Goal: Information Seeking & Learning: Learn about a topic

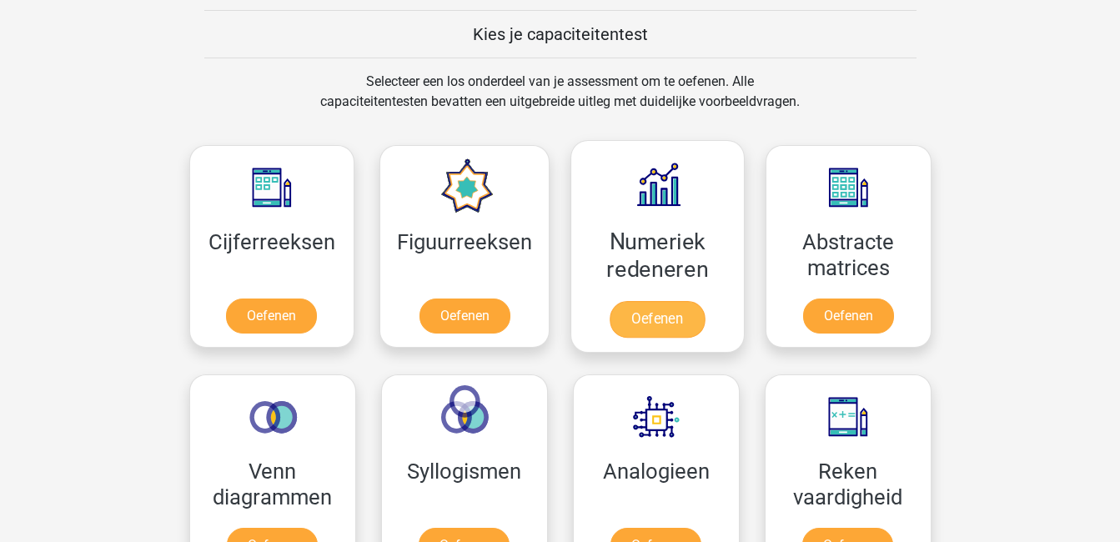
scroll to position [667, 0]
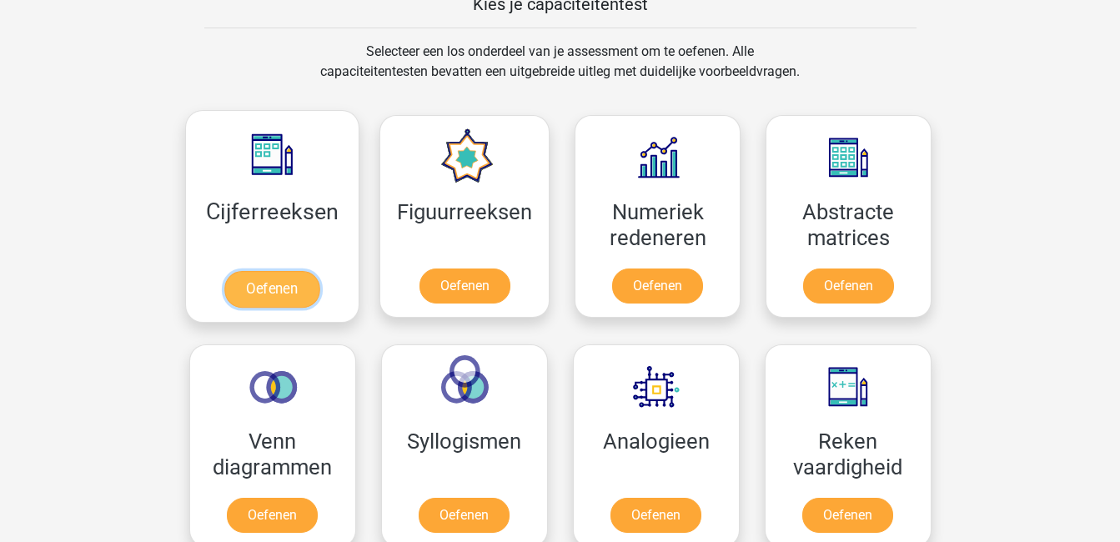
click at [286, 289] on link "Oefenen" at bounding box center [271, 289] width 95 height 37
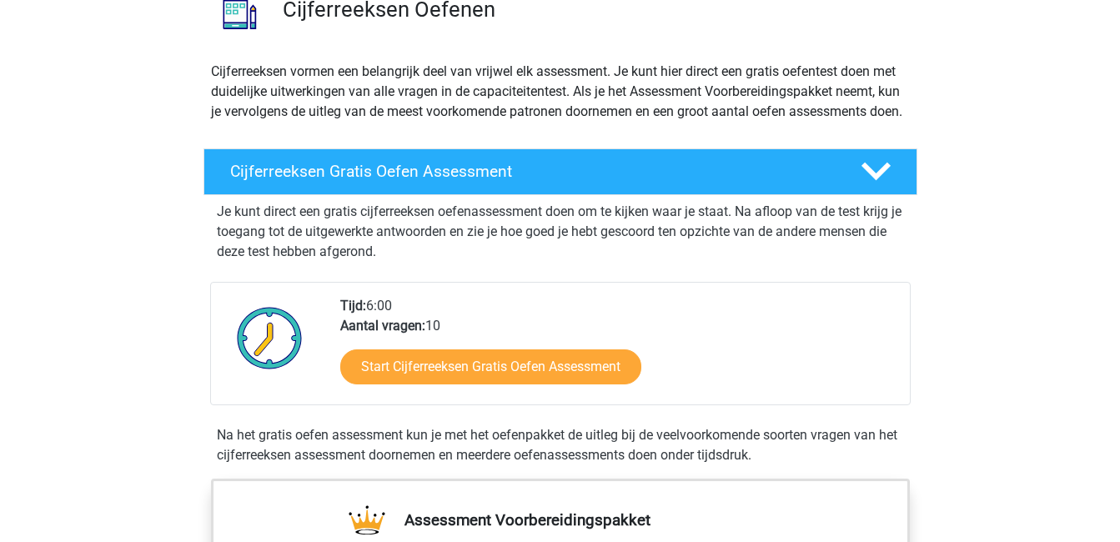
scroll to position [167, 0]
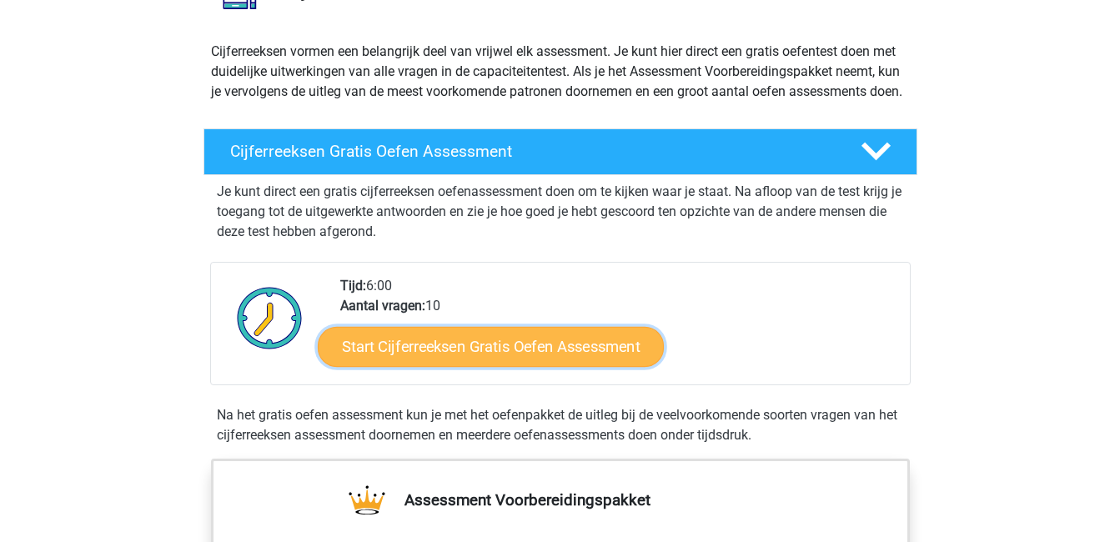
click at [559, 366] on link "Start Cijferreeksen Gratis Oefen Assessment" at bounding box center [491, 346] width 346 height 40
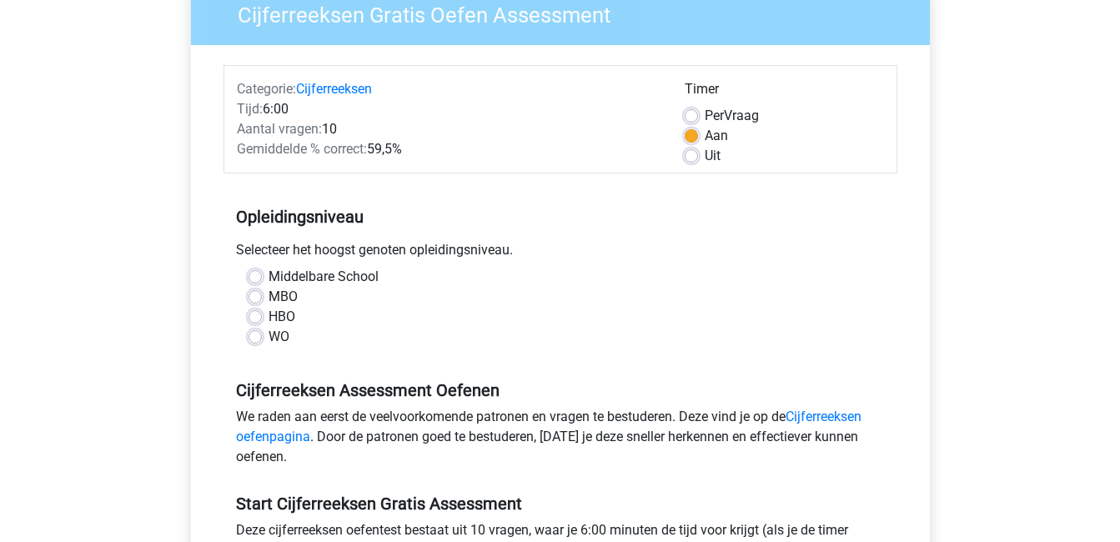
scroll to position [167, 0]
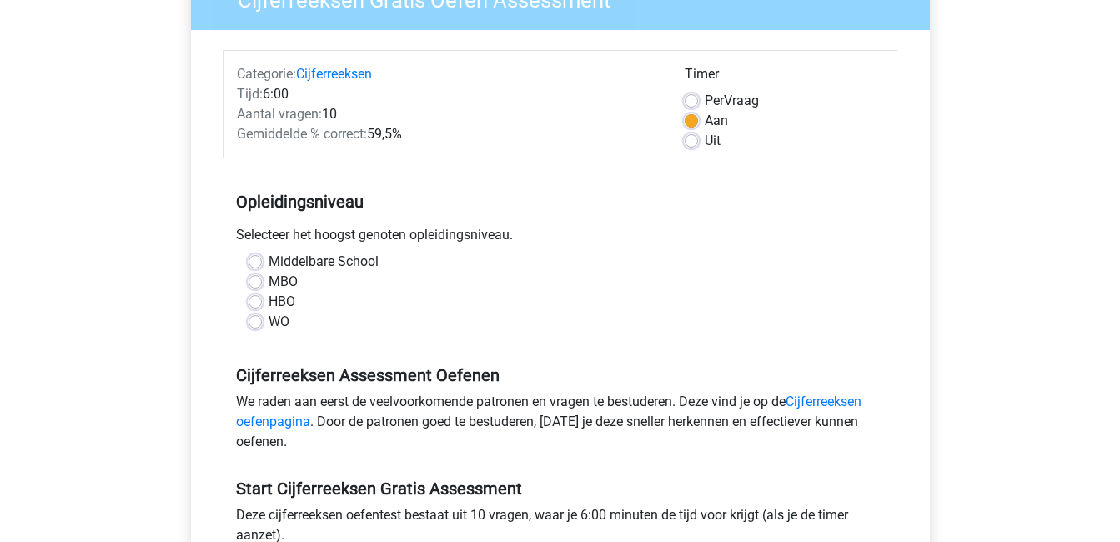
click at [268, 280] on label "MBO" at bounding box center [282, 282] width 29 height 20
click at [254, 280] on input "MBO" at bounding box center [254, 280] width 13 height 17
radio input "true"
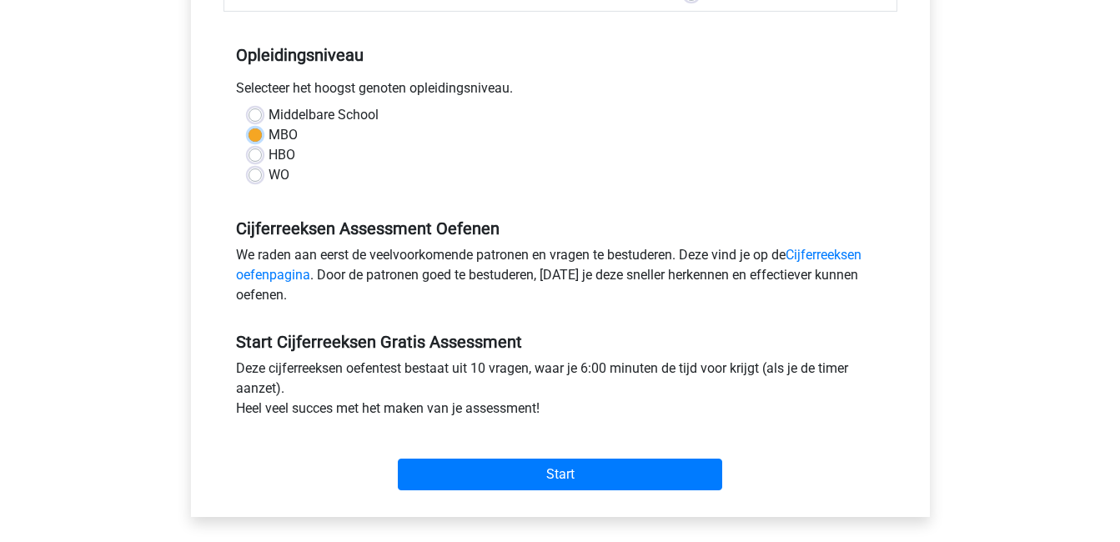
scroll to position [334, 0]
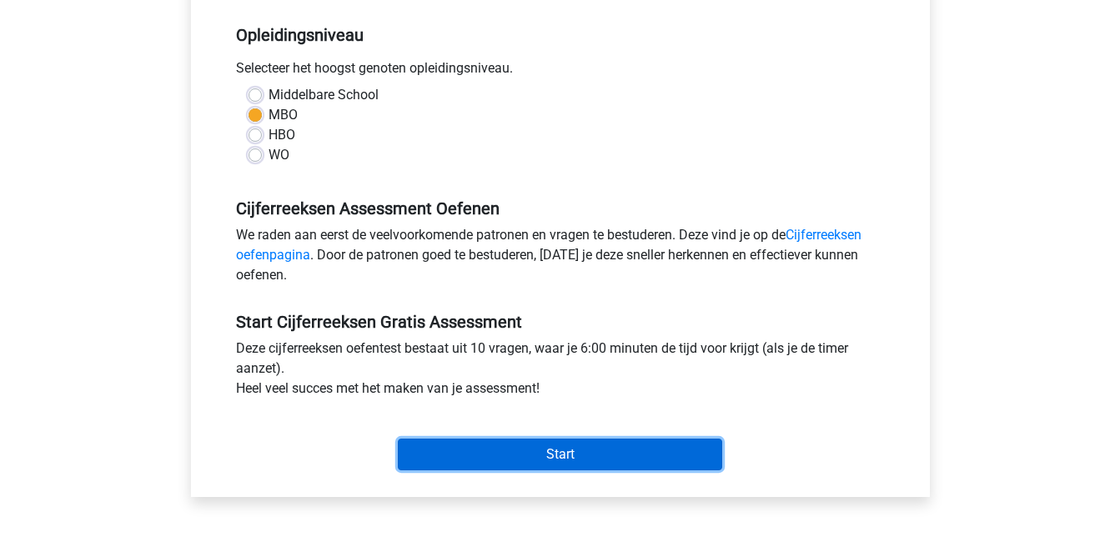
click at [620, 459] on input "Start" at bounding box center [560, 455] width 324 height 32
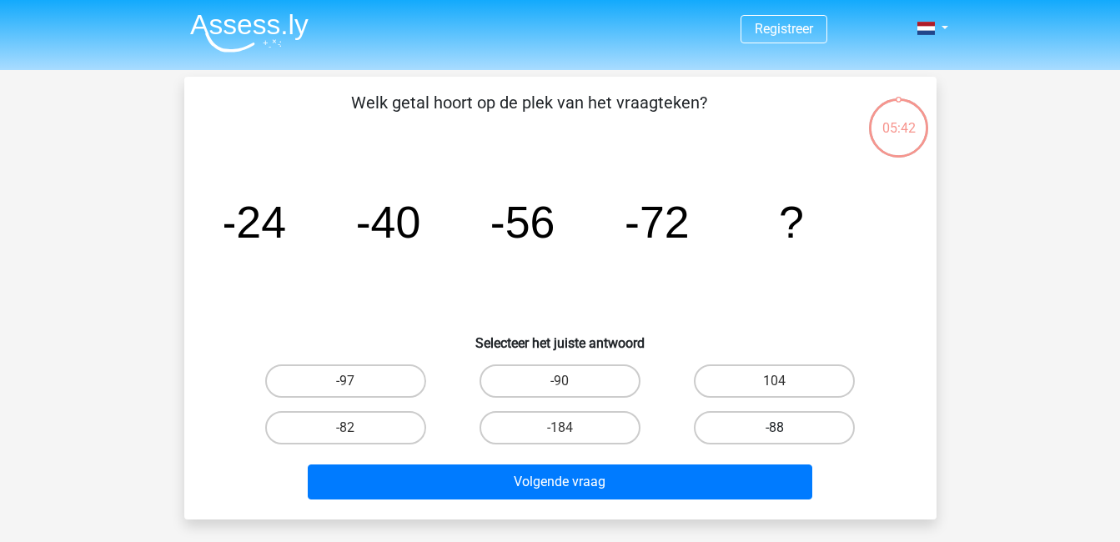
click at [795, 426] on label "-88" at bounding box center [774, 427] width 161 height 33
click at [785, 428] on input "-88" at bounding box center [780, 433] width 11 height 11
radio input "true"
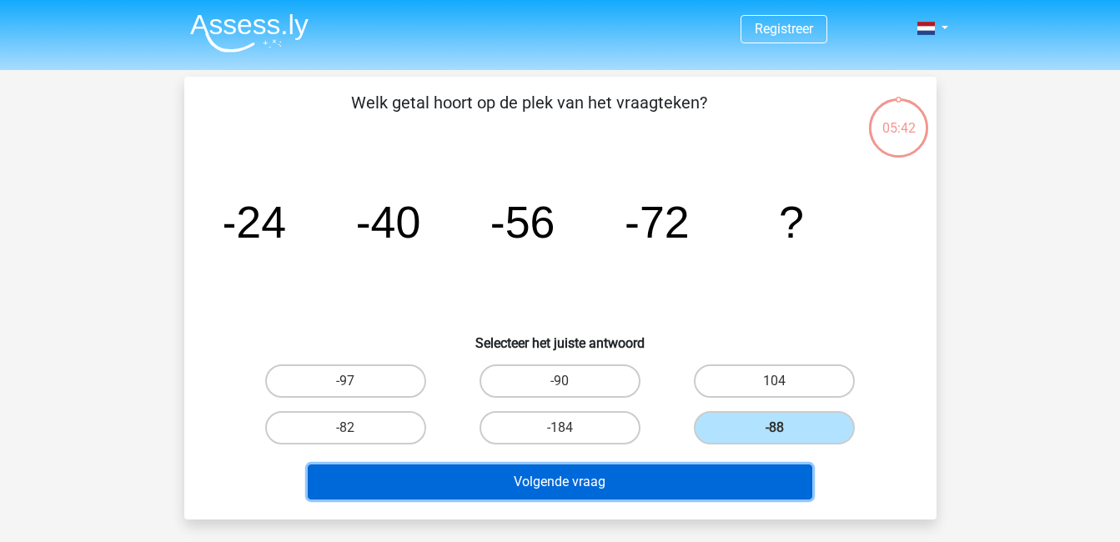
click at [684, 484] on button "Volgende vraag" at bounding box center [560, 481] width 504 height 35
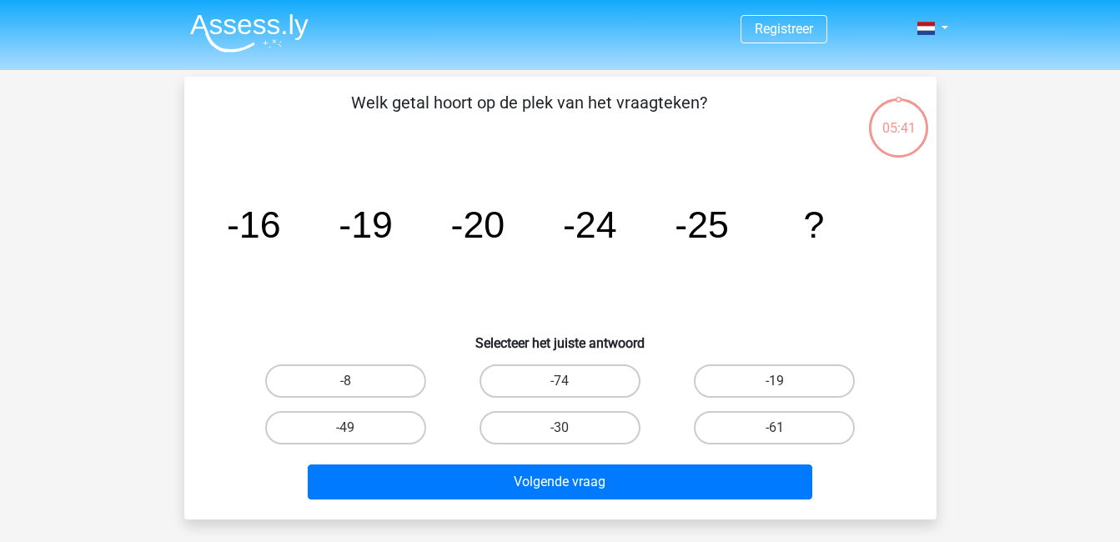
scroll to position [77, 0]
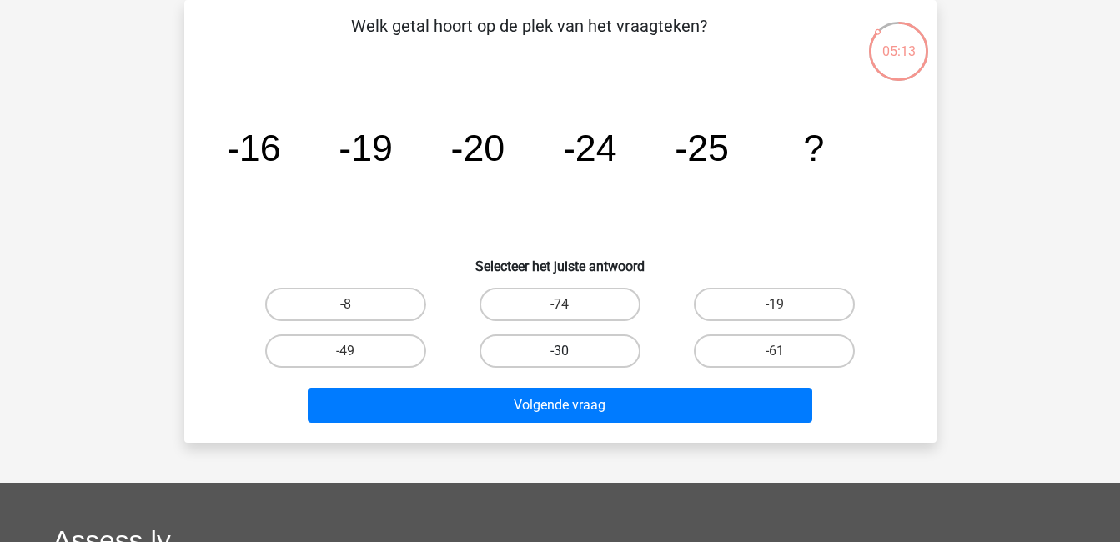
click at [590, 340] on label "-30" at bounding box center [559, 350] width 161 height 33
click at [570, 351] on input "-30" at bounding box center [564, 356] width 11 height 11
radio input "true"
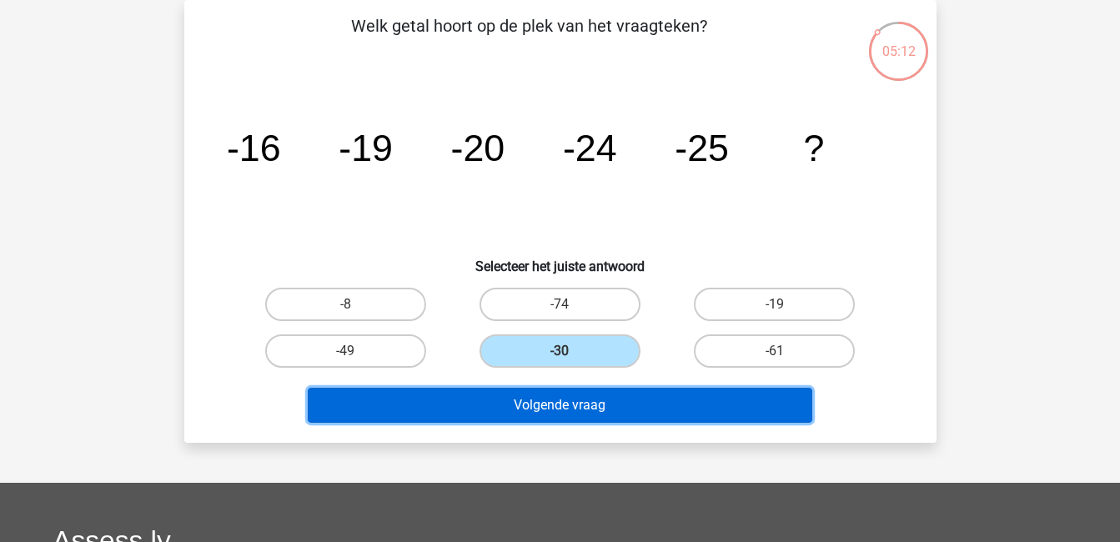
click at [612, 404] on button "Volgende vraag" at bounding box center [560, 405] width 504 height 35
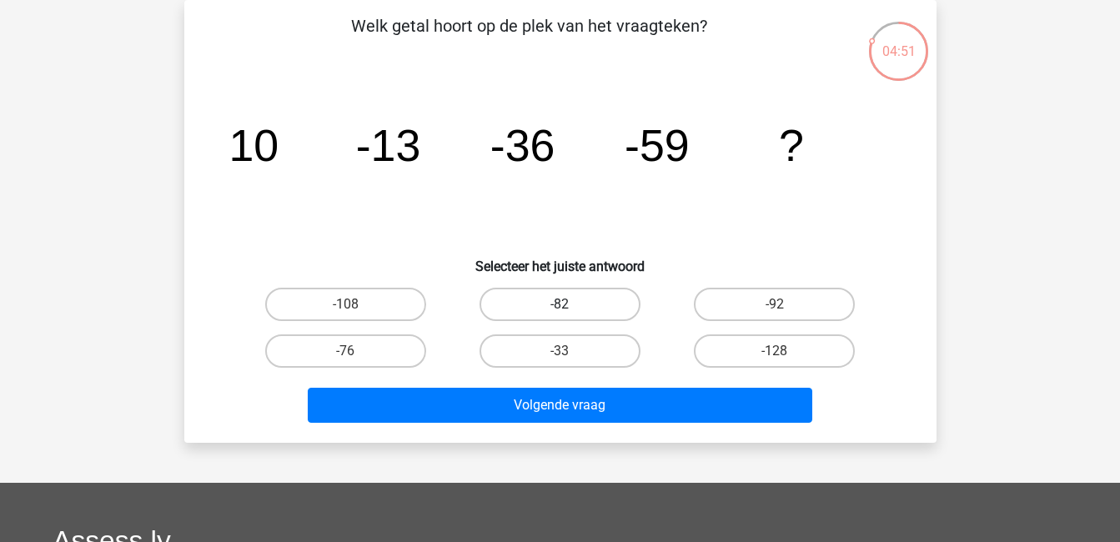
click at [554, 299] on label "-82" at bounding box center [559, 304] width 161 height 33
click at [559, 304] on input "-82" at bounding box center [564, 309] width 11 height 11
radio input "true"
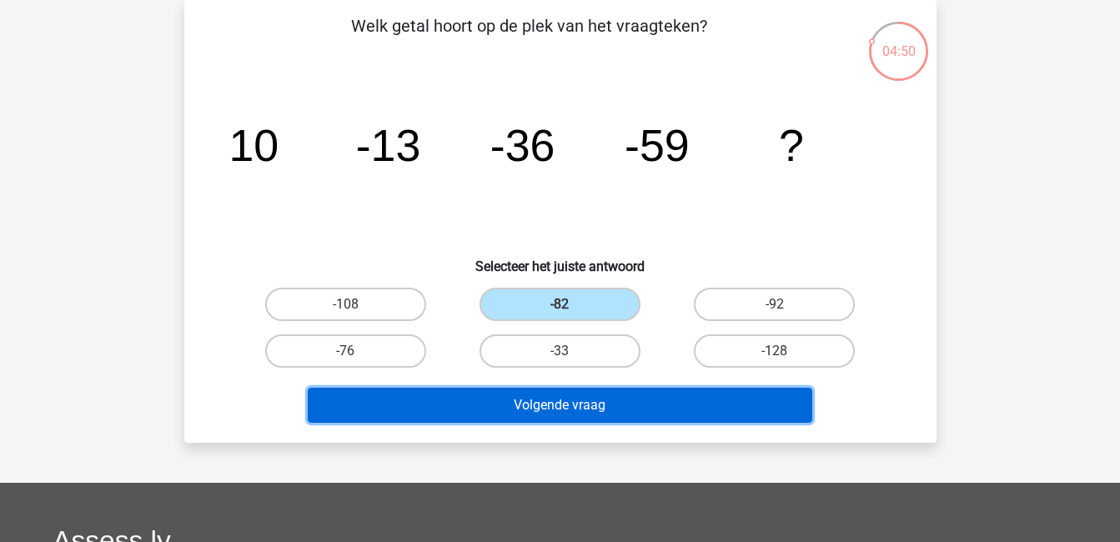
click at [564, 401] on button "Volgende vraag" at bounding box center [560, 405] width 504 height 35
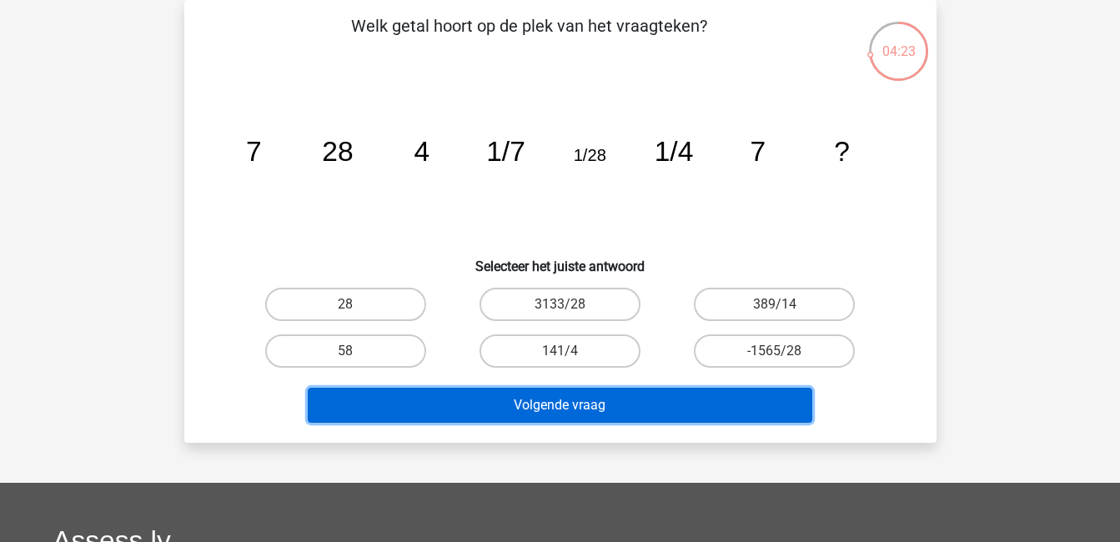
click at [577, 405] on button "Volgende vraag" at bounding box center [560, 405] width 504 height 35
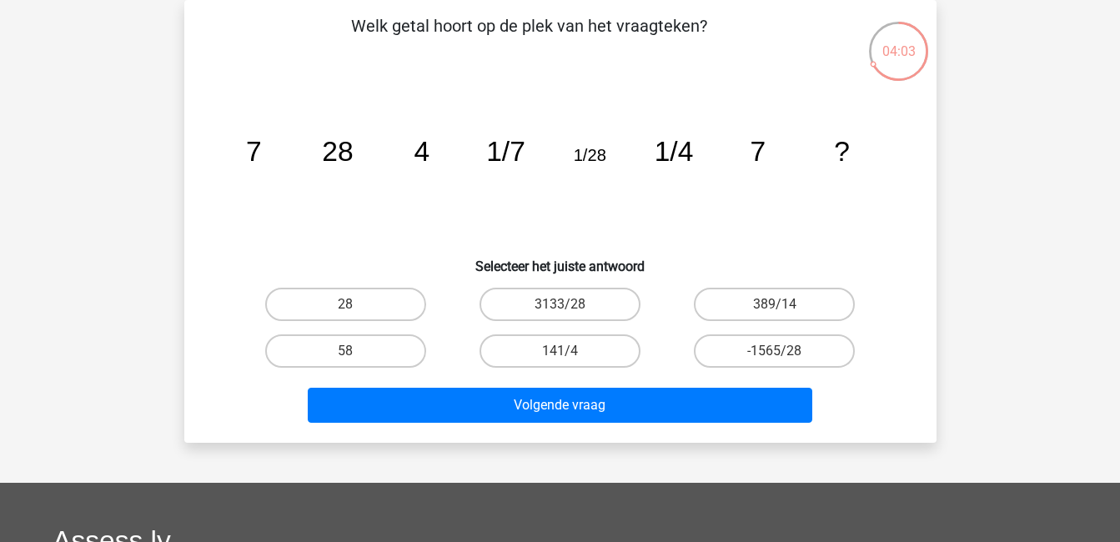
click at [464, 342] on div "141/4" at bounding box center [559, 350] width 201 height 33
click at [381, 316] on label "28" at bounding box center [345, 304] width 161 height 33
click at [356, 315] on input "28" at bounding box center [350, 309] width 11 height 11
radio input "true"
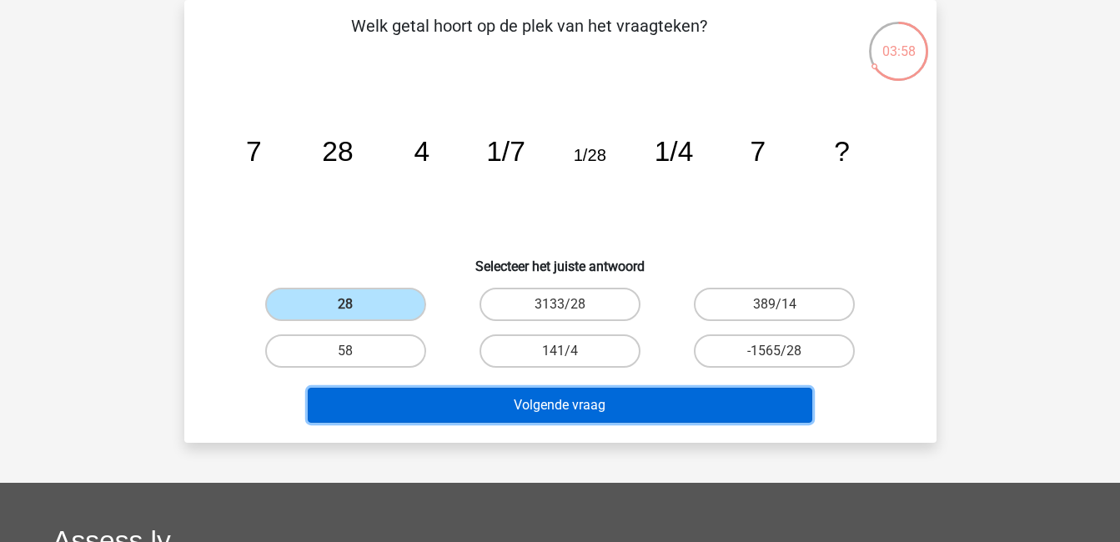
click at [595, 410] on button "Volgende vraag" at bounding box center [560, 405] width 504 height 35
click at [569, 399] on button "Volgende vraag" at bounding box center [560, 405] width 504 height 35
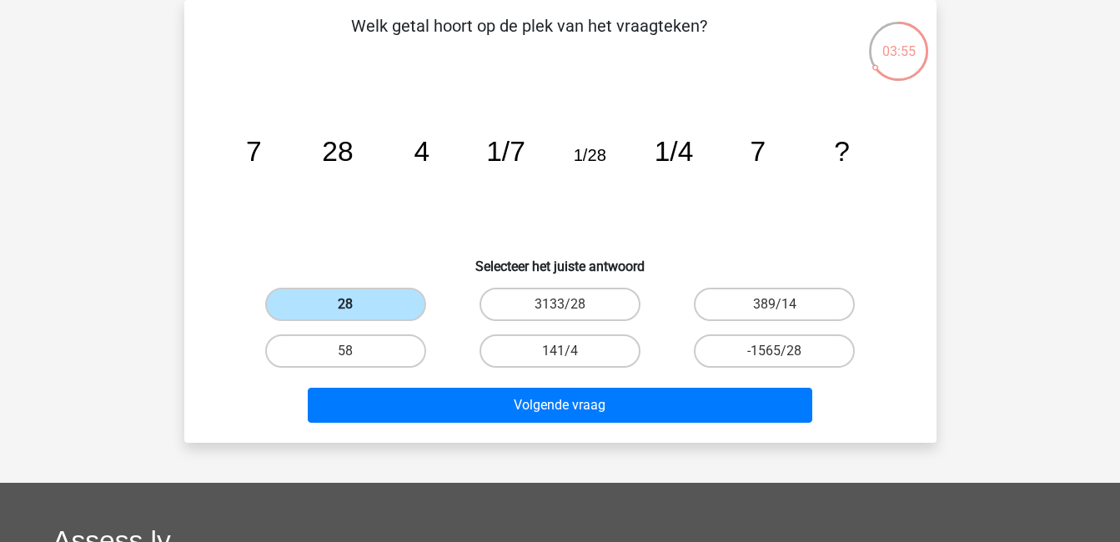
click at [357, 307] on div "28" at bounding box center [345, 304] width 201 height 33
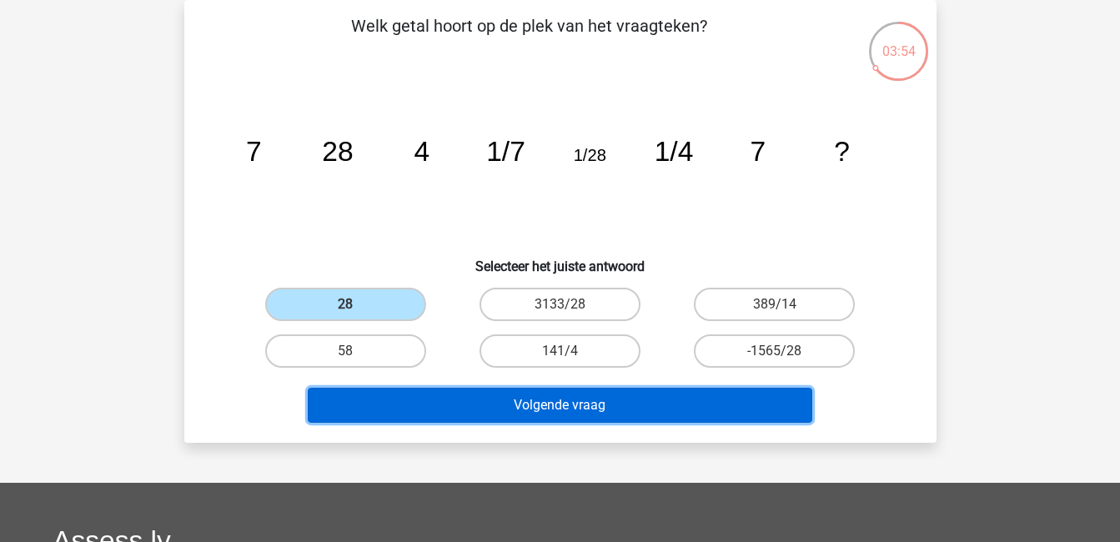
click at [613, 412] on button "Volgende vraag" at bounding box center [560, 405] width 504 height 35
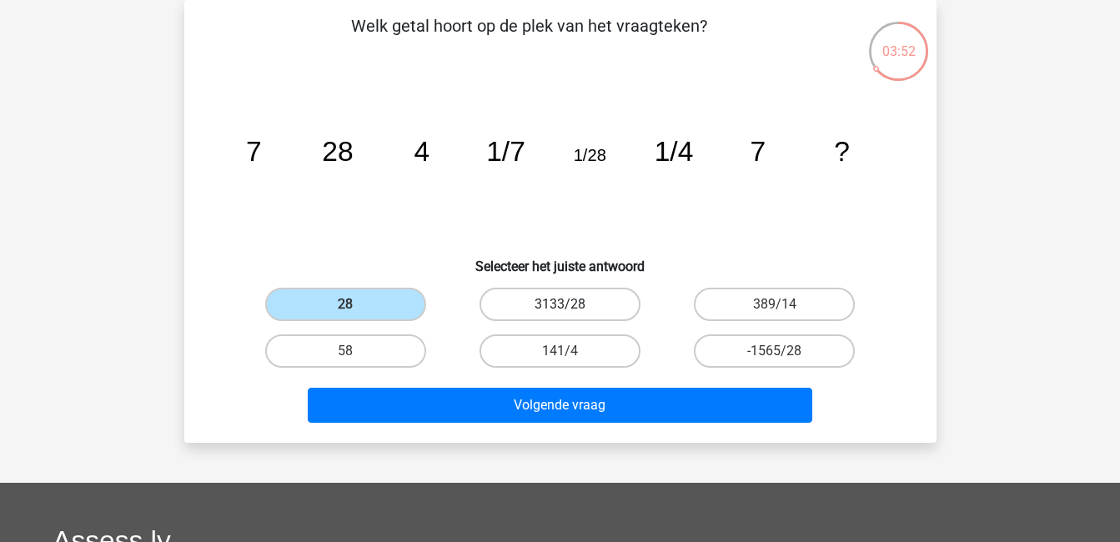
click at [547, 300] on label "3133/28" at bounding box center [559, 304] width 161 height 33
click at [559, 304] on input "3133/28" at bounding box center [564, 309] width 11 height 11
radio input "true"
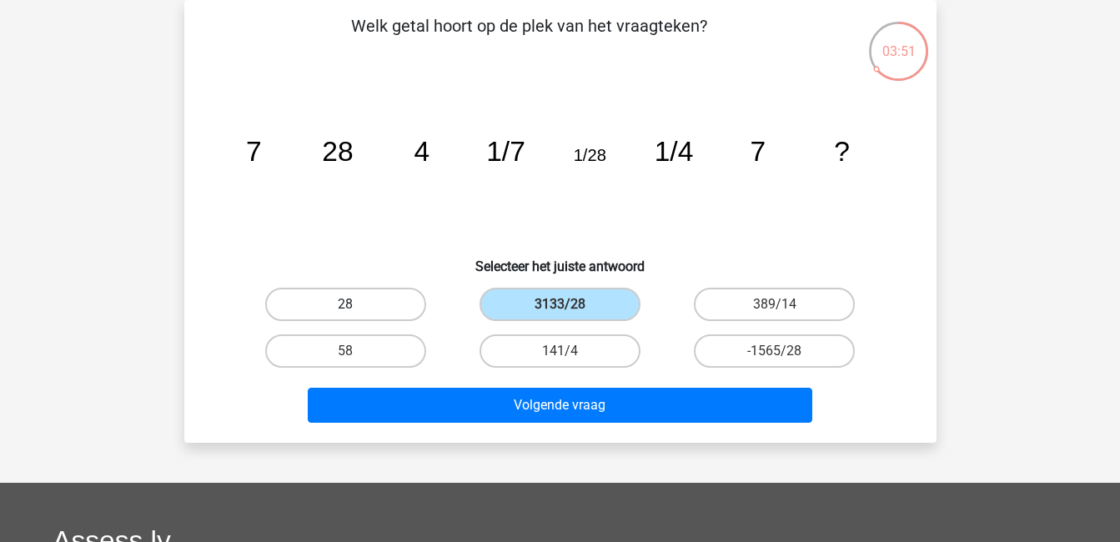
click at [366, 299] on label "28" at bounding box center [345, 304] width 161 height 33
click at [356, 304] on input "28" at bounding box center [350, 309] width 11 height 11
radio input "true"
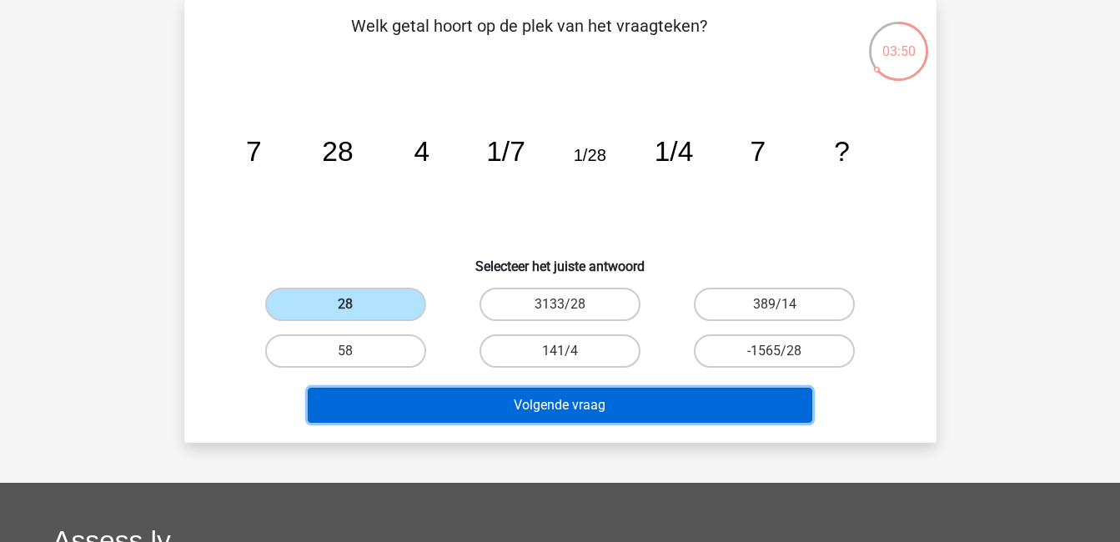
click at [589, 407] on button "Volgende vraag" at bounding box center [560, 405] width 504 height 35
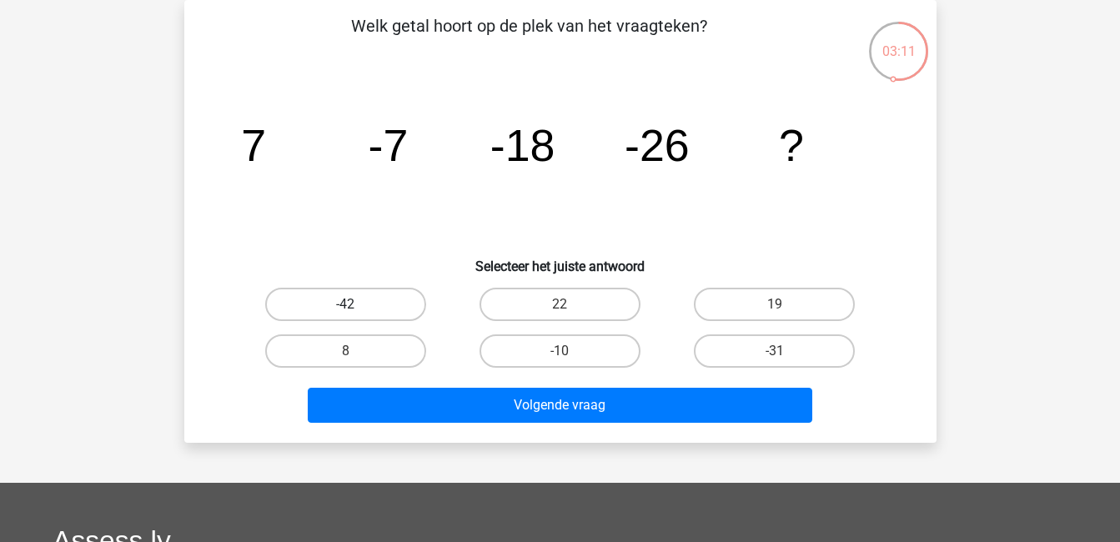
drag, startPoint x: 359, startPoint y: 303, endPoint x: 386, endPoint y: 313, distance: 29.3
click at [359, 303] on label "-42" at bounding box center [345, 304] width 161 height 33
click at [356, 304] on input "-42" at bounding box center [350, 309] width 11 height 11
radio input "true"
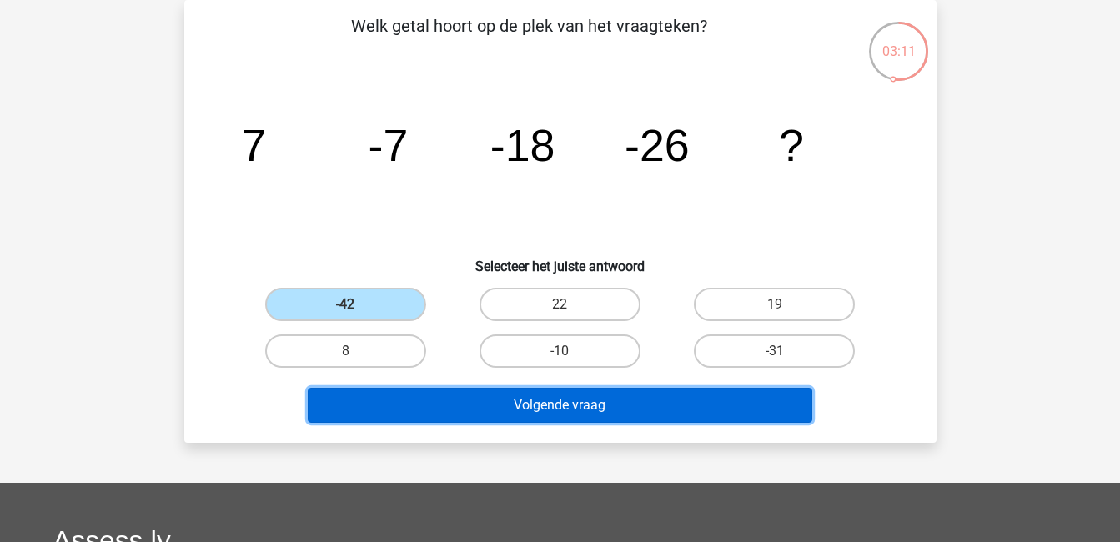
click at [550, 411] on button "Volgende vraag" at bounding box center [560, 405] width 504 height 35
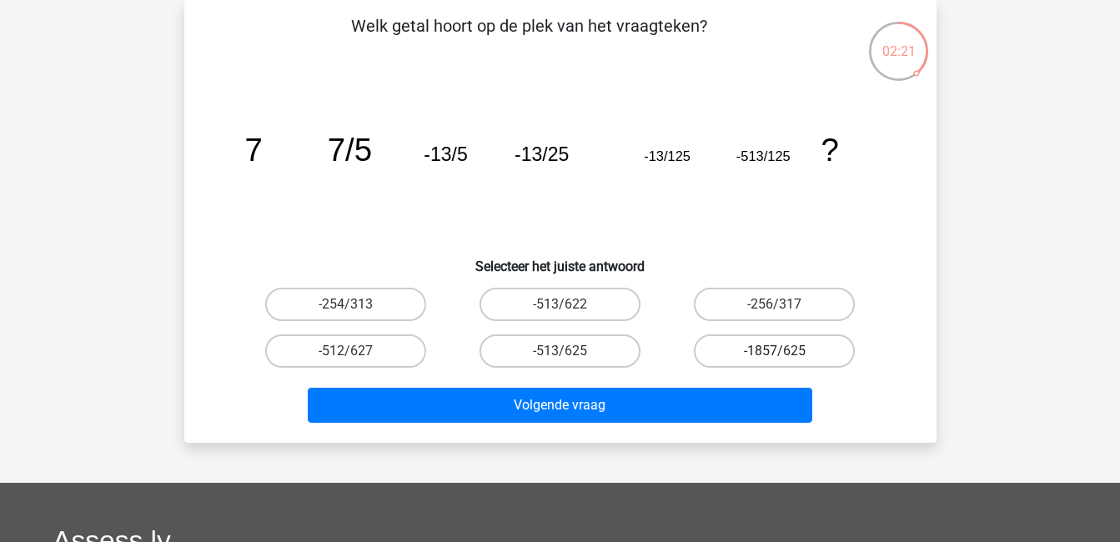
click at [774, 339] on label "-1857/625" at bounding box center [774, 350] width 161 height 33
click at [775, 351] on input "-1857/625" at bounding box center [780, 356] width 11 height 11
radio input "true"
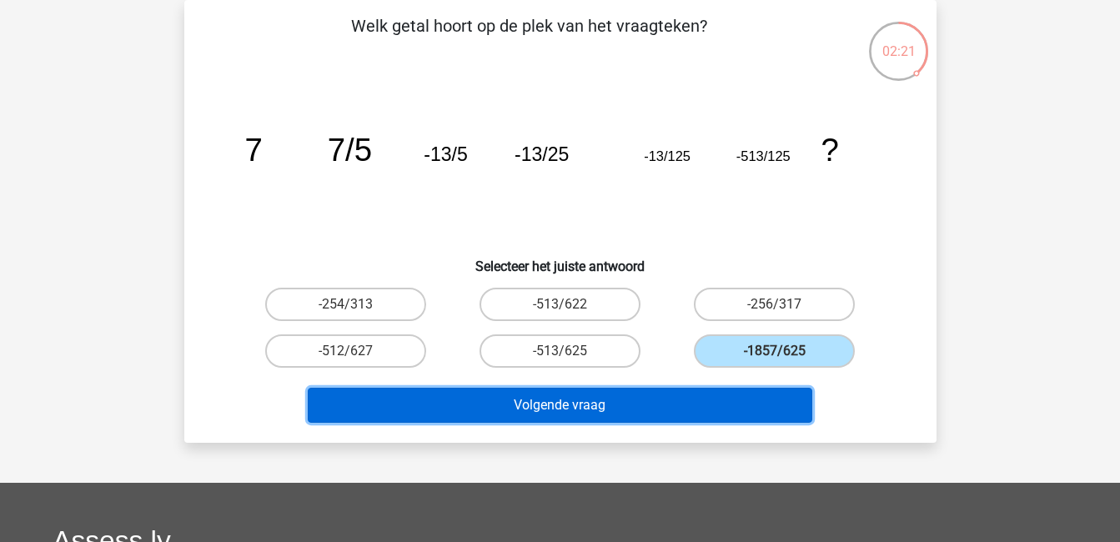
click at [698, 400] on button "Volgende vraag" at bounding box center [560, 405] width 504 height 35
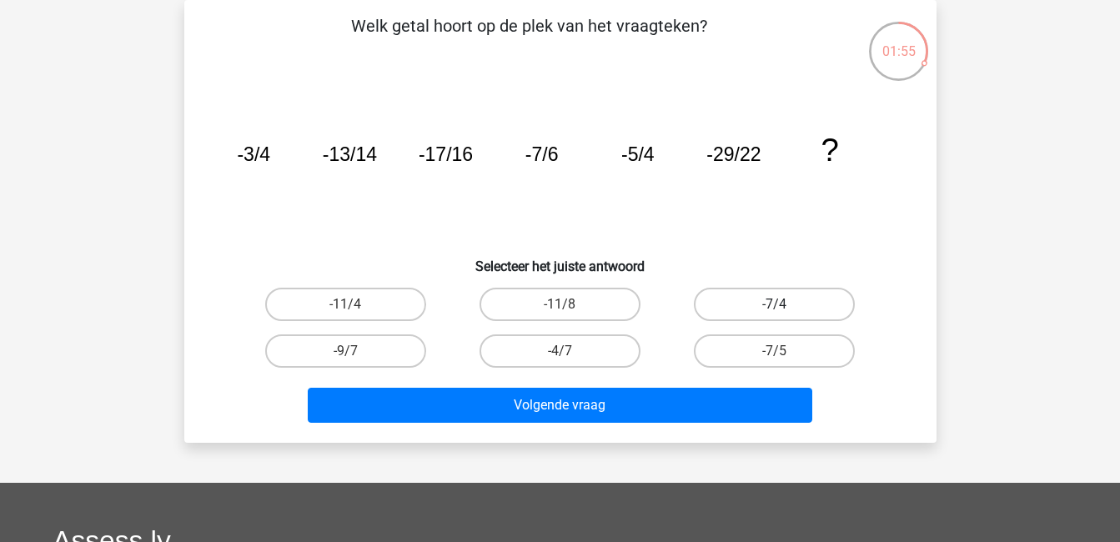
click at [795, 309] on label "-7/4" at bounding box center [774, 304] width 161 height 33
click at [785, 309] on input "-7/4" at bounding box center [780, 309] width 11 height 11
radio input "true"
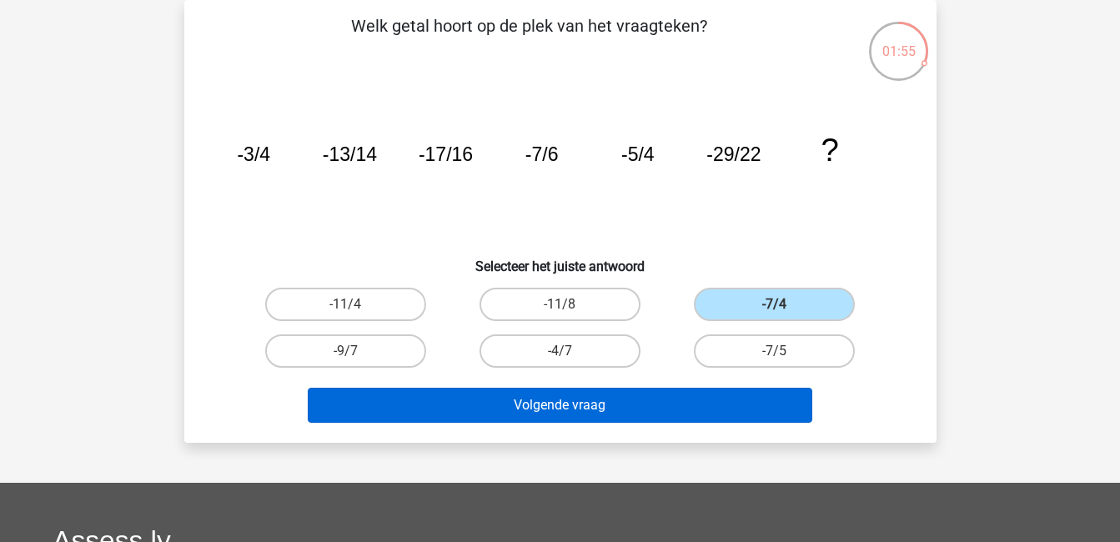
click at [729, 423] on div "Volgende vraag" at bounding box center [560, 409] width 644 height 42
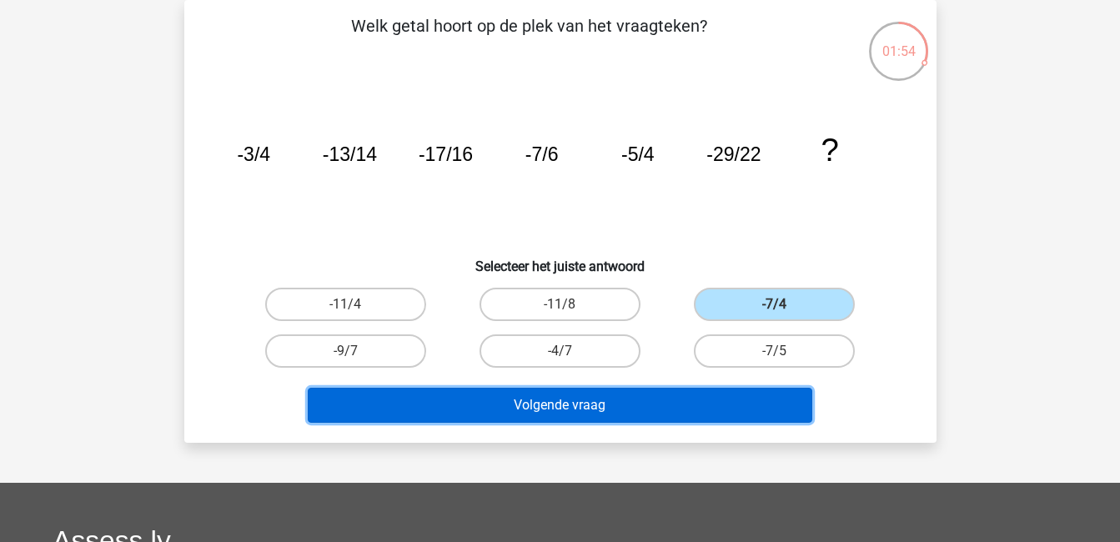
click at [733, 413] on button "Volgende vraag" at bounding box center [560, 405] width 504 height 35
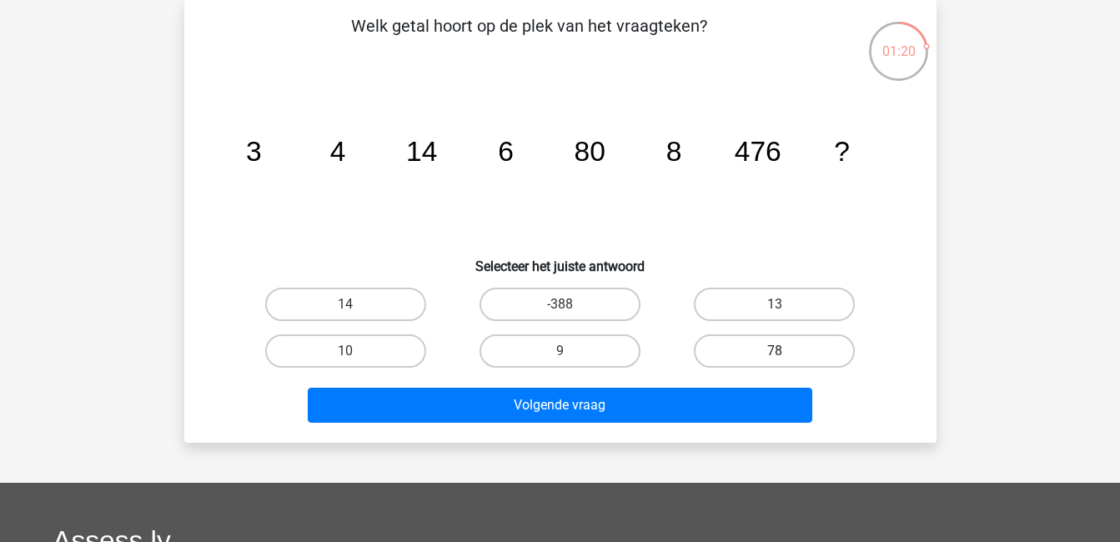
click at [797, 352] on label "78" at bounding box center [774, 350] width 161 height 33
click at [785, 352] on input "78" at bounding box center [780, 356] width 11 height 11
radio input "true"
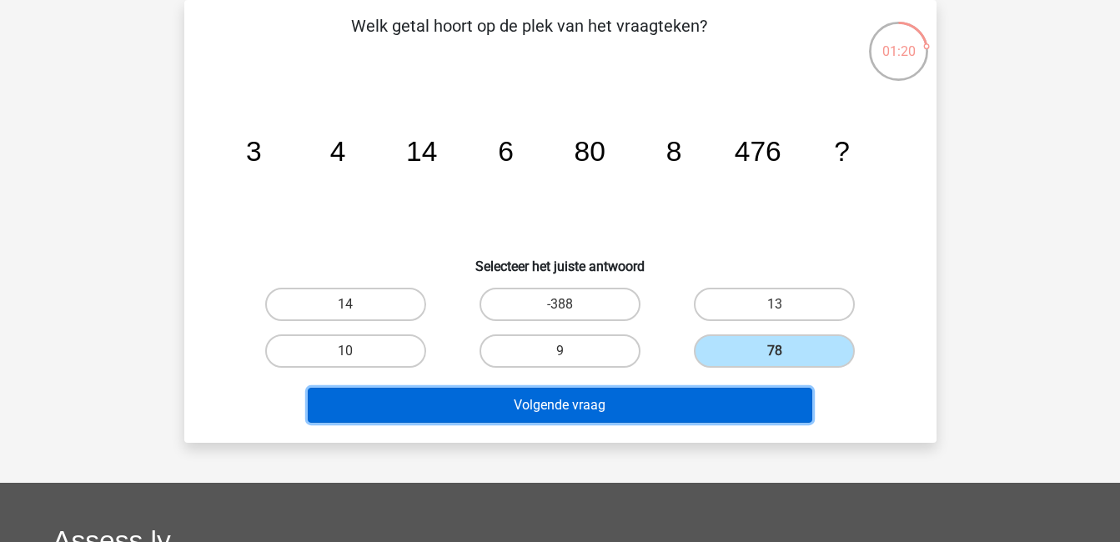
click at [745, 402] on button "Volgende vraag" at bounding box center [560, 405] width 504 height 35
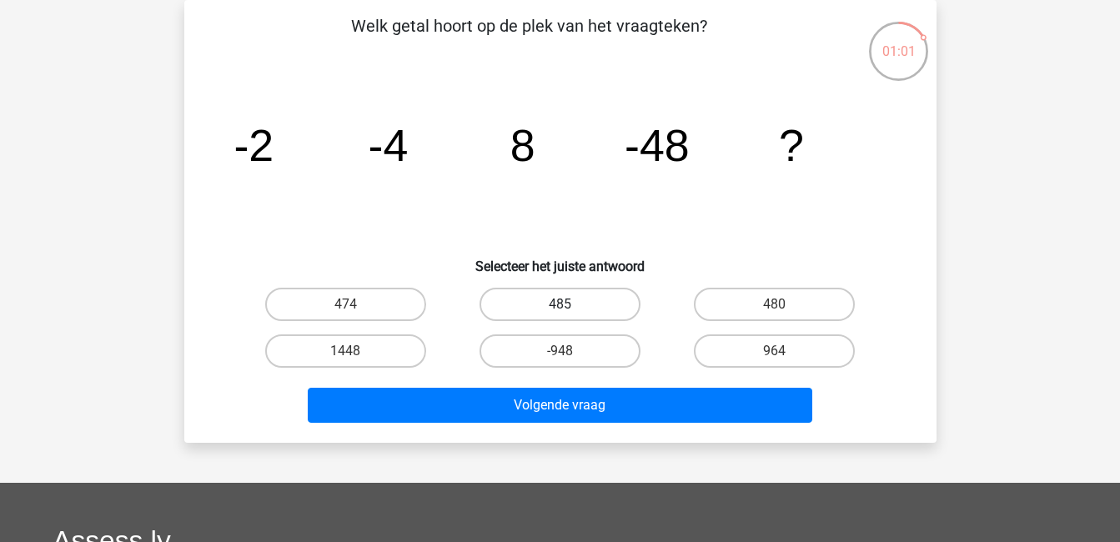
click at [614, 304] on label "485" at bounding box center [559, 304] width 161 height 33
click at [570, 304] on input "485" at bounding box center [564, 309] width 11 height 11
radio input "true"
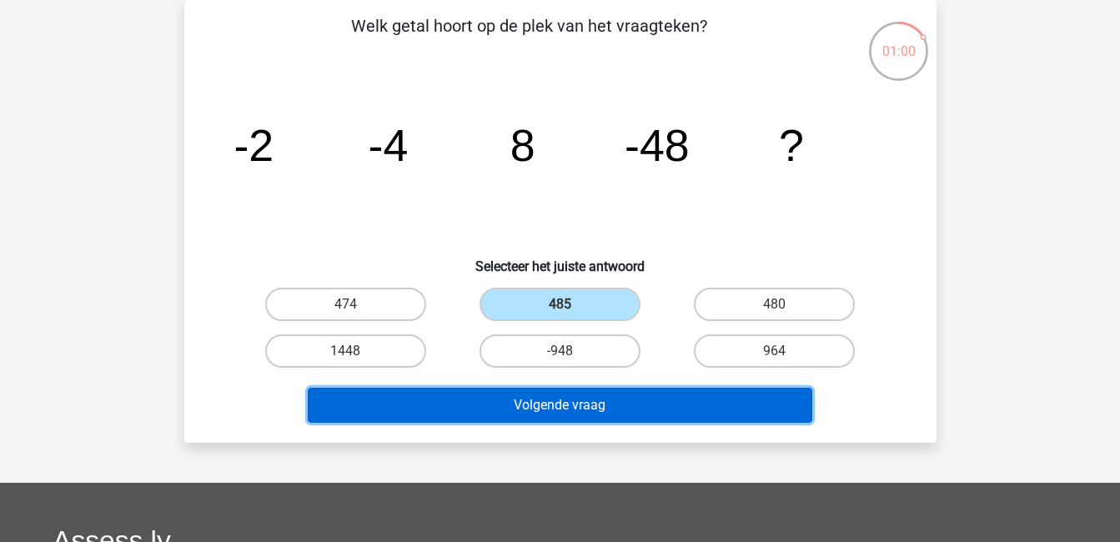
click at [630, 399] on button "Volgende vraag" at bounding box center [560, 405] width 504 height 35
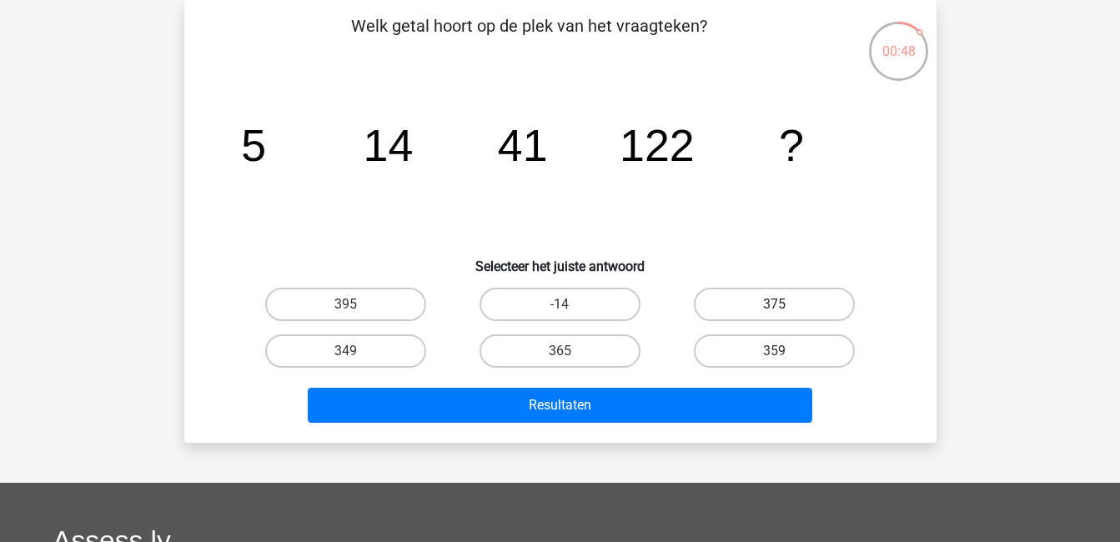
click at [752, 301] on label "375" at bounding box center [774, 304] width 161 height 33
click at [775, 304] on input "375" at bounding box center [780, 309] width 11 height 11
radio input "true"
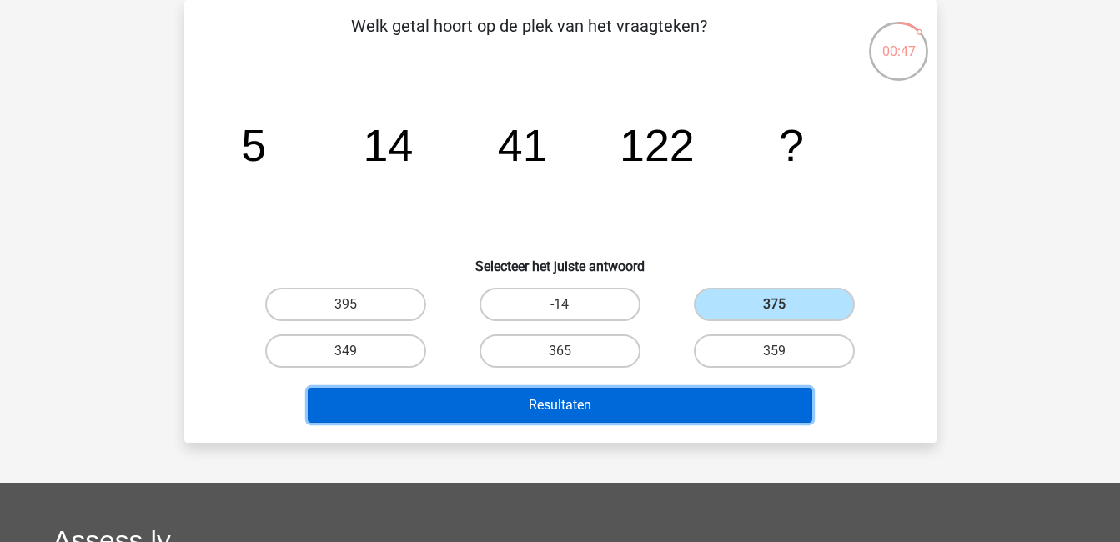
click at [640, 404] on button "Resultaten" at bounding box center [560, 405] width 504 height 35
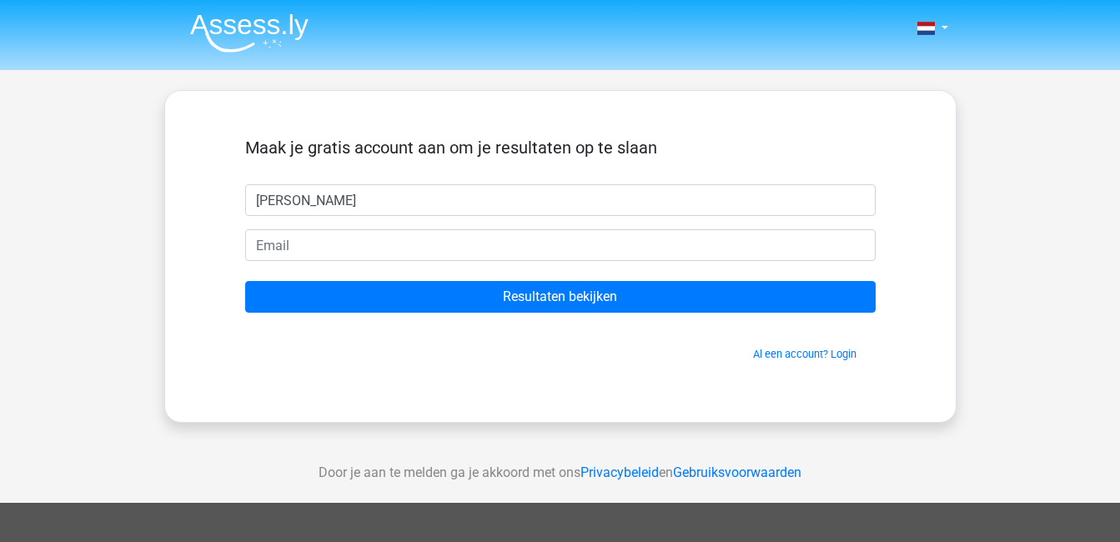
type input "[PERSON_NAME]"
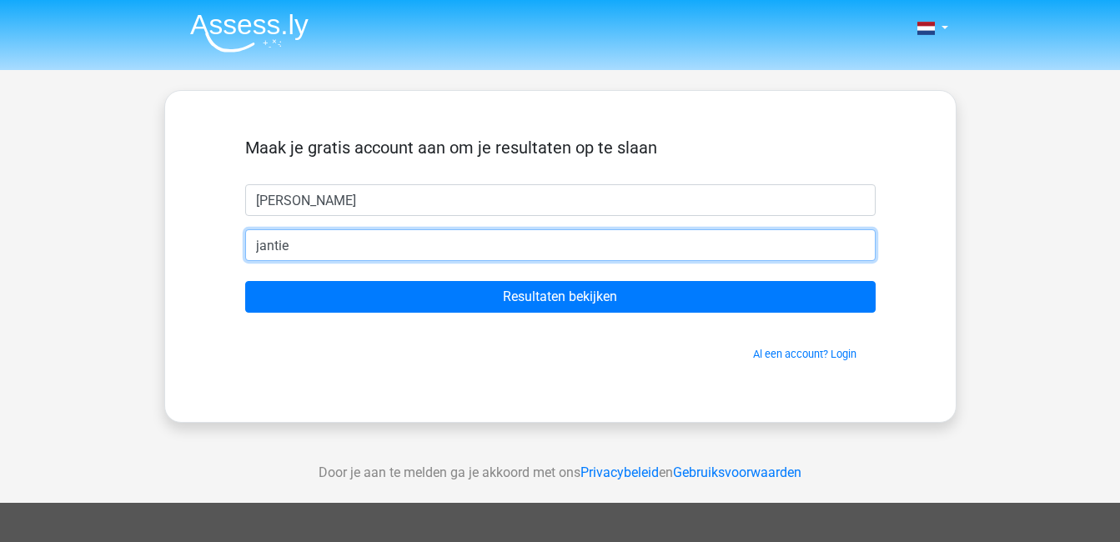
type input "[EMAIL_ADDRESS][DOMAIN_NAME]"
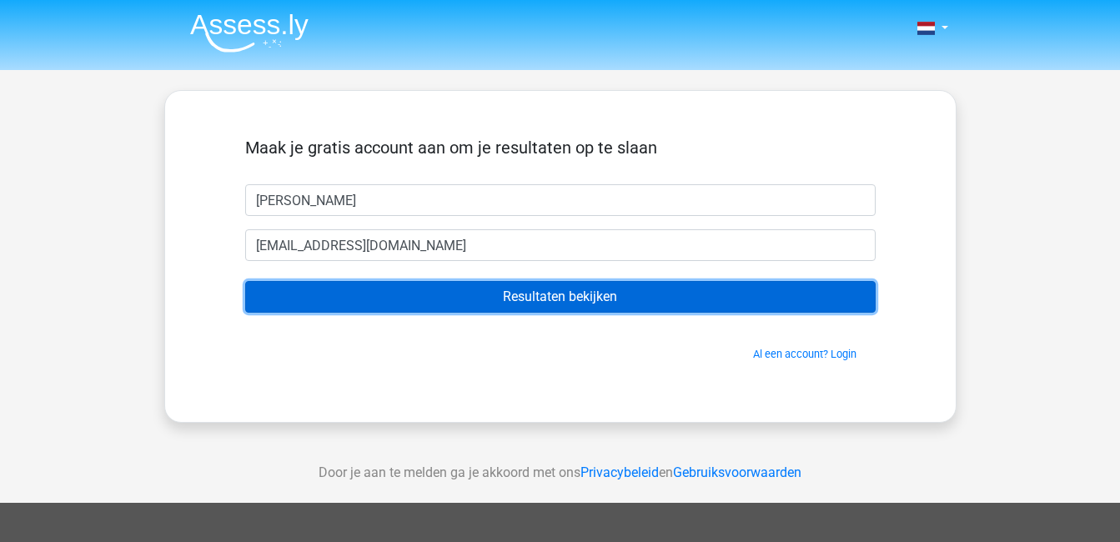
click at [481, 305] on input "Resultaten bekijken" at bounding box center [560, 297] width 630 height 32
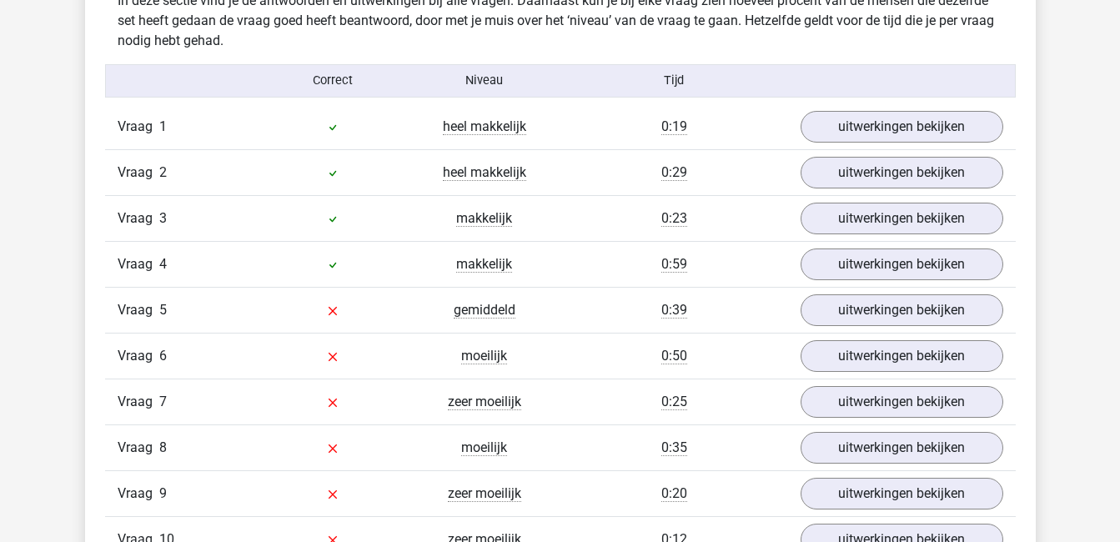
scroll to position [1417, 0]
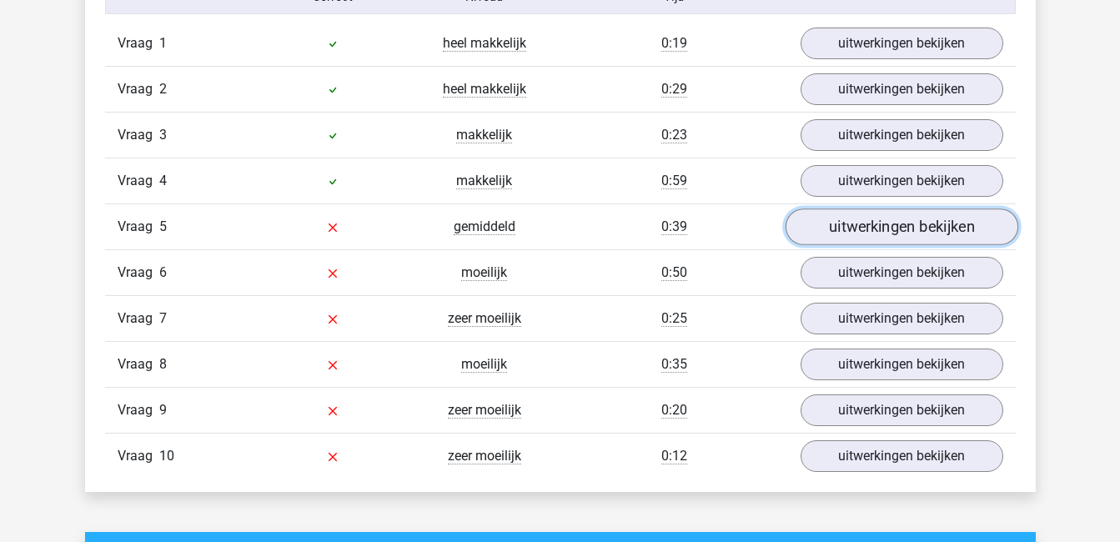
click at [859, 234] on link "uitwerkingen bekijken" at bounding box center [901, 226] width 233 height 37
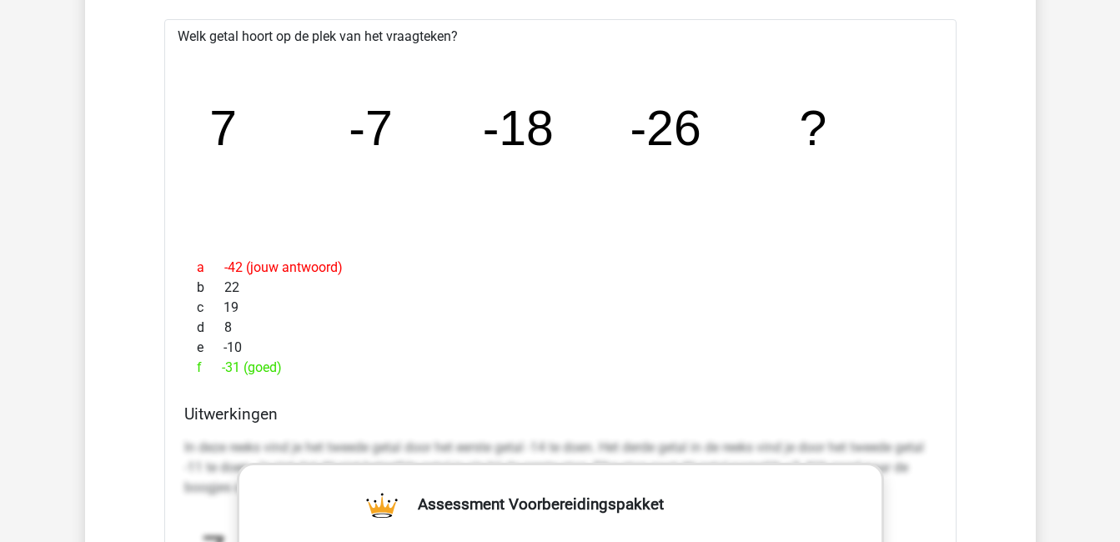
scroll to position [1251, 0]
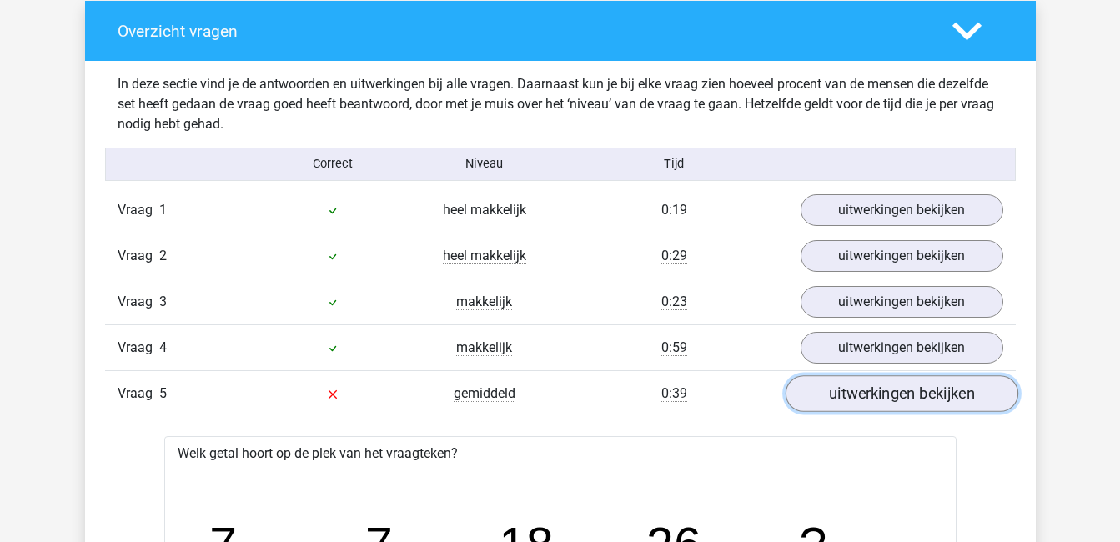
click at [870, 392] on link "uitwerkingen bekijken" at bounding box center [901, 393] width 233 height 37
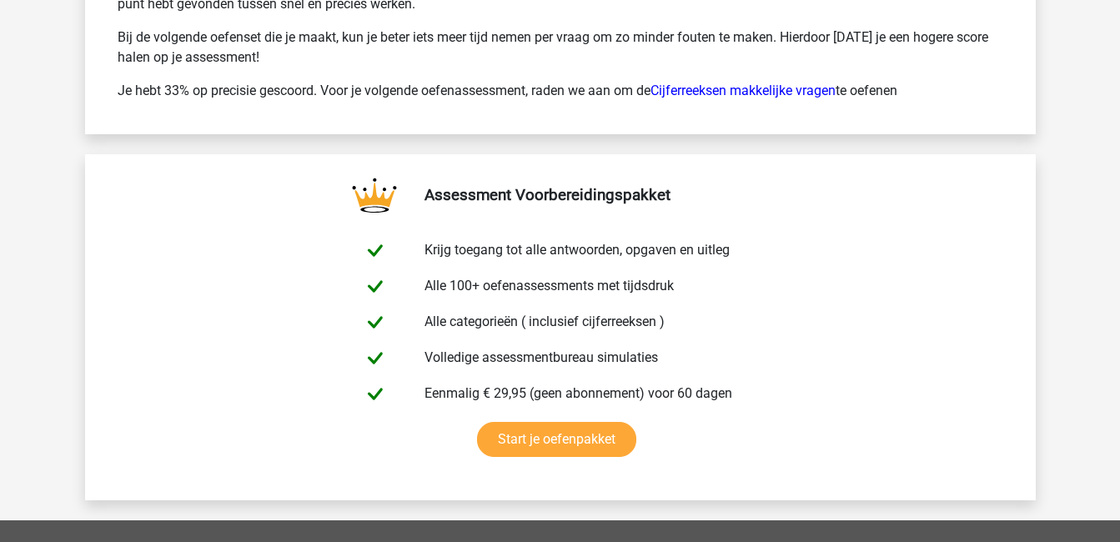
scroll to position [2335, 0]
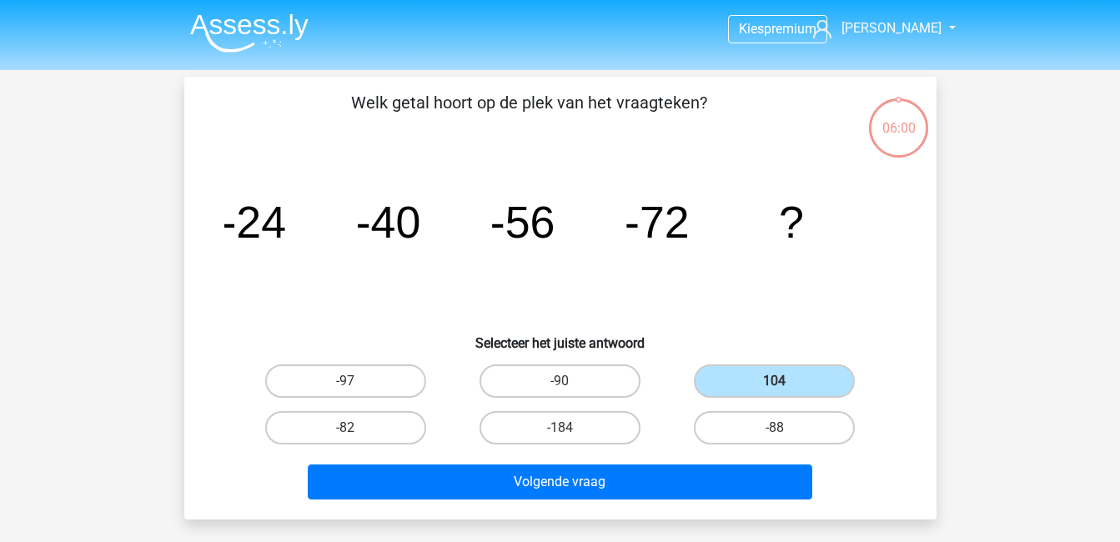
scroll to position [77, 0]
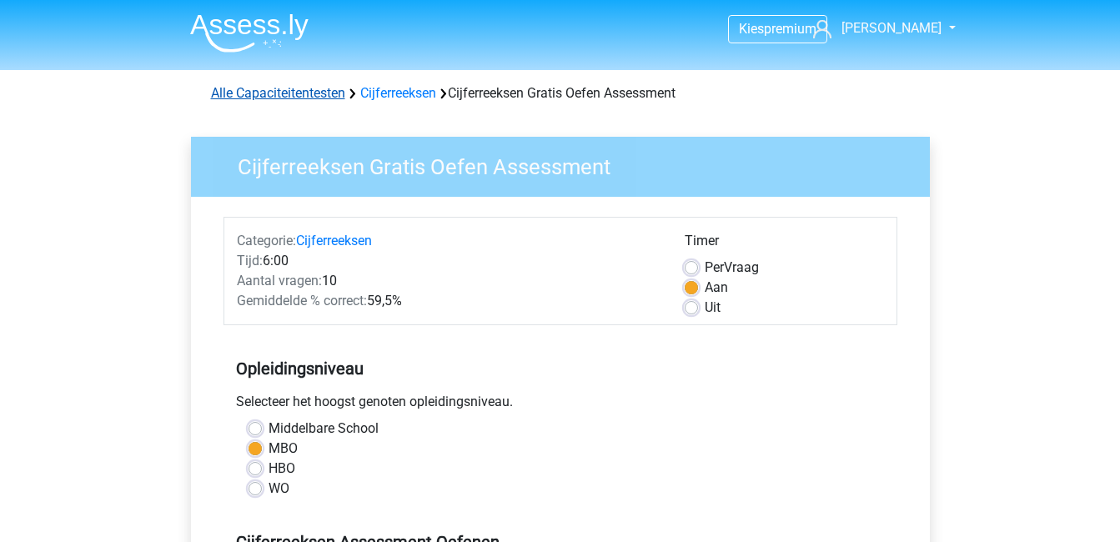
click at [299, 99] on link "Alle Capaciteitentesten" at bounding box center [278, 93] width 134 height 16
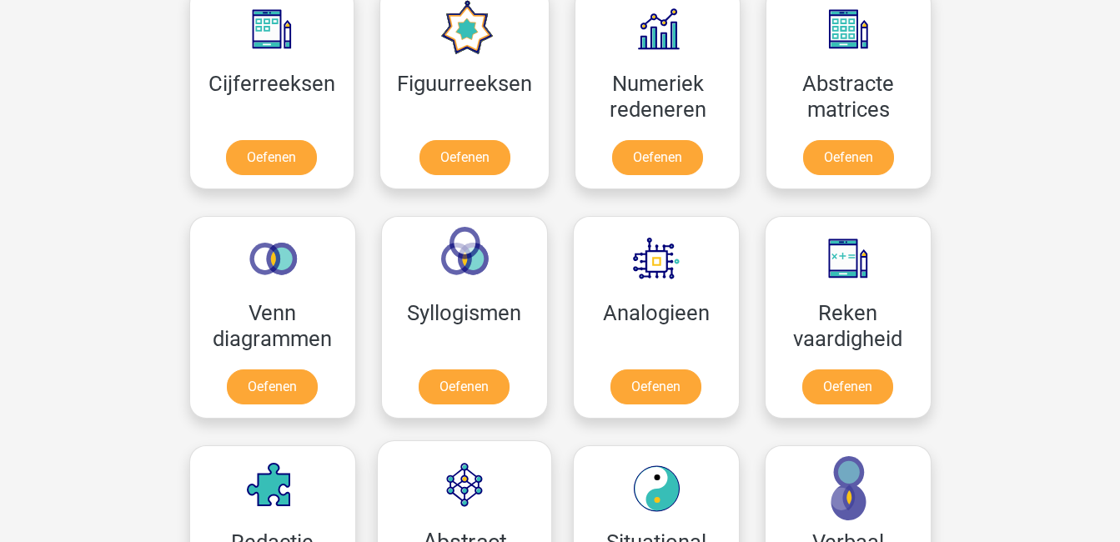
scroll to position [792, 0]
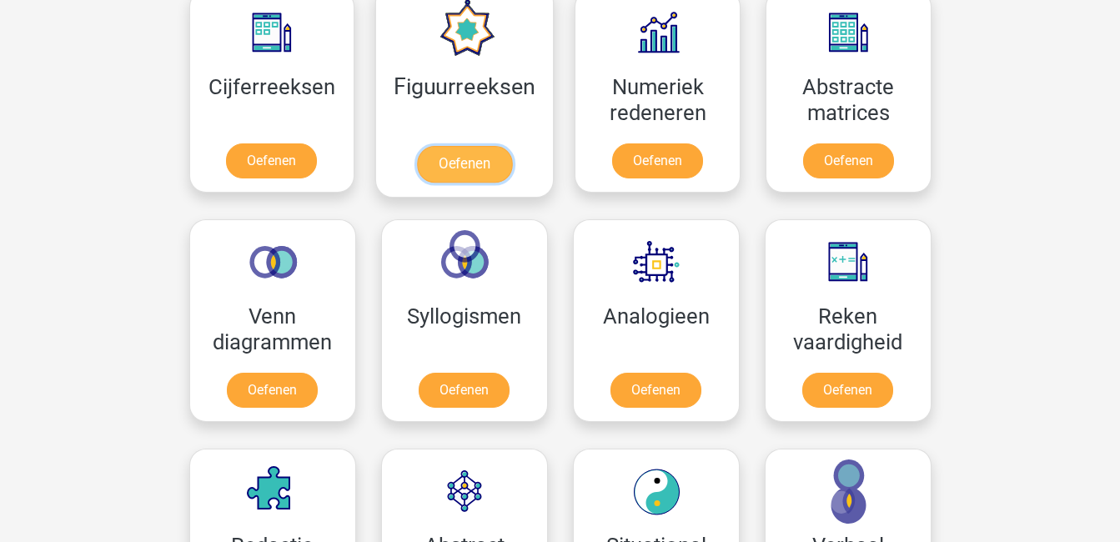
click at [480, 163] on link "Oefenen" at bounding box center [464, 164] width 95 height 37
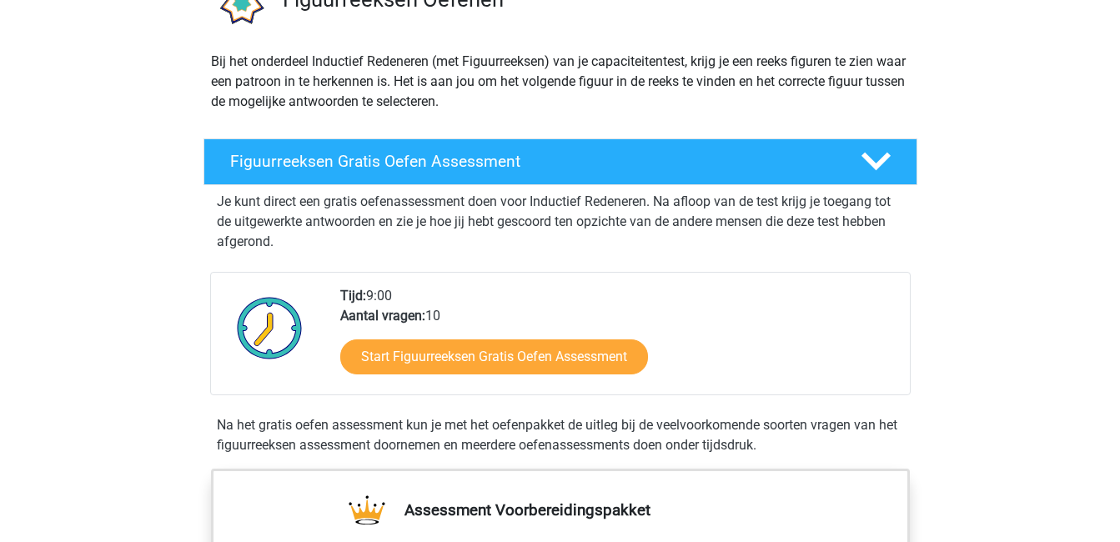
scroll to position [167, 0]
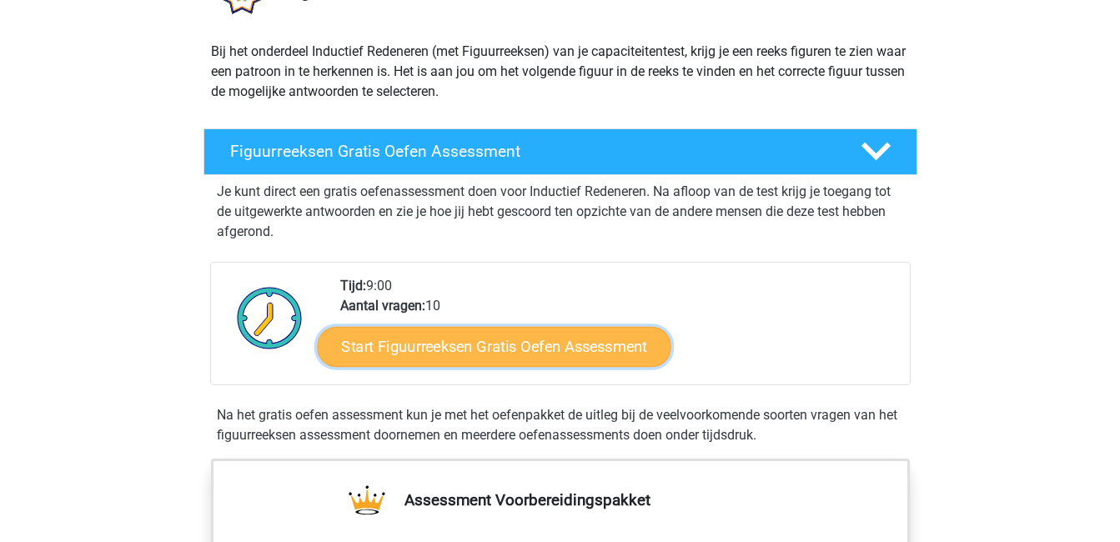
click at [493, 353] on link "Start Figuurreeksen Gratis Oefen Assessment" at bounding box center [494, 346] width 354 height 40
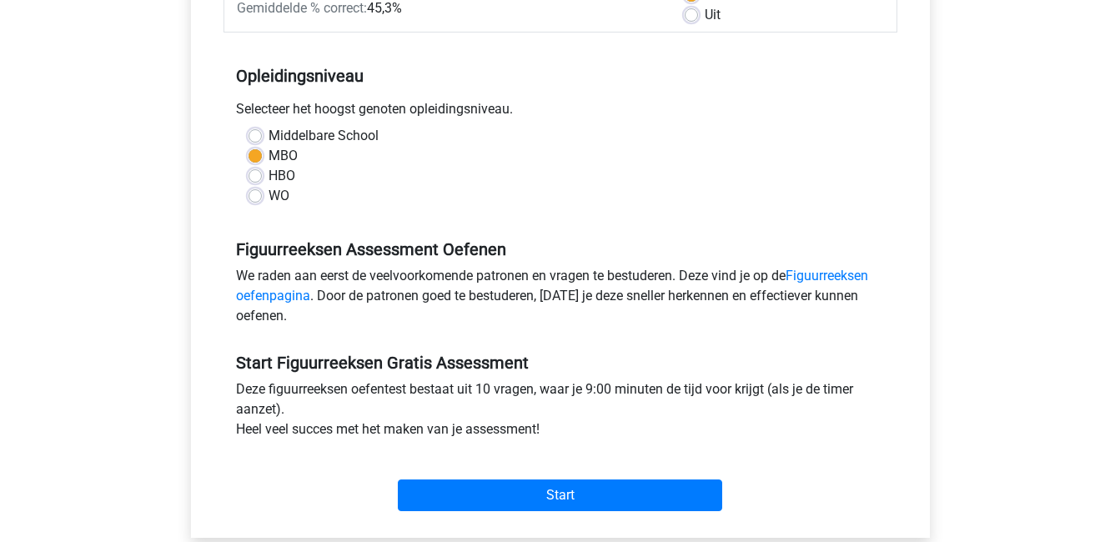
scroll to position [334, 0]
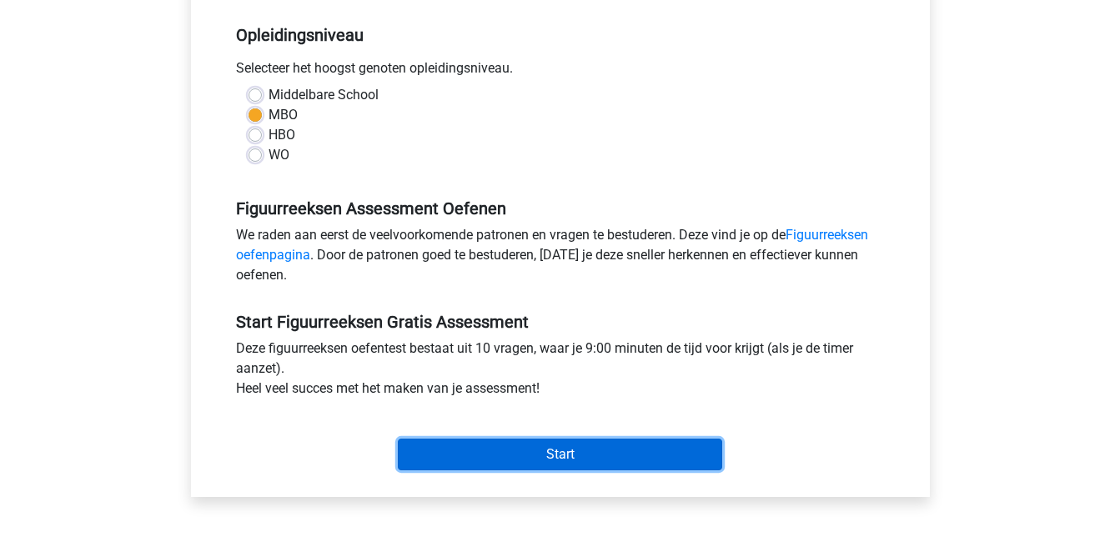
click at [608, 459] on input "Start" at bounding box center [560, 455] width 324 height 32
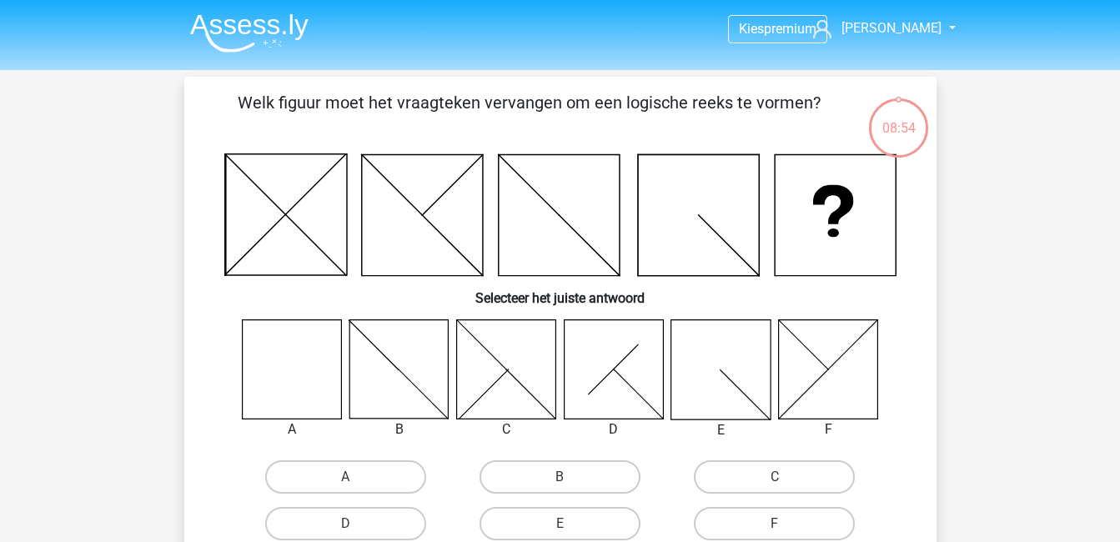
scroll to position [83, 0]
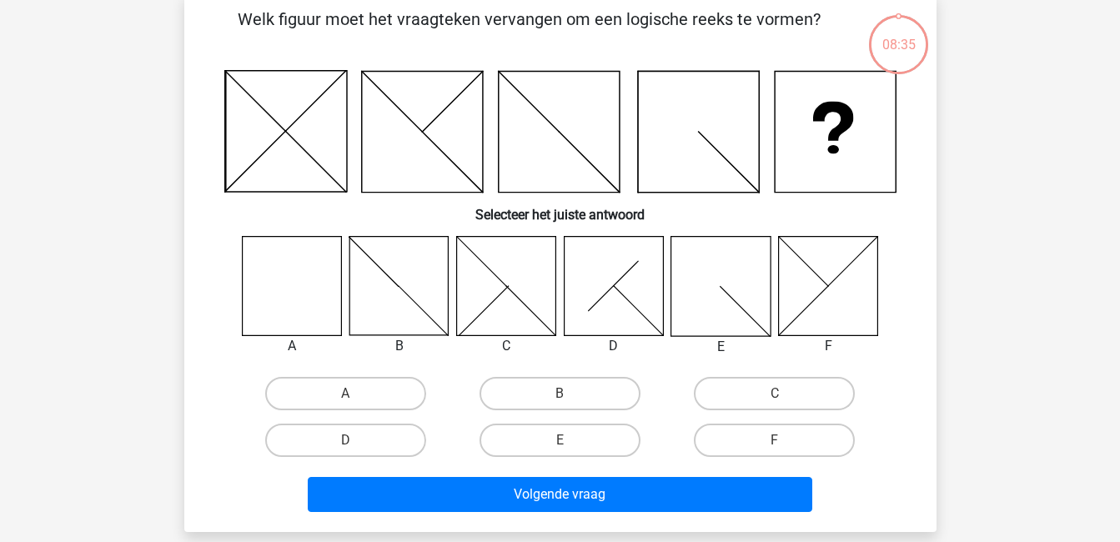
click at [266, 285] on icon at bounding box center [291, 285] width 99 height 99
click at [394, 396] on label "A" at bounding box center [345, 393] width 161 height 33
click at [356, 396] on input "A" at bounding box center [350, 399] width 11 height 11
radio input "true"
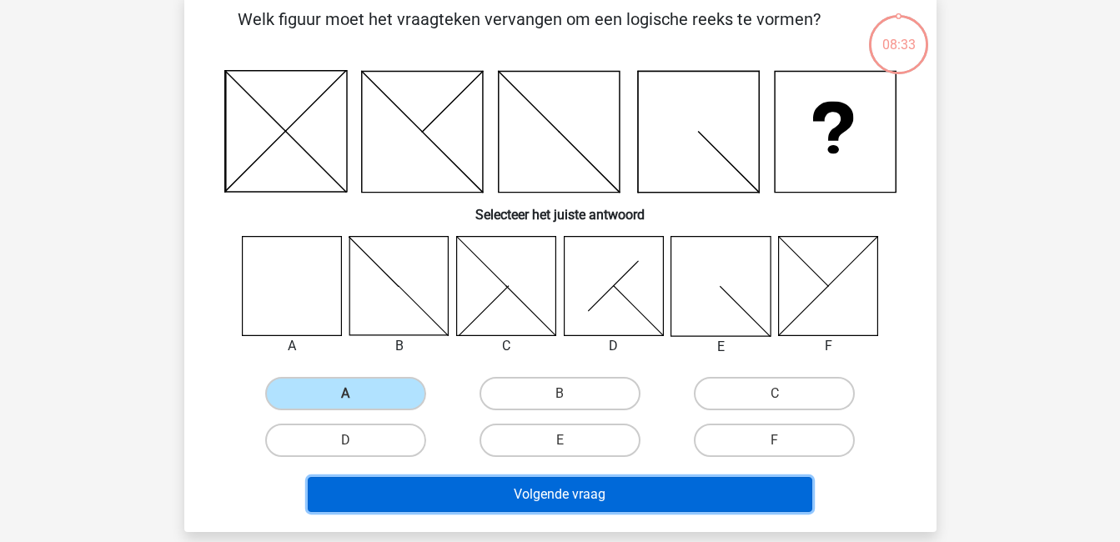
click at [590, 498] on button "Volgende vraag" at bounding box center [560, 494] width 504 height 35
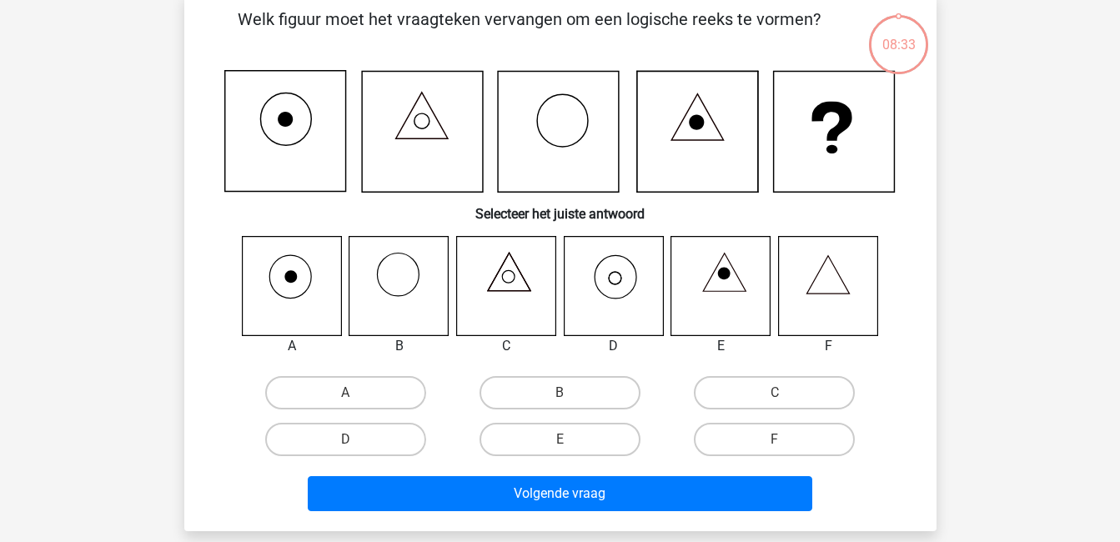
scroll to position [77, 0]
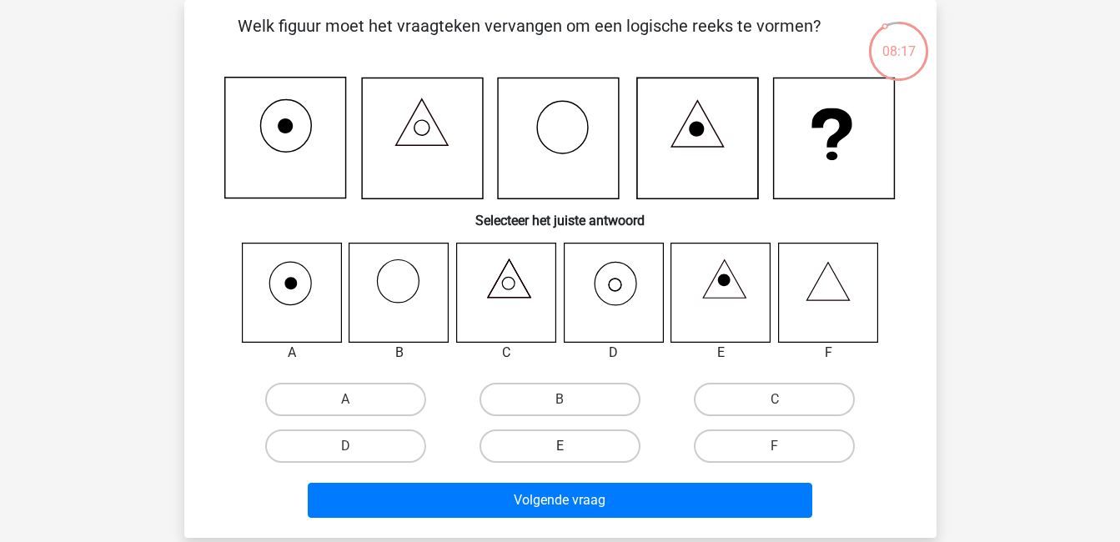
click at [633, 450] on label "E" at bounding box center [559, 445] width 161 height 33
click at [570, 450] on input "E" at bounding box center [564, 451] width 11 height 11
radio input "true"
click at [374, 448] on label "D" at bounding box center [345, 445] width 161 height 33
click at [356, 448] on input "D" at bounding box center [350, 451] width 11 height 11
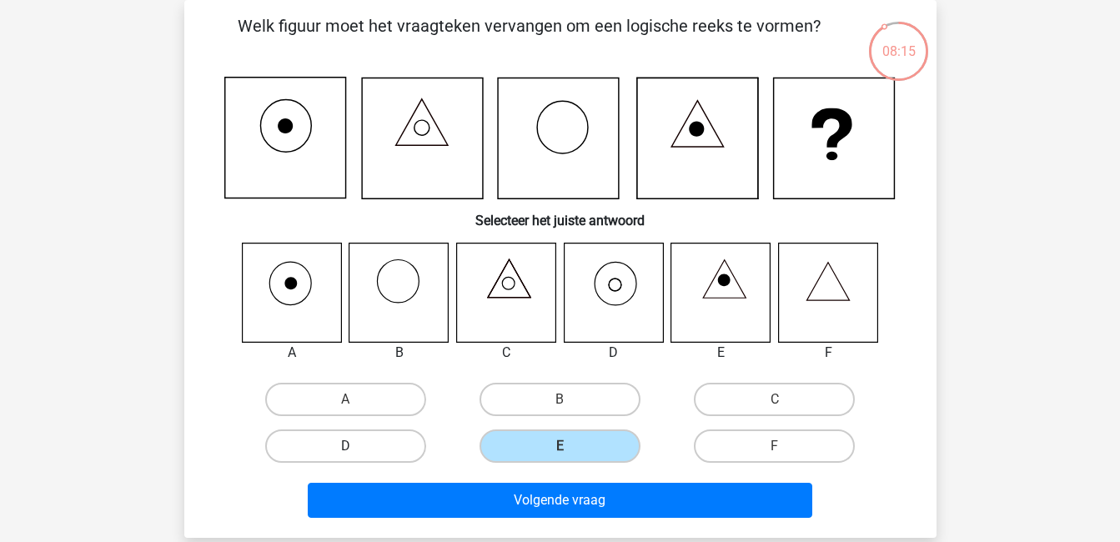
radio input "true"
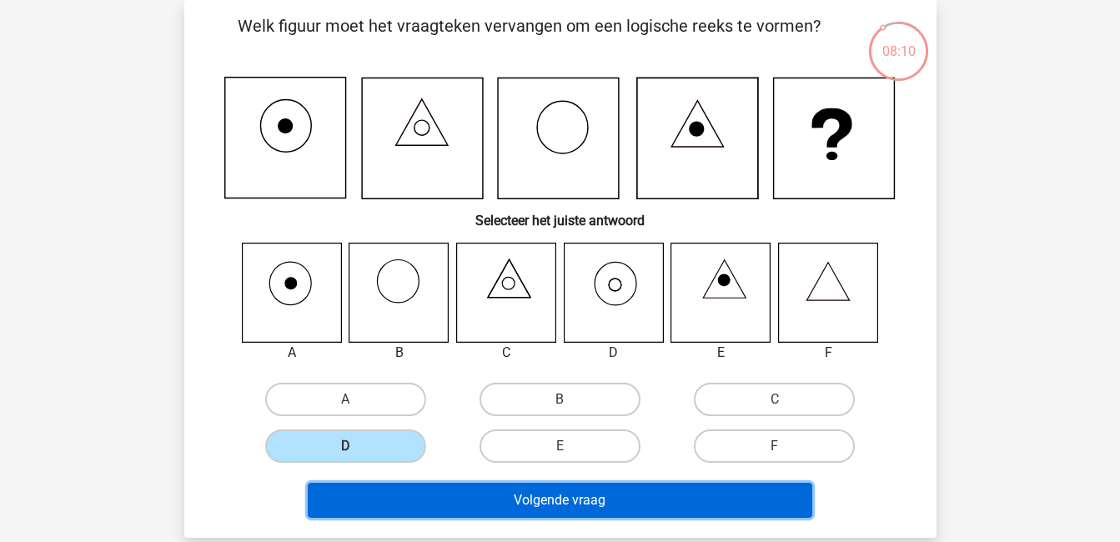
click at [537, 502] on button "Volgende vraag" at bounding box center [560, 500] width 504 height 35
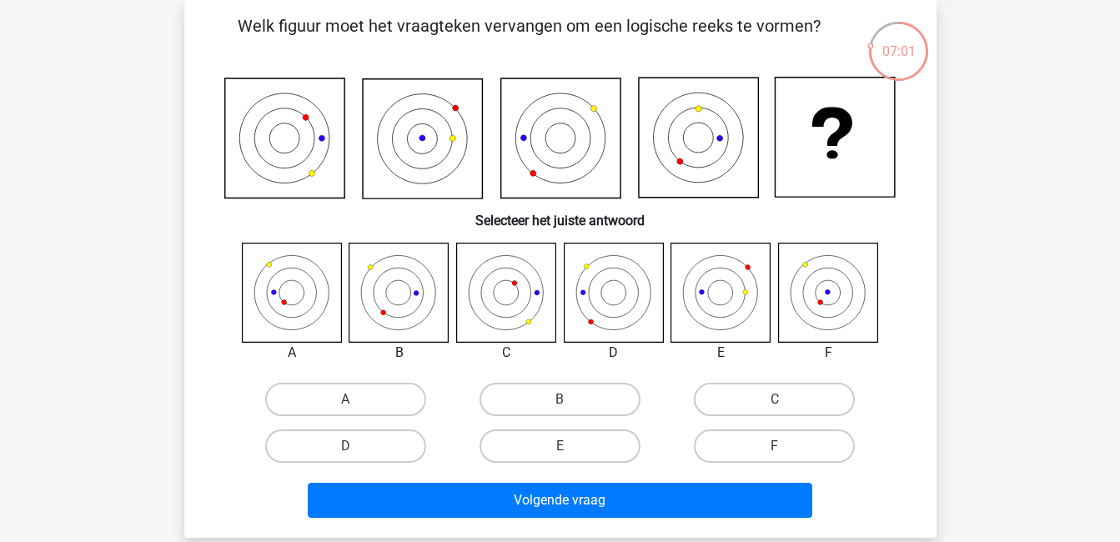
click at [345, 382] on div "A" at bounding box center [345, 399] width 214 height 47
click at [358, 390] on label "A" at bounding box center [345, 399] width 161 height 33
click at [356, 399] on input "A" at bounding box center [350, 404] width 11 height 11
radio input "true"
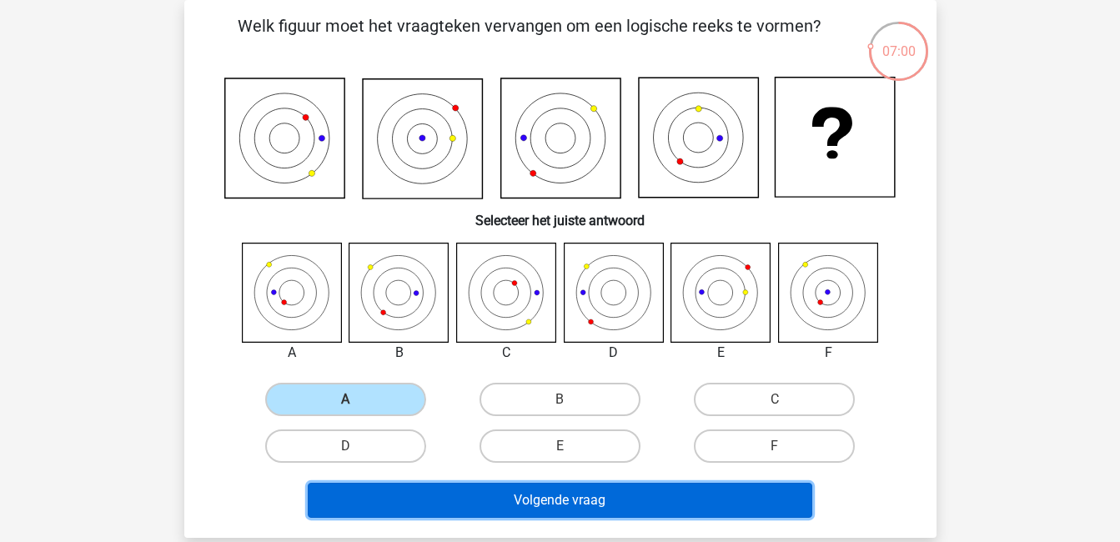
click at [553, 500] on button "Volgende vraag" at bounding box center [560, 500] width 504 height 35
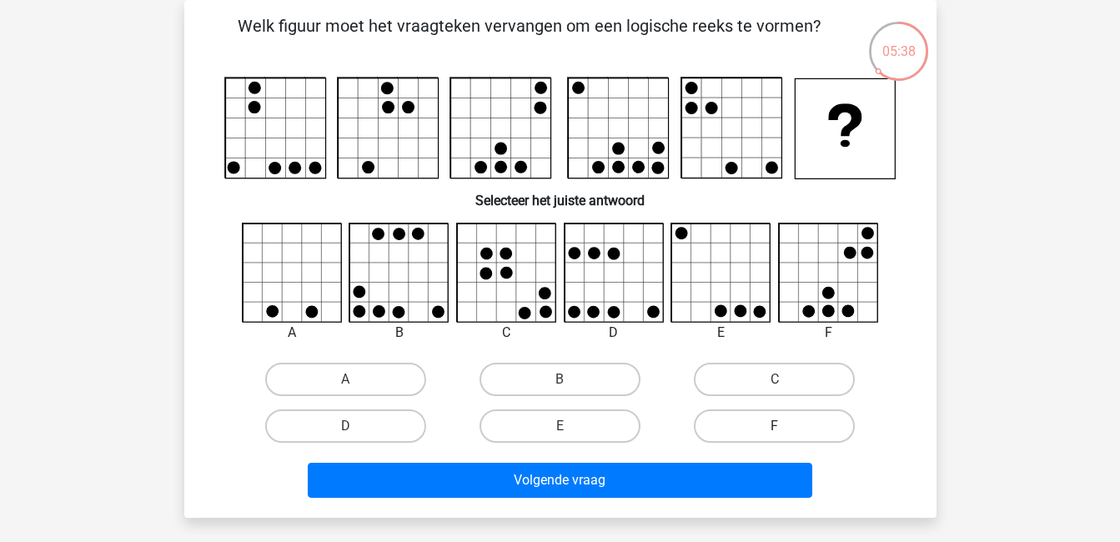
click at [770, 434] on label "F" at bounding box center [774, 425] width 161 height 33
click at [775, 434] on input "F" at bounding box center [780, 431] width 11 height 11
radio input "true"
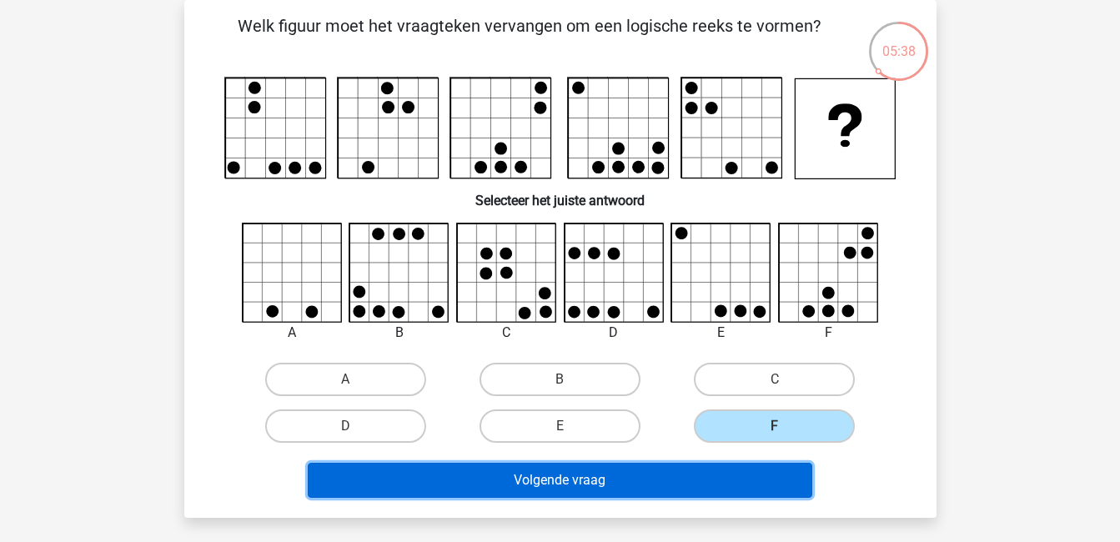
click at [686, 477] on button "Volgende vraag" at bounding box center [560, 480] width 504 height 35
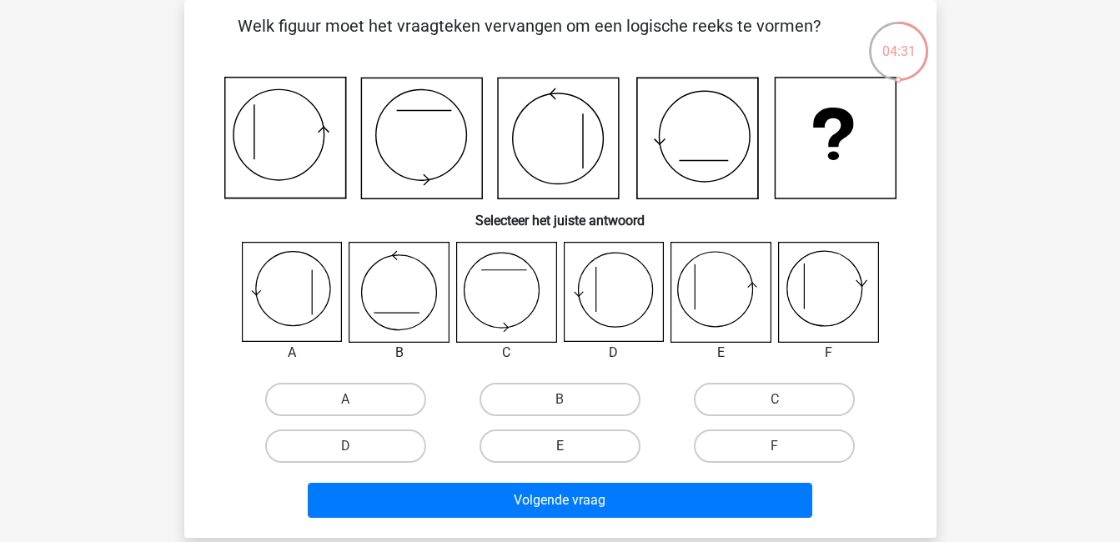
click at [572, 443] on label "E" at bounding box center [559, 445] width 161 height 33
click at [570, 446] on input "E" at bounding box center [564, 451] width 11 height 11
radio input "true"
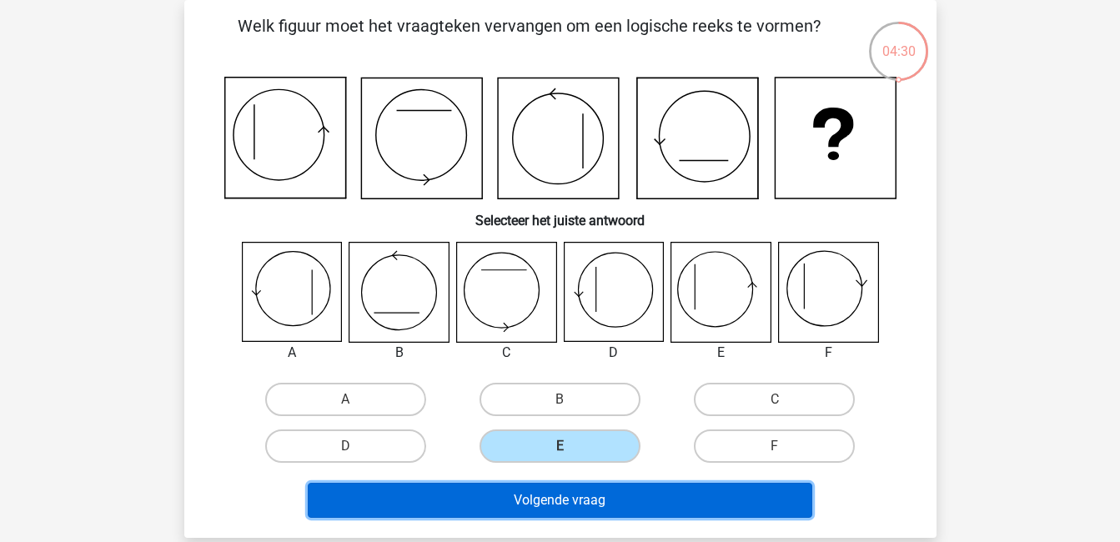
click at [597, 499] on button "Volgende vraag" at bounding box center [560, 500] width 504 height 35
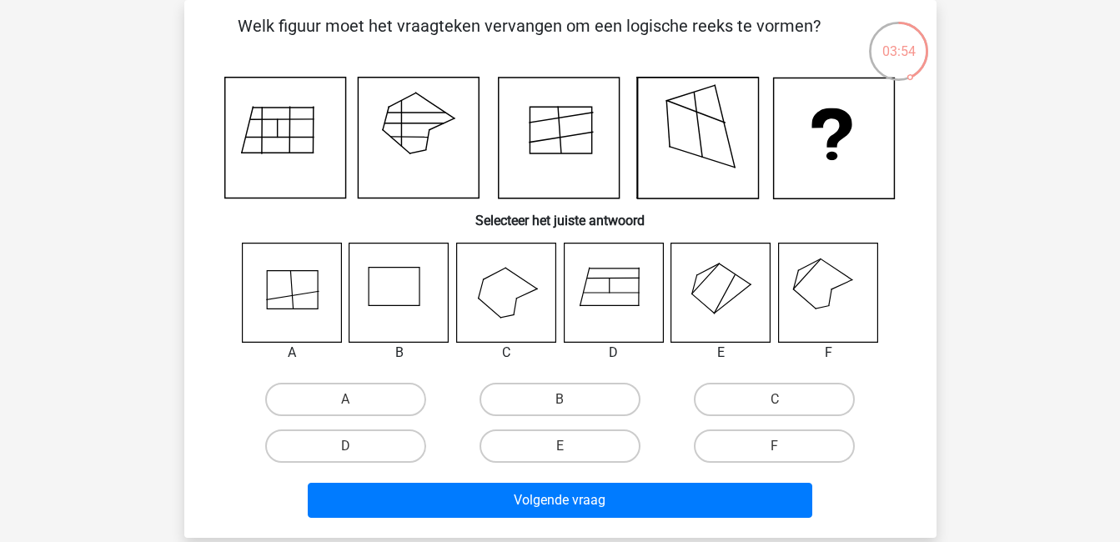
click at [783, 454] on input "F" at bounding box center [780, 451] width 11 height 11
radio input "true"
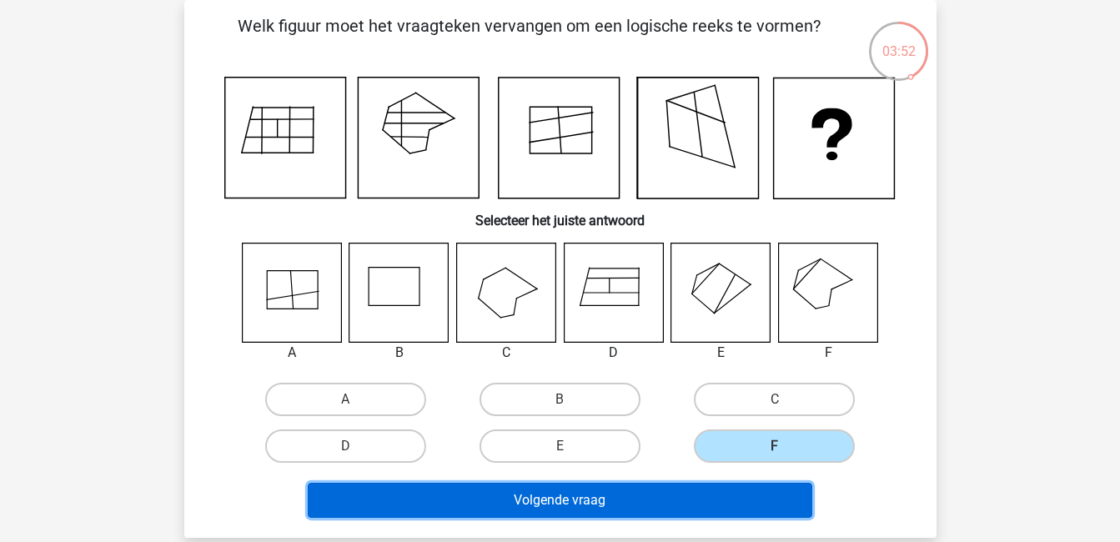
click at [636, 499] on button "Volgende vraag" at bounding box center [560, 500] width 504 height 35
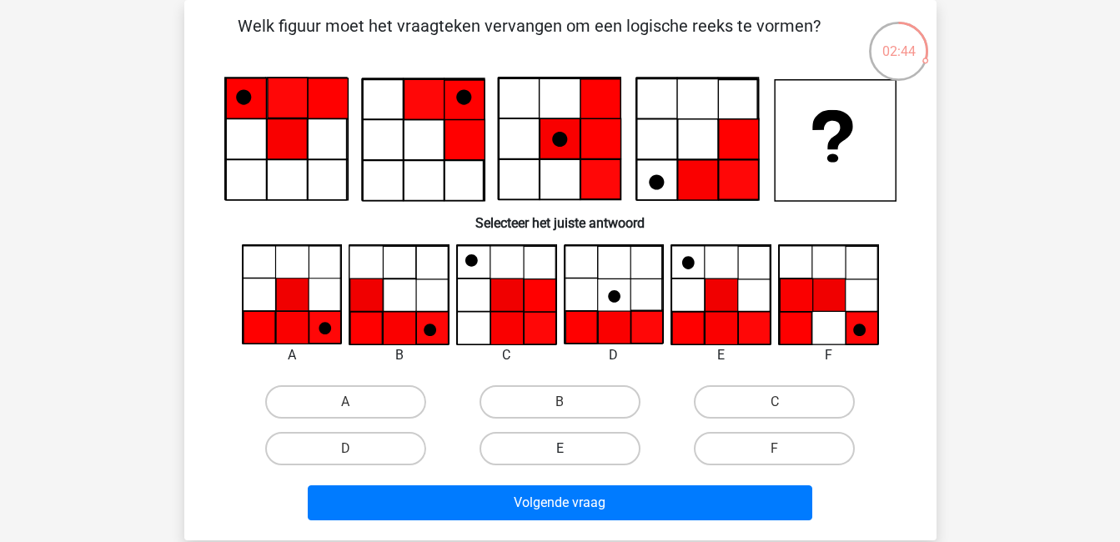
click at [555, 447] on label "E" at bounding box center [559, 448] width 161 height 33
click at [559, 449] on input "E" at bounding box center [564, 454] width 11 height 11
radio input "true"
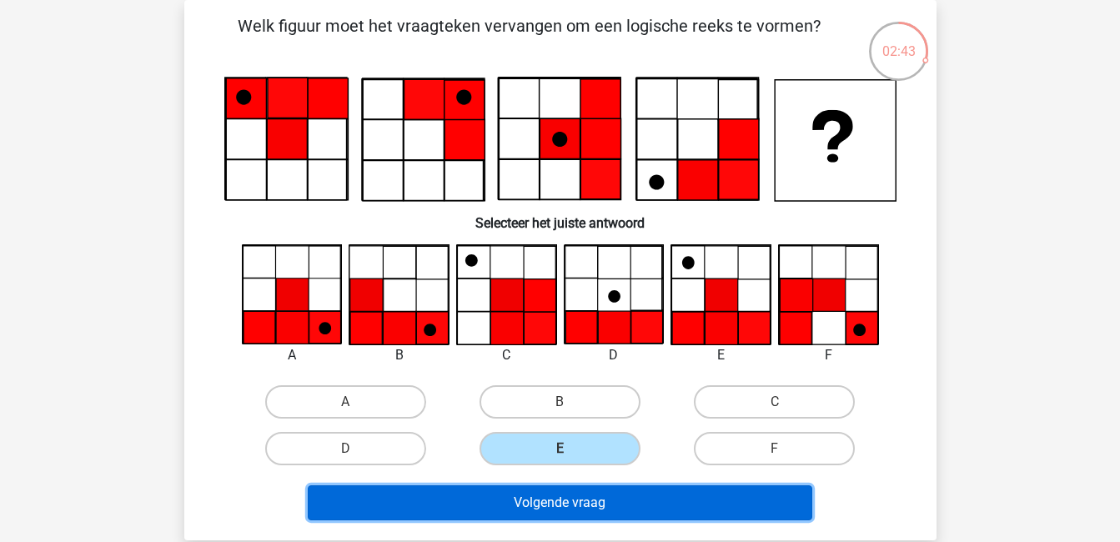
click at [569, 500] on button "Volgende vraag" at bounding box center [560, 502] width 504 height 35
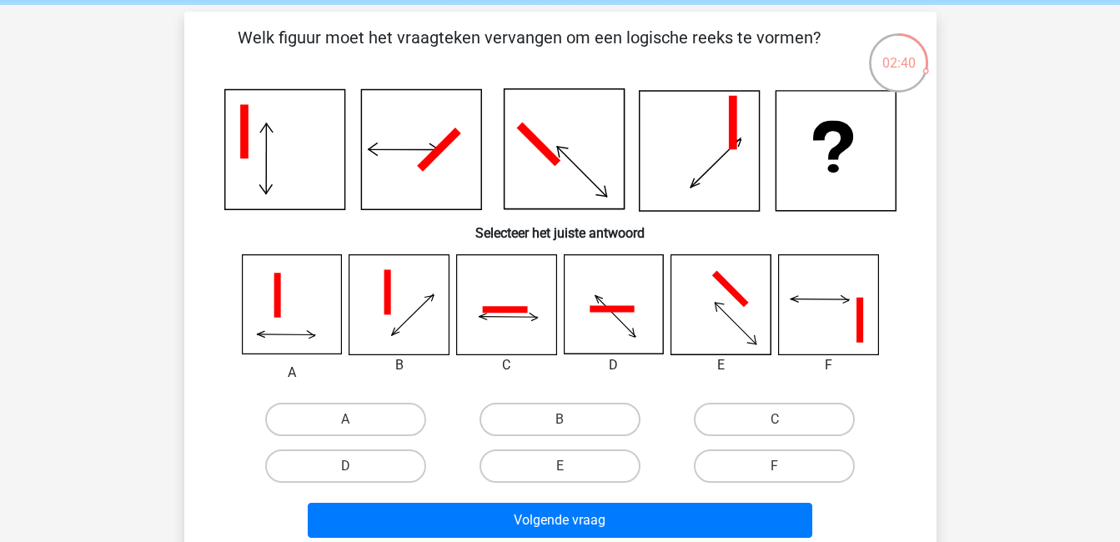
scroll to position [83, 0]
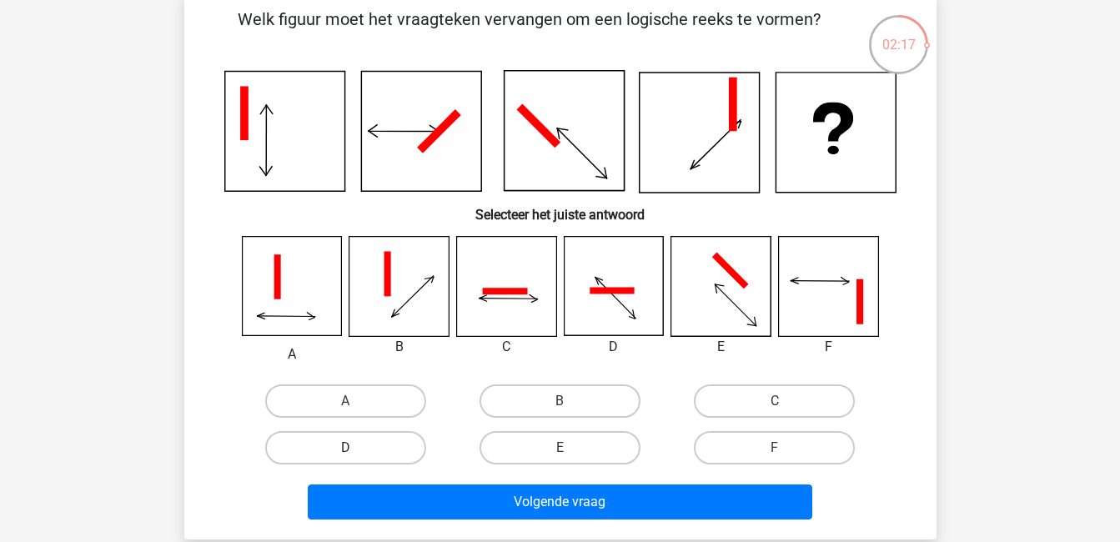
click at [361, 449] on label "D" at bounding box center [345, 447] width 161 height 33
click at [356, 449] on input "D" at bounding box center [350, 453] width 11 height 11
radio input "true"
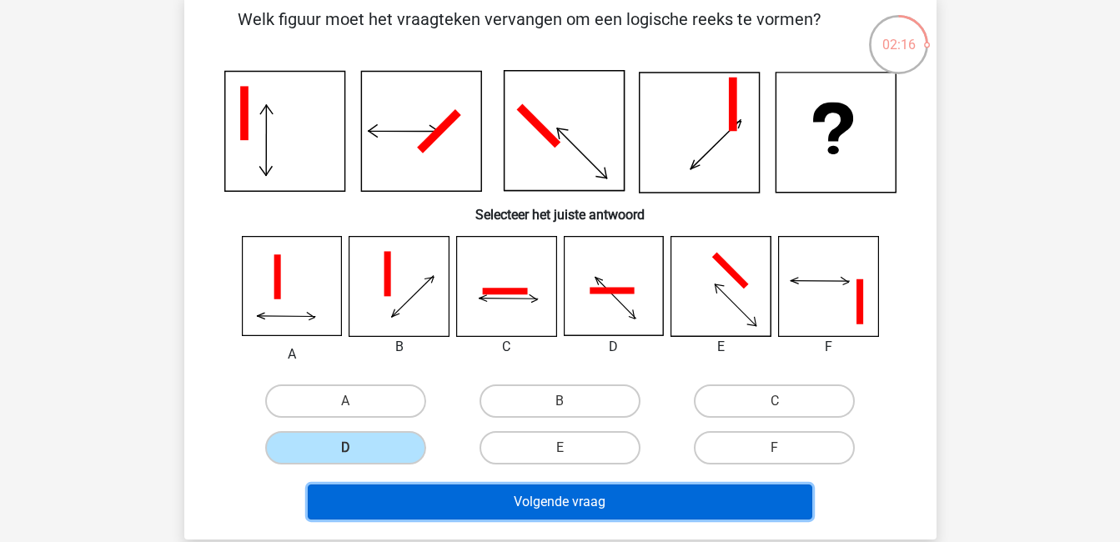
click at [558, 506] on button "Volgende vraag" at bounding box center [560, 501] width 504 height 35
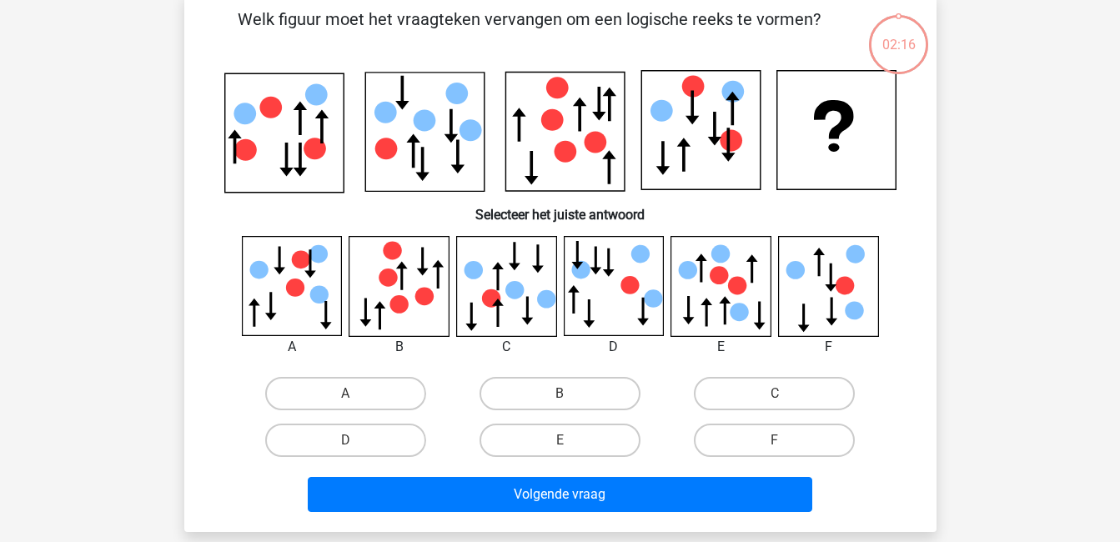
scroll to position [77, 0]
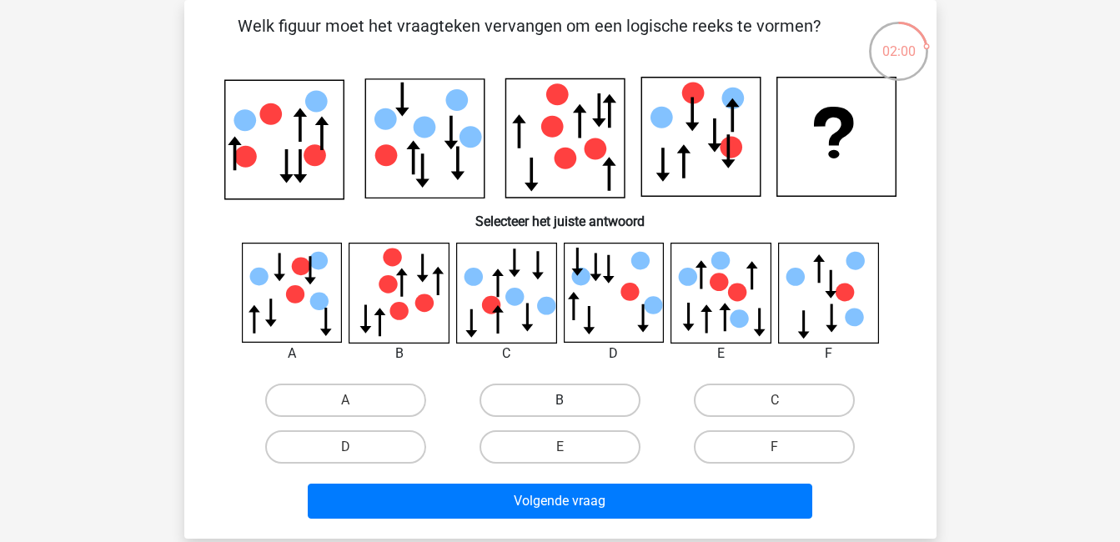
click at [588, 392] on label "B" at bounding box center [559, 400] width 161 height 33
click at [570, 400] on input "B" at bounding box center [564, 405] width 11 height 11
radio input "true"
click at [794, 437] on label "F" at bounding box center [774, 446] width 161 height 33
click at [785, 447] on input "F" at bounding box center [780, 452] width 11 height 11
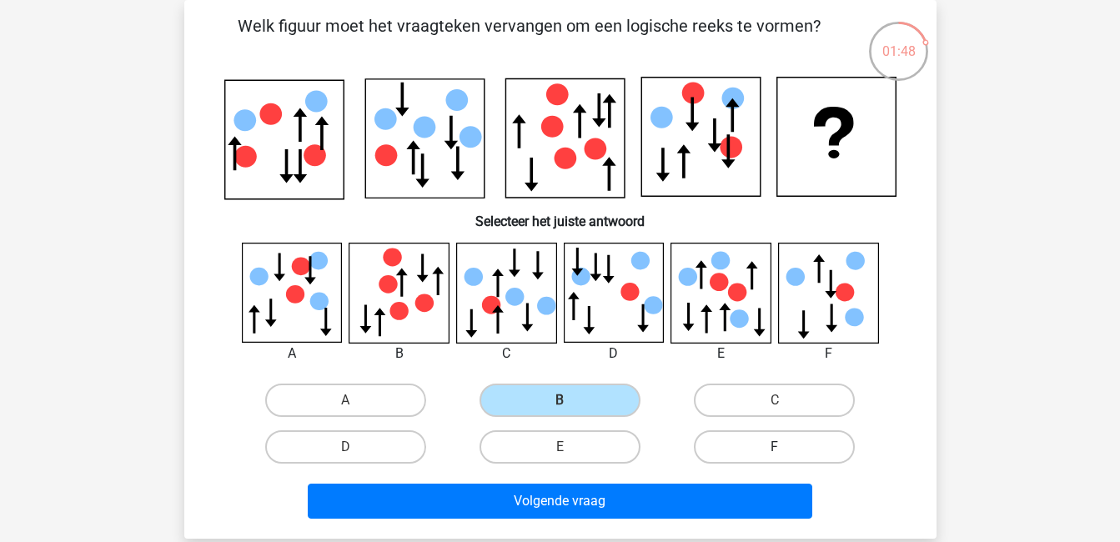
radio input "true"
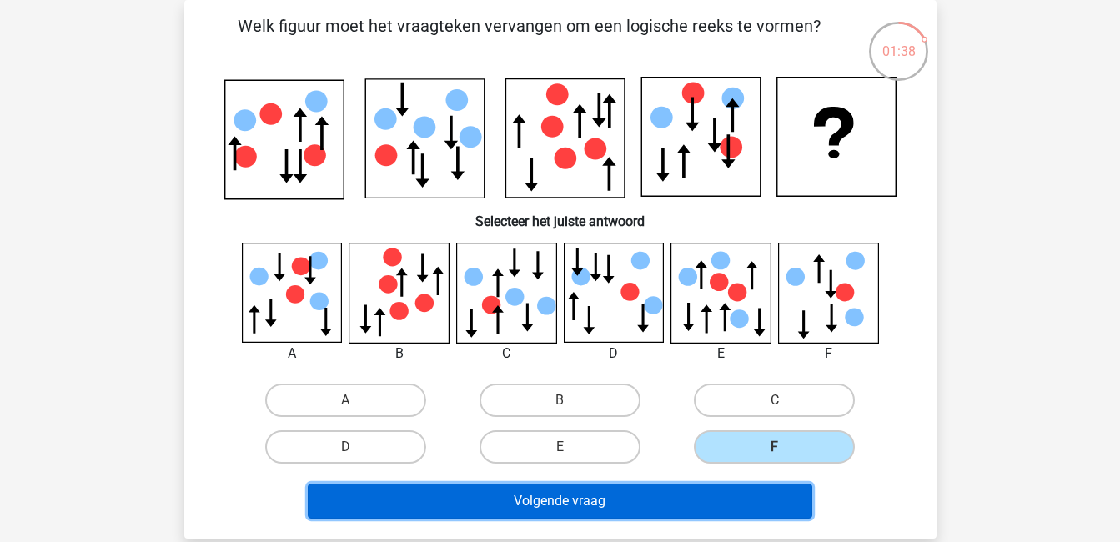
click at [685, 499] on button "Volgende vraag" at bounding box center [560, 501] width 504 height 35
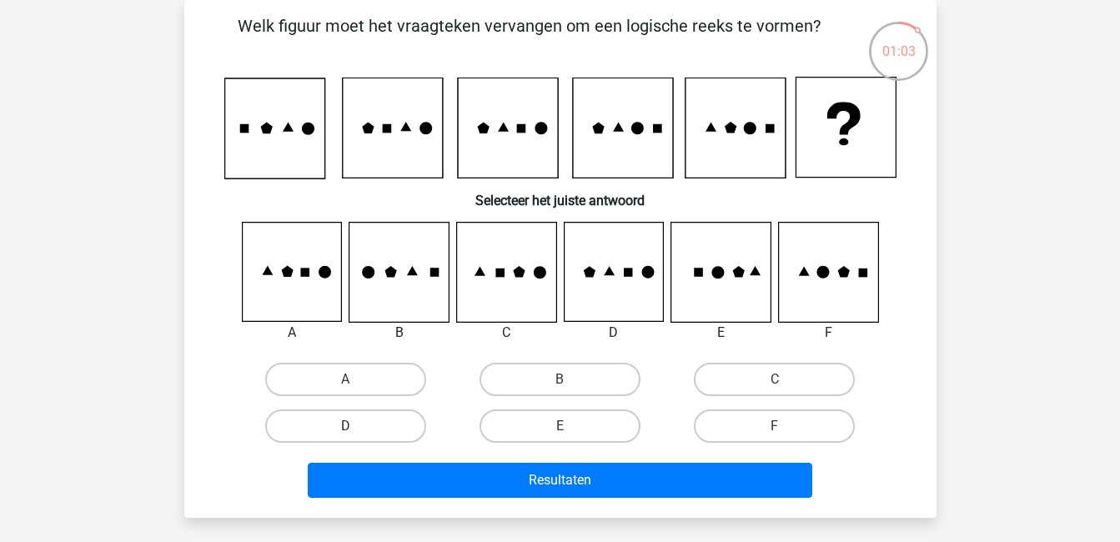
drag, startPoint x: 384, startPoint y: 428, endPoint x: 404, endPoint y: 434, distance: 20.8
click at [386, 428] on label "D" at bounding box center [345, 425] width 161 height 33
click at [356, 428] on input "D" at bounding box center [350, 431] width 11 height 11
radio input "true"
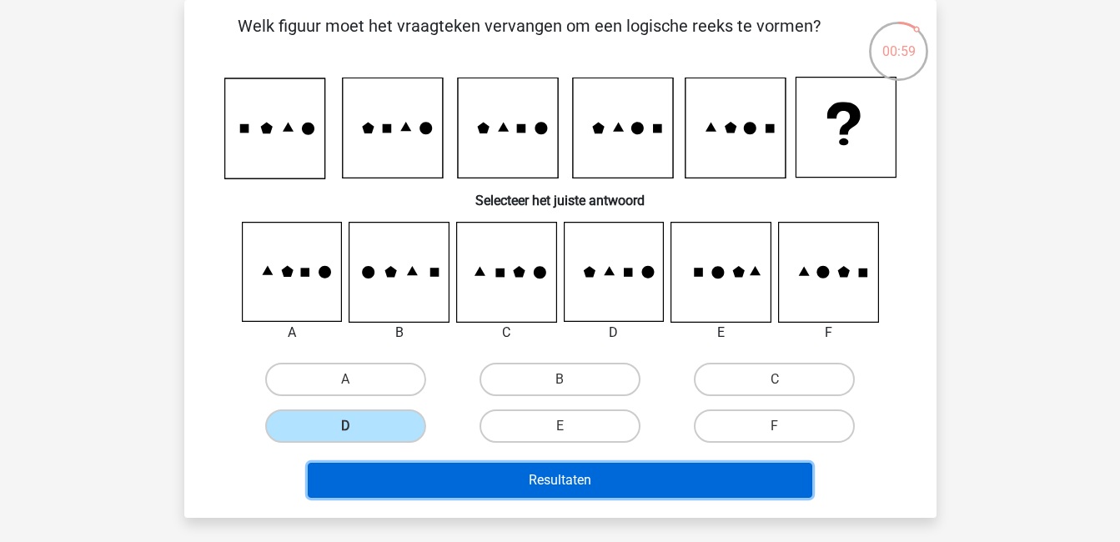
click at [575, 483] on button "Resultaten" at bounding box center [560, 480] width 504 height 35
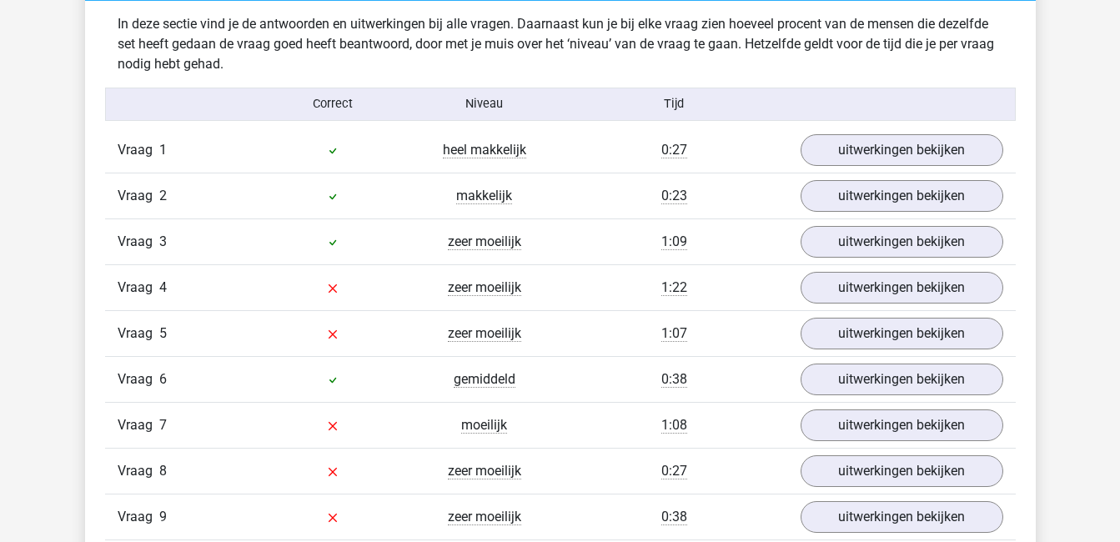
scroll to position [1417, 0]
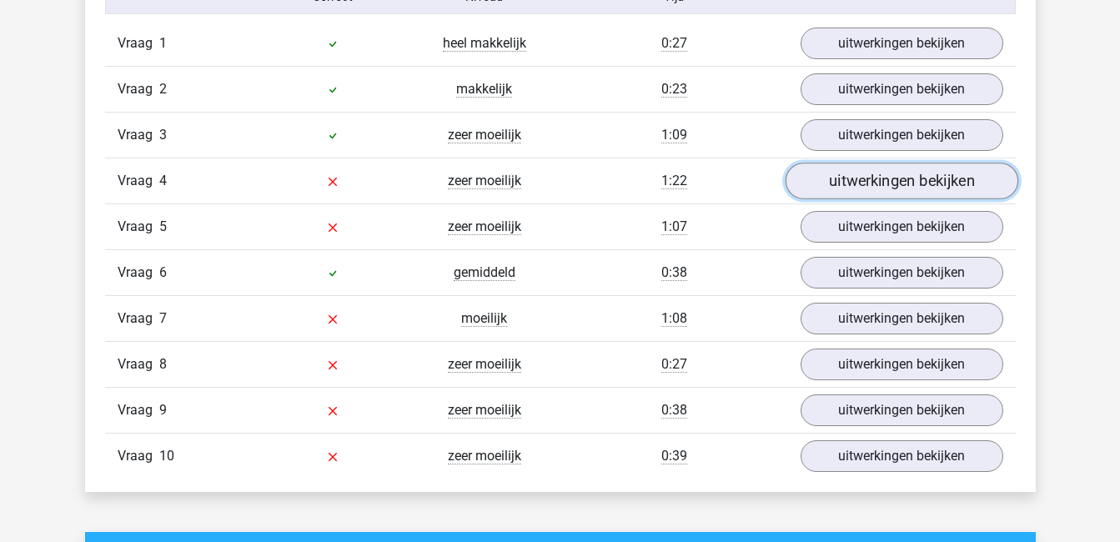
click at [887, 193] on link "uitwerkingen bekijken" at bounding box center [901, 181] width 233 height 37
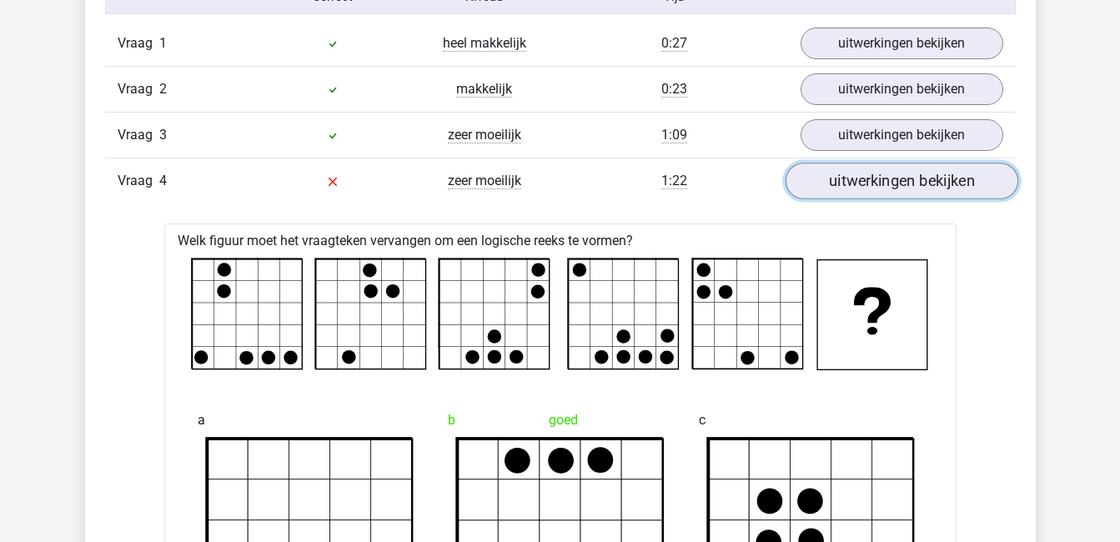
click at [877, 184] on link "uitwerkingen bekijken" at bounding box center [901, 181] width 233 height 37
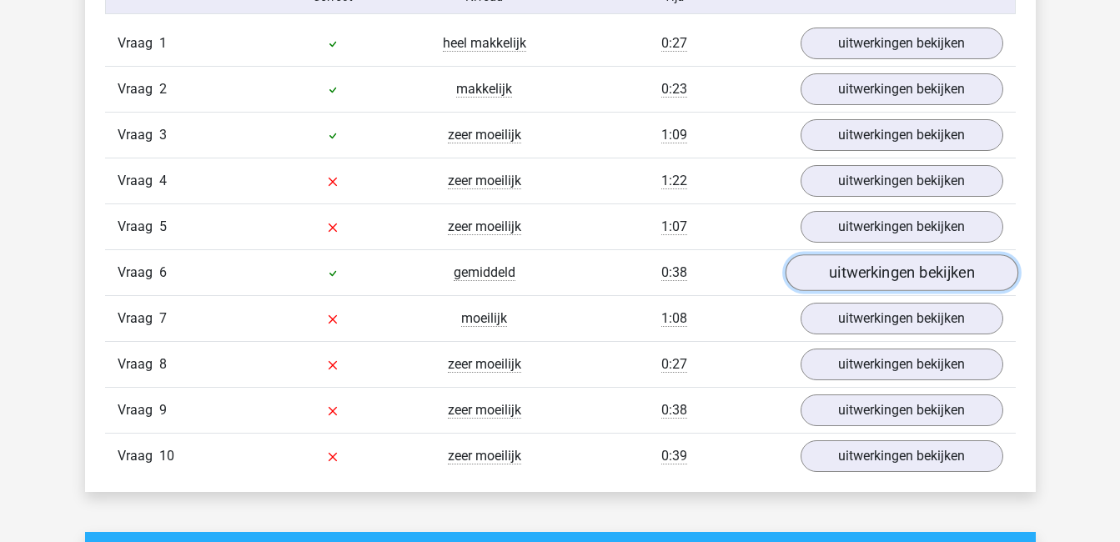
click at [890, 275] on link "uitwerkingen bekijken" at bounding box center [901, 272] width 233 height 37
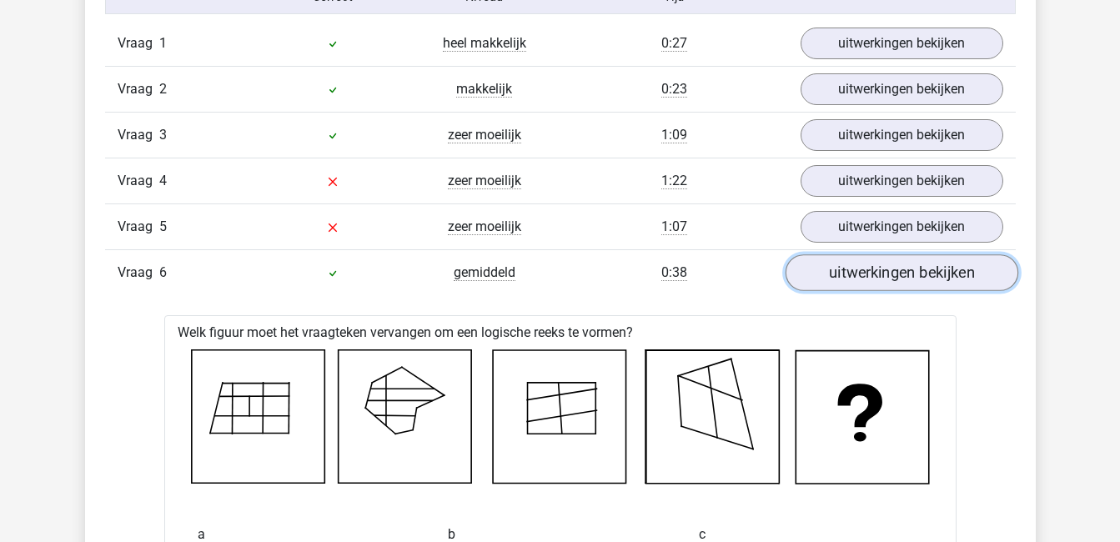
click at [892, 270] on link "uitwerkingen bekijken" at bounding box center [901, 272] width 233 height 37
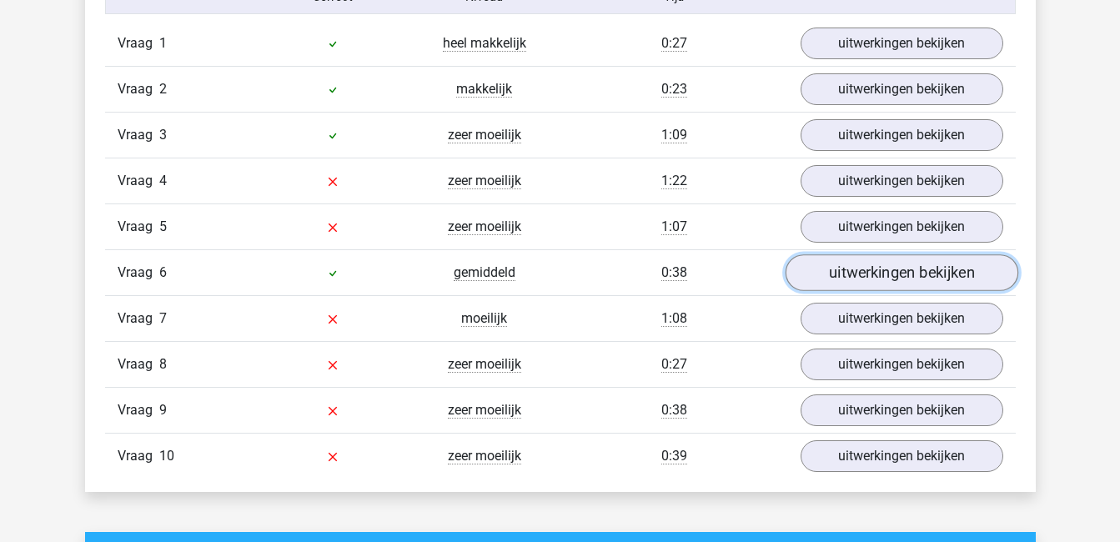
scroll to position [1334, 0]
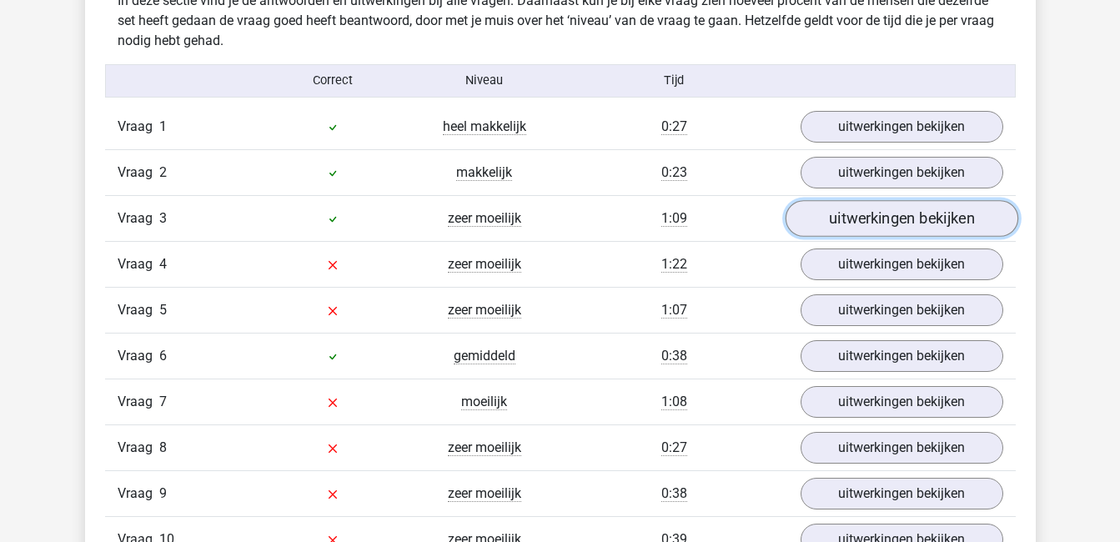
click at [891, 225] on link "uitwerkingen bekijken" at bounding box center [901, 218] width 233 height 37
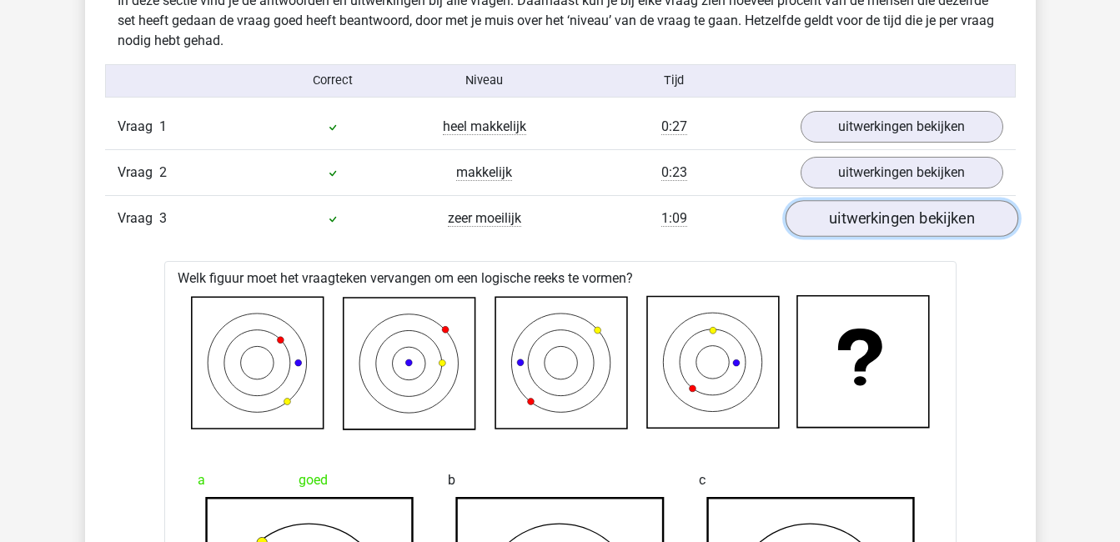
click at [891, 225] on link "uitwerkingen bekijken" at bounding box center [901, 218] width 233 height 37
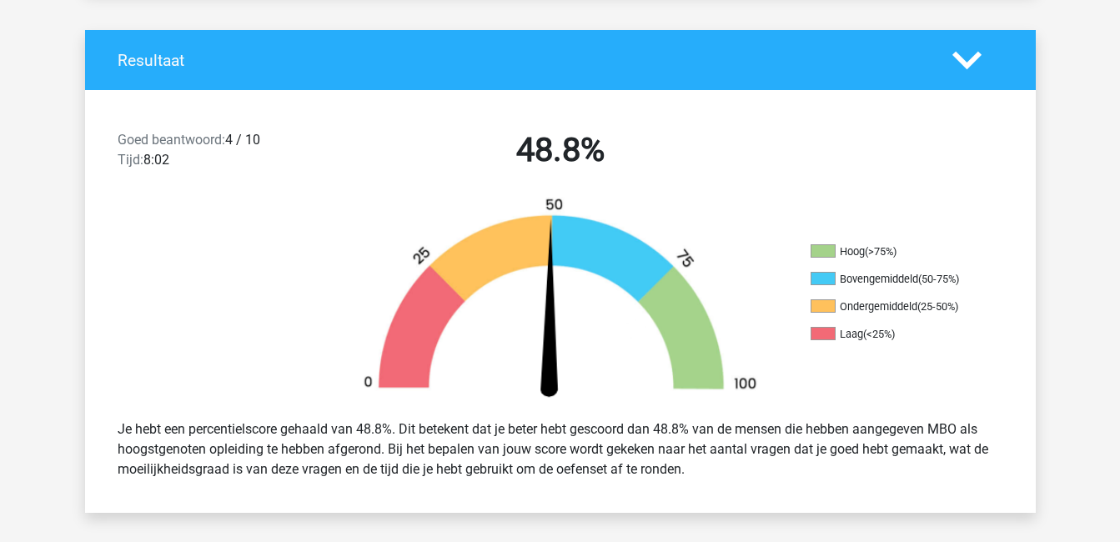
scroll to position [0, 0]
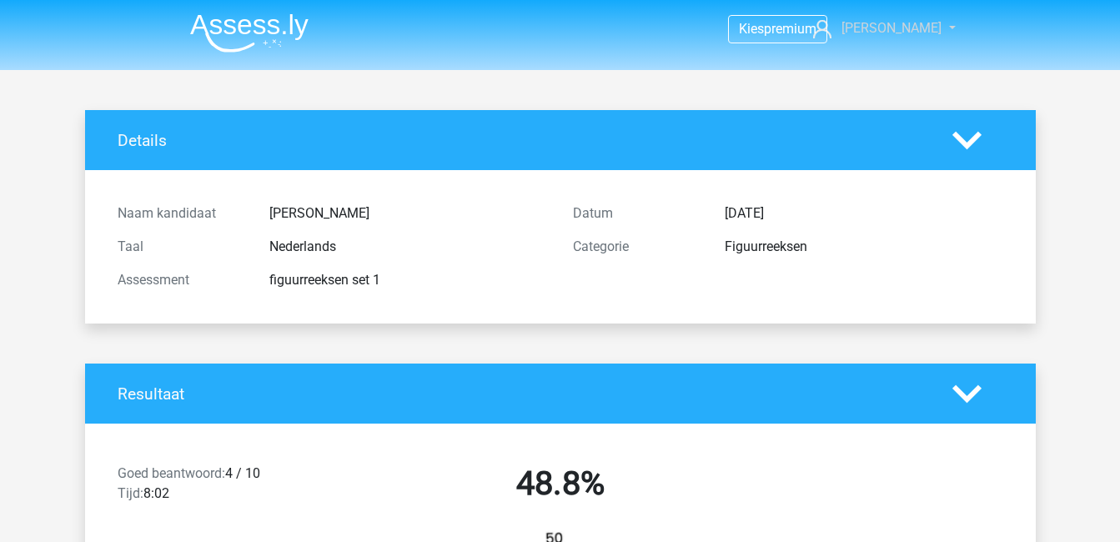
click at [900, 32] on span "[PERSON_NAME]" at bounding box center [891, 28] width 100 height 16
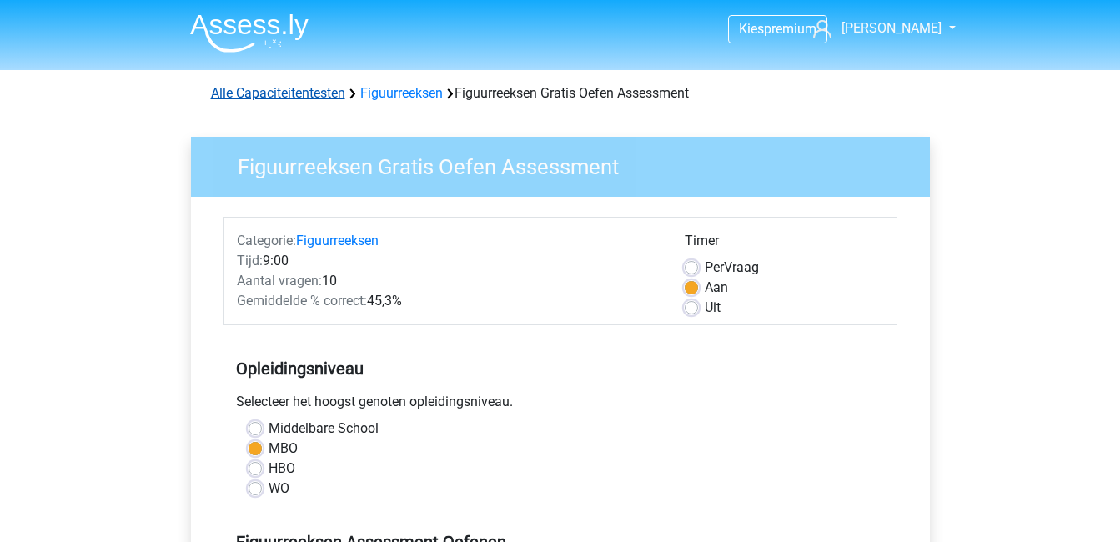
click at [280, 88] on link "Alle Capaciteitentesten" at bounding box center [278, 93] width 134 height 16
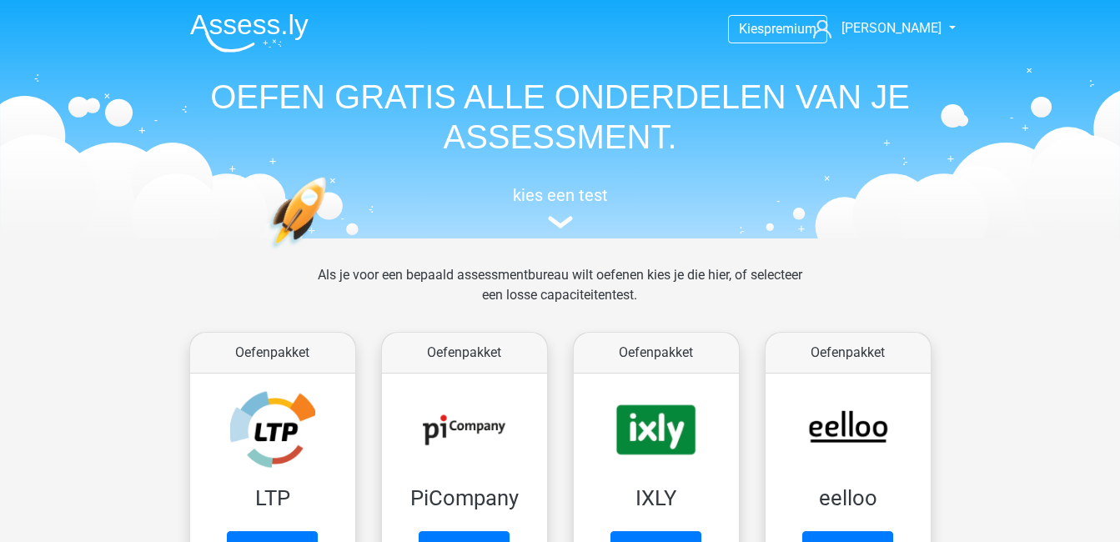
scroll to position [709, 0]
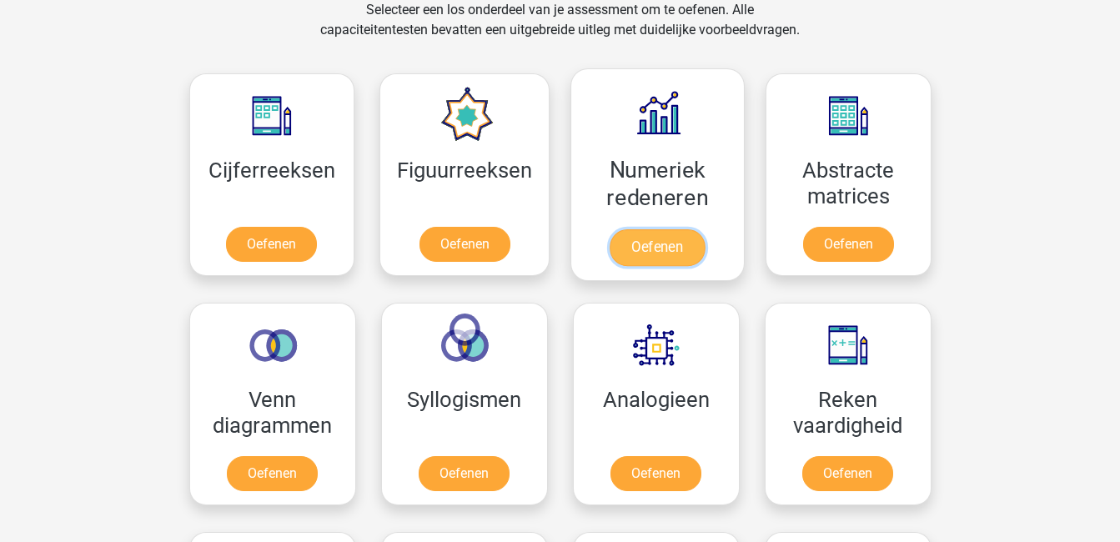
click at [665, 244] on link "Oefenen" at bounding box center [657, 247] width 95 height 37
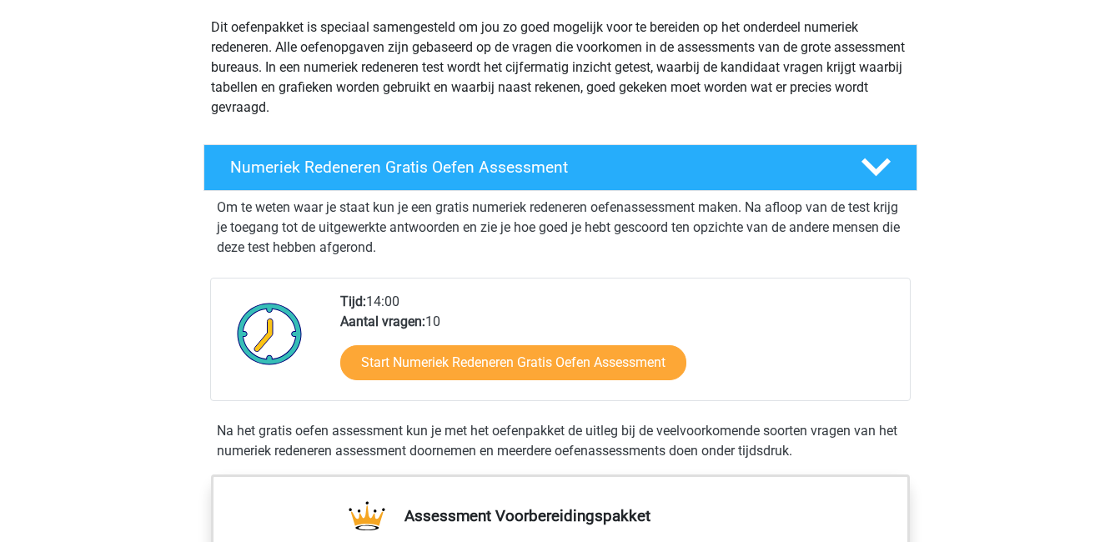
scroll to position [250, 0]
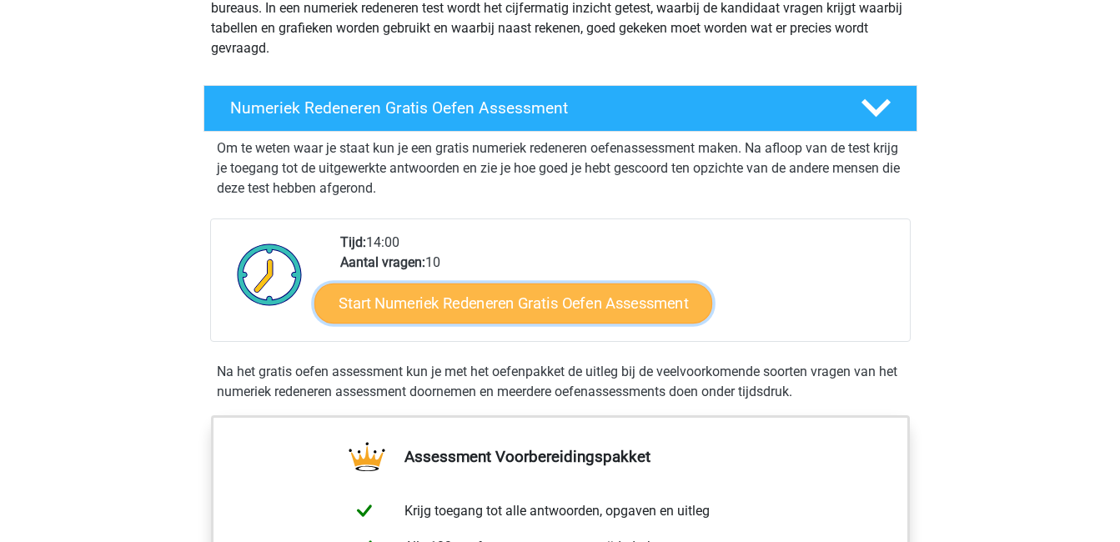
click at [553, 315] on link "Start Numeriek Redeneren Gratis Oefen Assessment" at bounding box center [513, 303] width 398 height 40
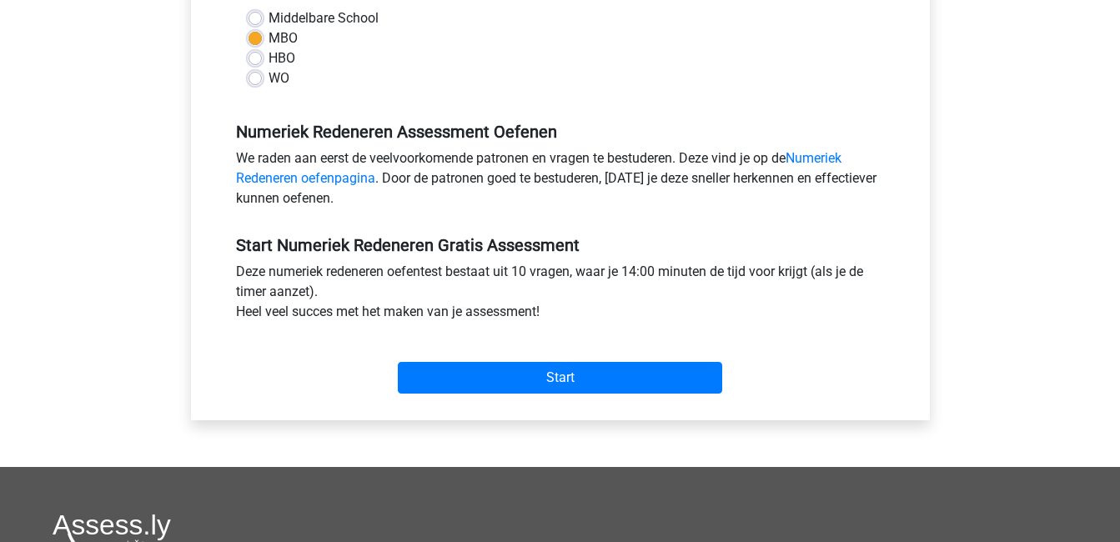
scroll to position [417, 0]
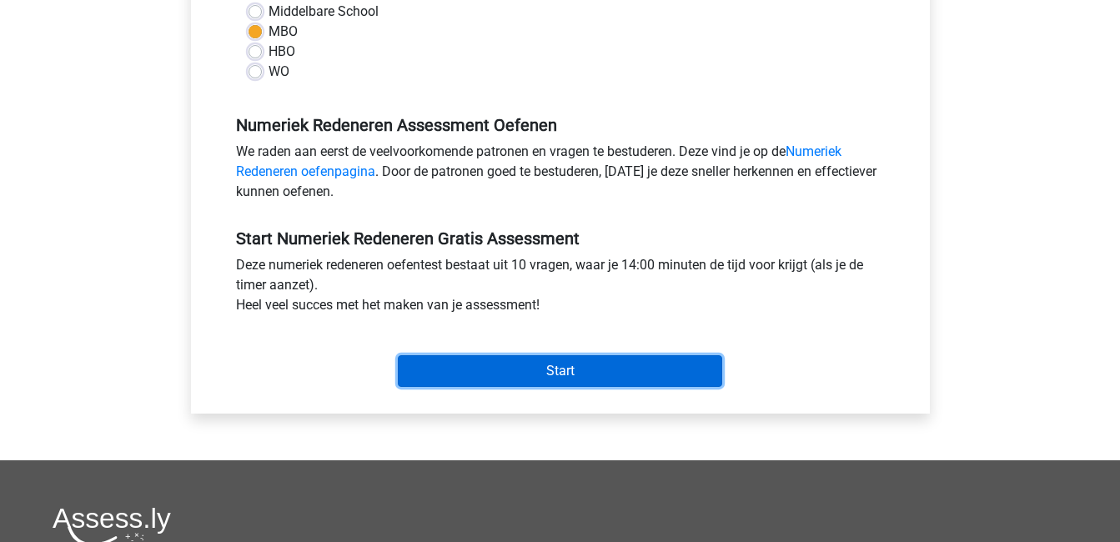
click at [610, 363] on input "Start" at bounding box center [560, 371] width 324 height 32
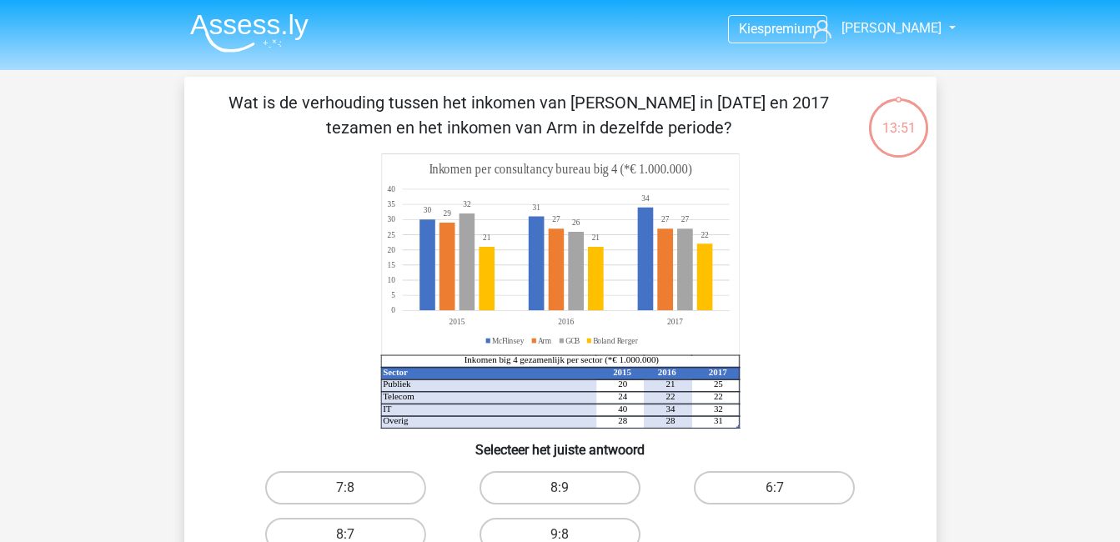
drag, startPoint x: 610, startPoint y: 89, endPoint x: 778, endPoint y: 127, distance: 171.7
click at [778, 127] on div "Wat is de verhouding tussen het inkomen van [PERSON_NAME] in [DATE] en 2017 tez…" at bounding box center [560, 351] width 752 height 549
click at [778, 127] on p "Wat is de verhouding tussen het inkomen van [PERSON_NAME] in [DATE] en 2017 tez…" at bounding box center [529, 115] width 636 height 50
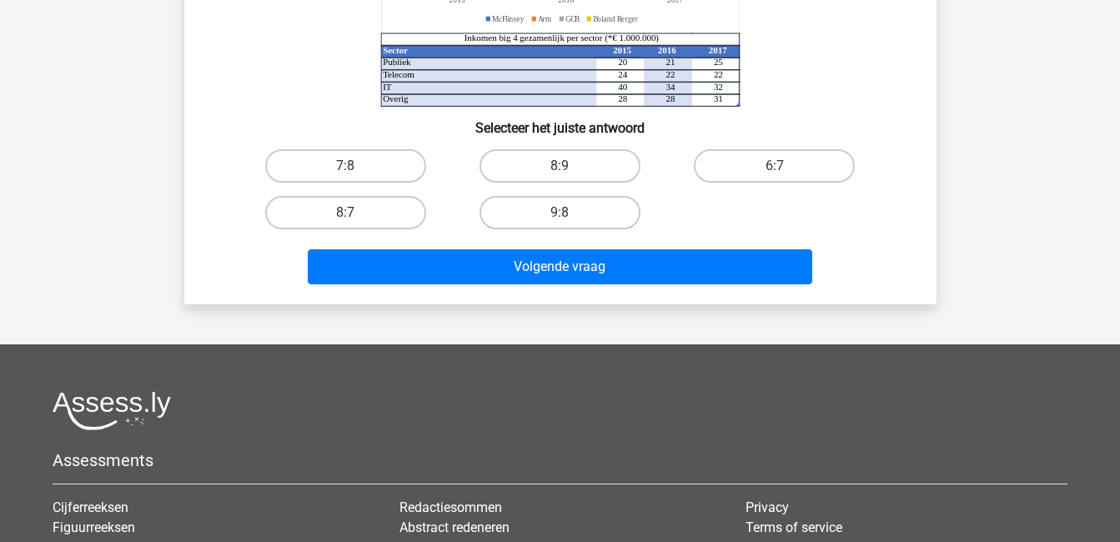
scroll to position [83, 0]
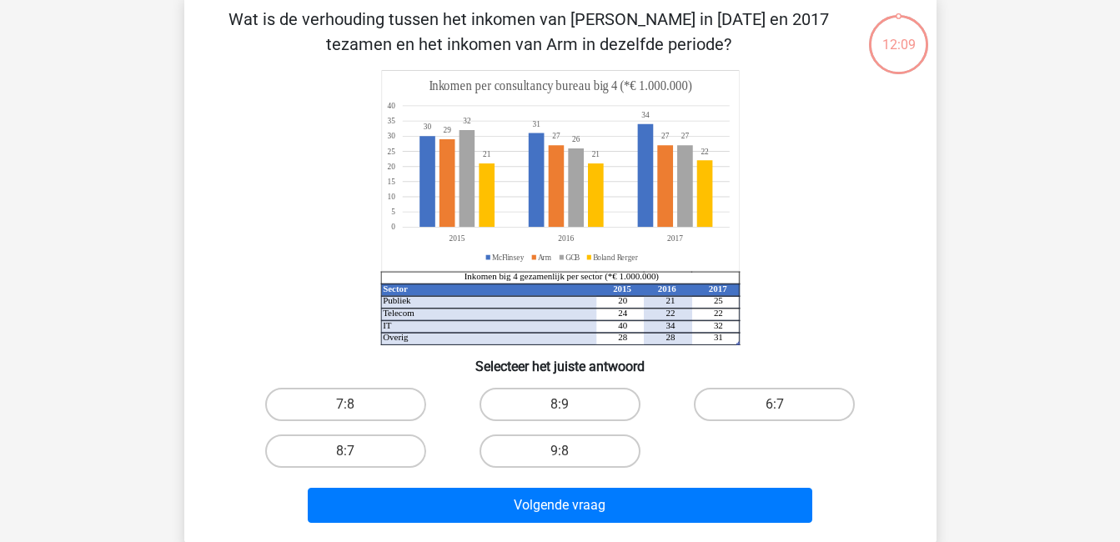
drag, startPoint x: 374, startPoint y: 403, endPoint x: 385, endPoint y: 425, distance: 25.0
click at [374, 404] on label "7:8" at bounding box center [345, 404] width 161 height 33
click at [356, 404] on input "7:8" at bounding box center [350, 409] width 11 height 11
radio input "true"
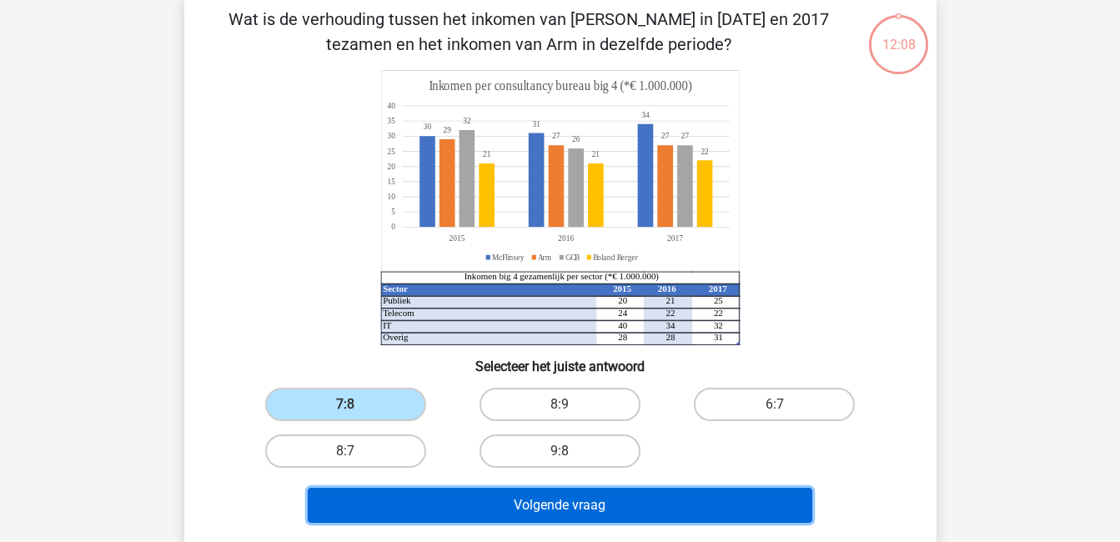
click at [558, 519] on button "Volgende vraag" at bounding box center [560, 505] width 504 height 35
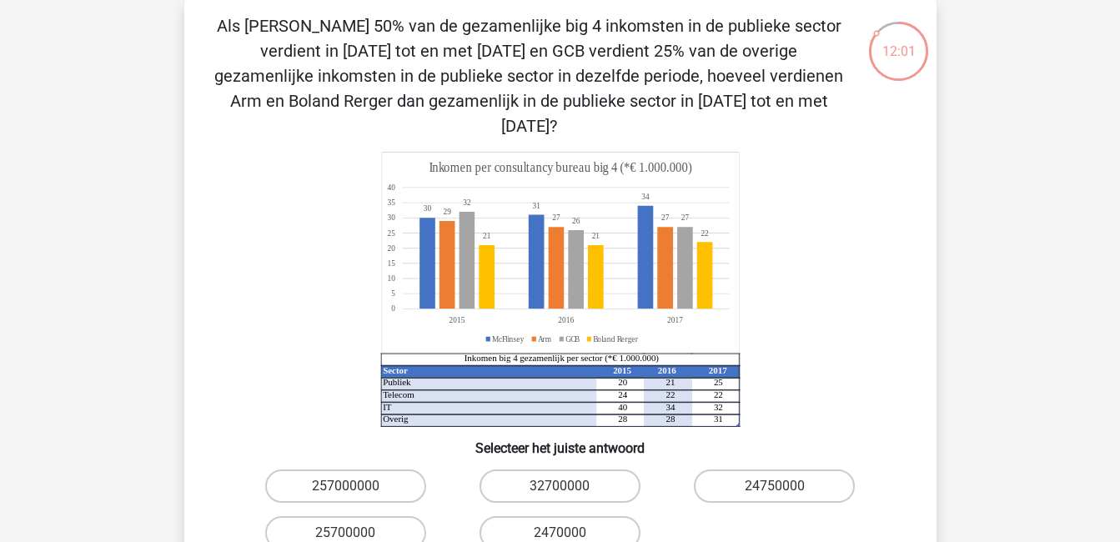
scroll to position [58, 0]
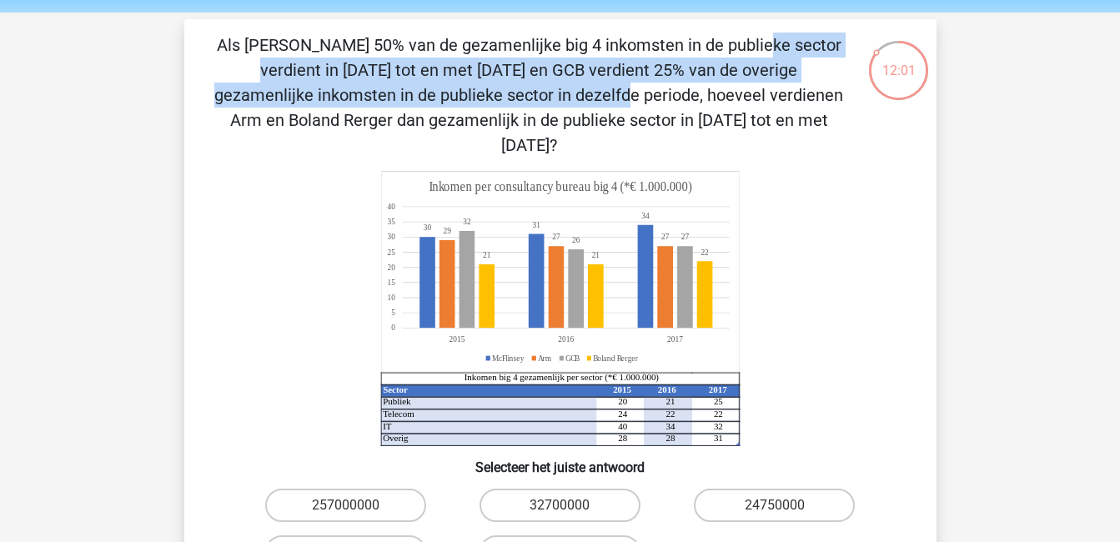
drag, startPoint x: 414, startPoint y: 13, endPoint x: 804, endPoint y: 75, distance: 394.3
click at [804, 75] on p "Als [PERSON_NAME] 50% van de gezamenlijke big 4 inkomsten in de publieke sector…" at bounding box center [529, 95] width 636 height 125
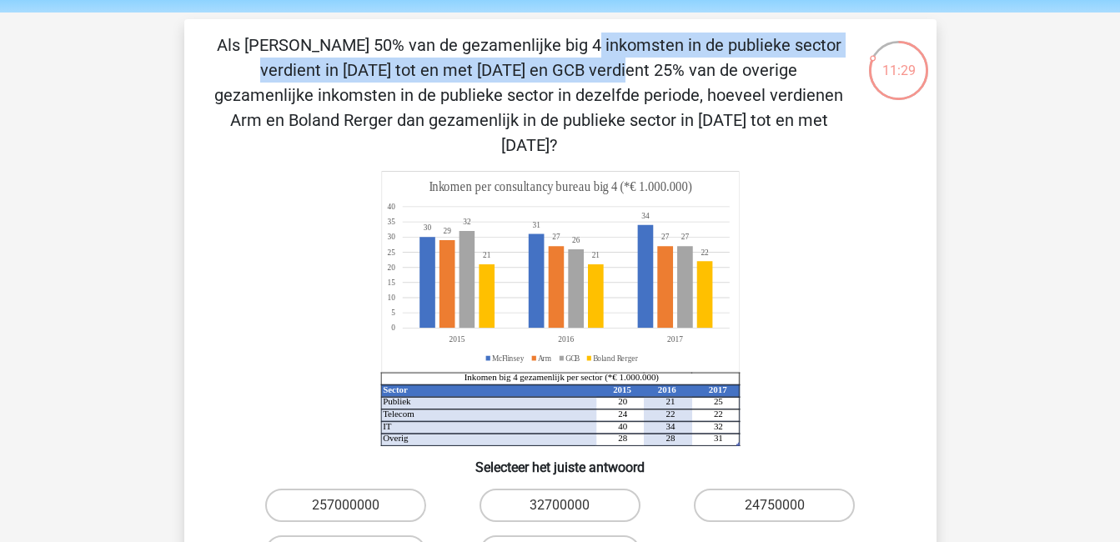
drag, startPoint x: 221, startPoint y: 42, endPoint x: 843, endPoint y: 54, distance: 622.2
click at [843, 54] on p "Als [PERSON_NAME] 50% van de gezamenlijke big 4 inkomsten in de publieke sector…" at bounding box center [529, 95] width 636 height 125
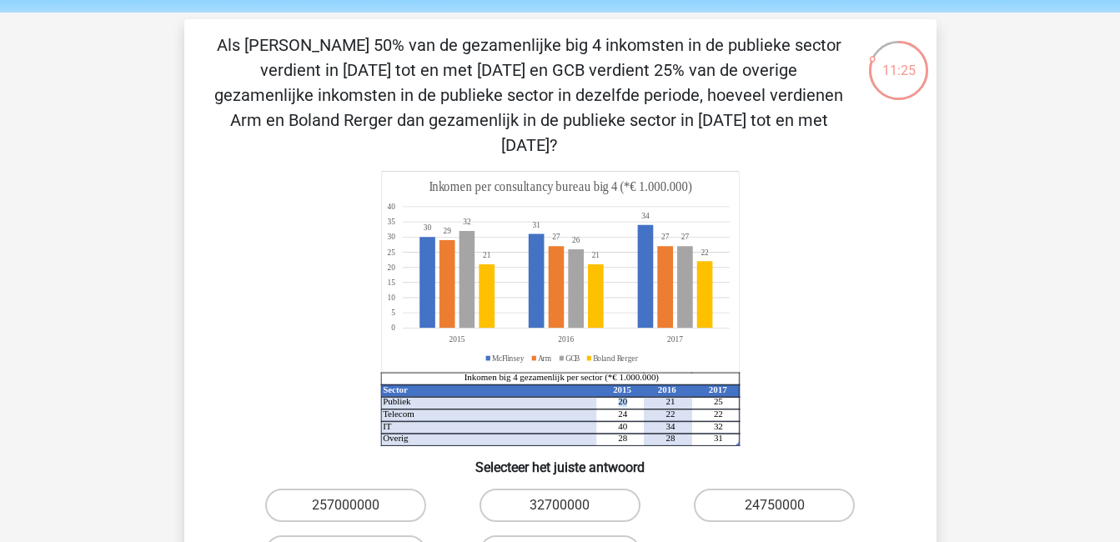
drag, startPoint x: 614, startPoint y: 375, endPoint x: 631, endPoint y: 375, distance: 17.5
click at [631, 375] on icon "Sector 2015 2016 2017 Publiek 20 21 25 Telecom 24 22 22 IT 40 34 32 Overig 28 2…" at bounding box center [560, 308] width 672 height 275
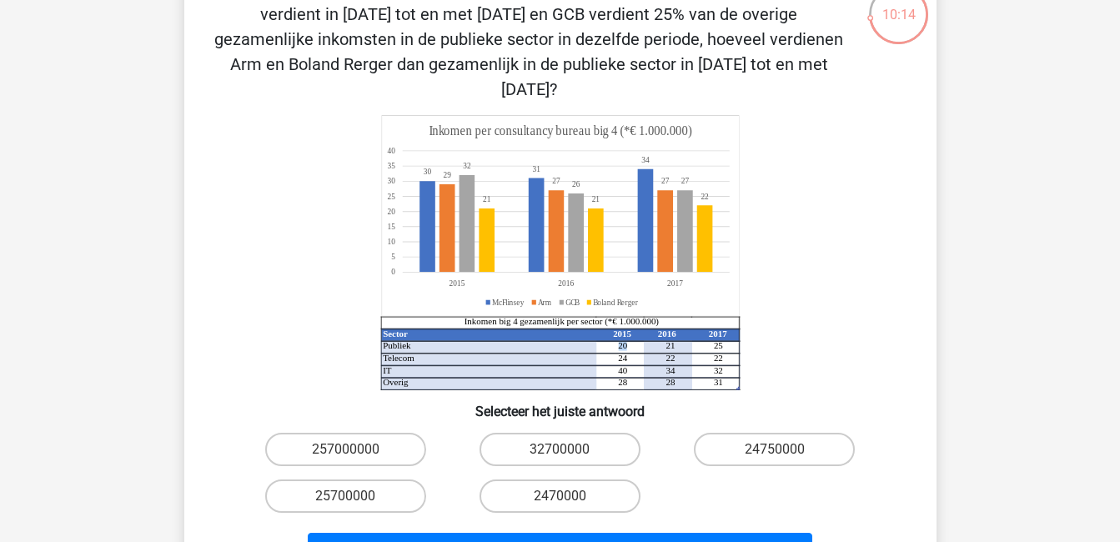
scroll to position [391, 0]
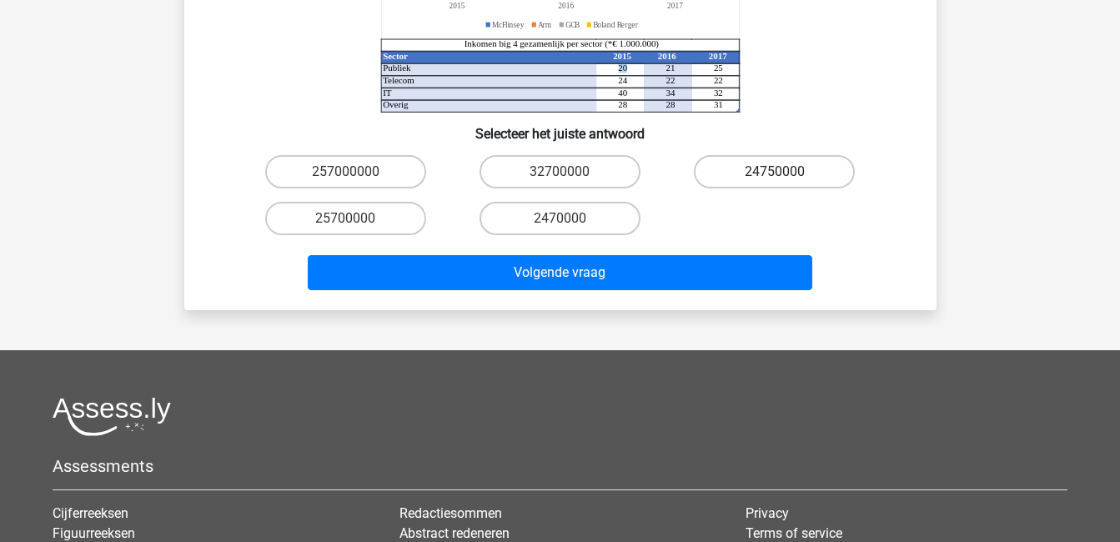
click at [770, 155] on label "24750000" at bounding box center [774, 171] width 161 height 33
click at [775, 172] on input "24750000" at bounding box center [780, 177] width 11 height 11
radio input "true"
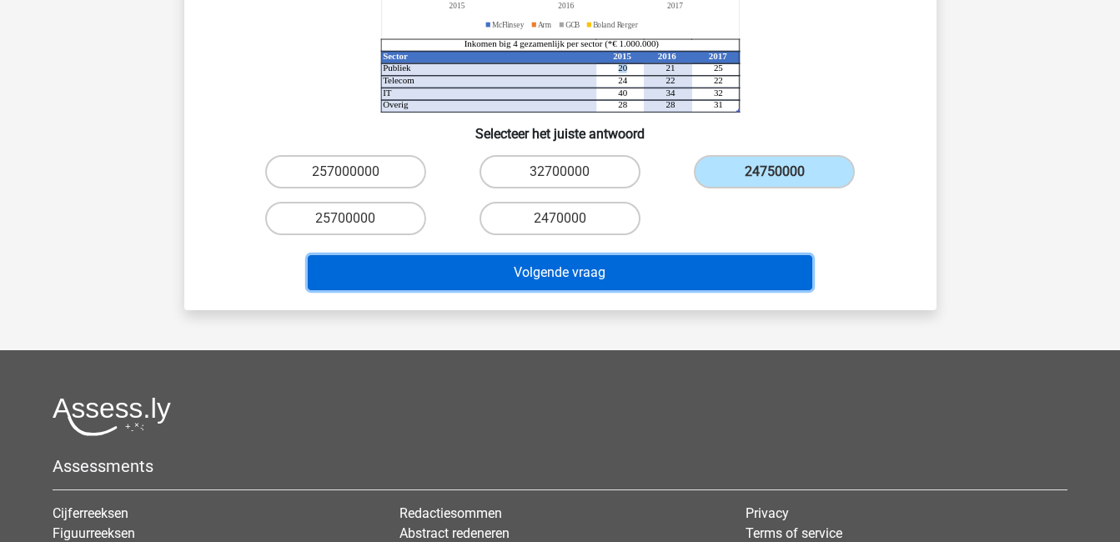
click at [665, 255] on button "Volgende vraag" at bounding box center [560, 272] width 504 height 35
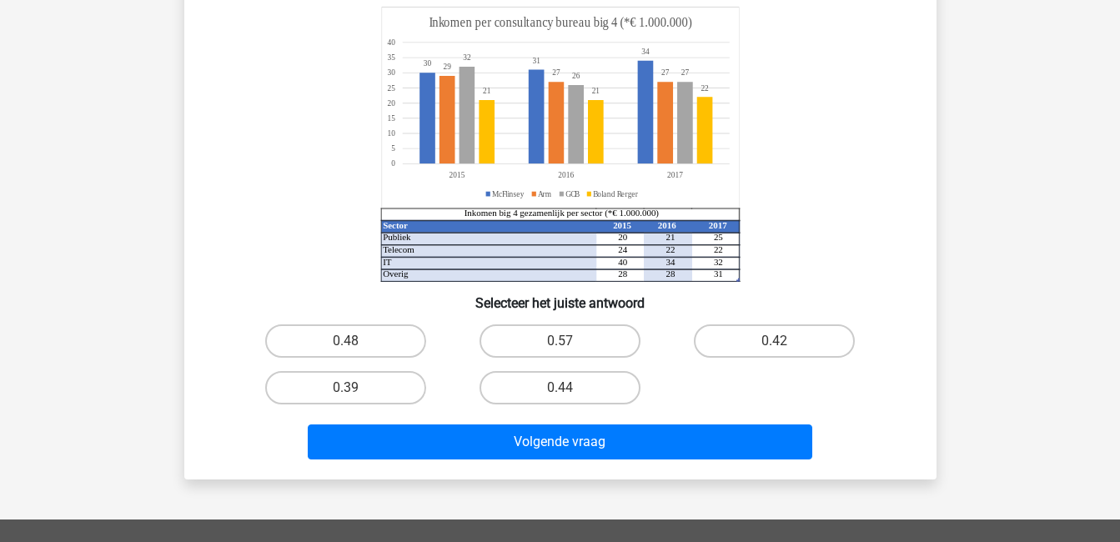
scroll to position [77, 0]
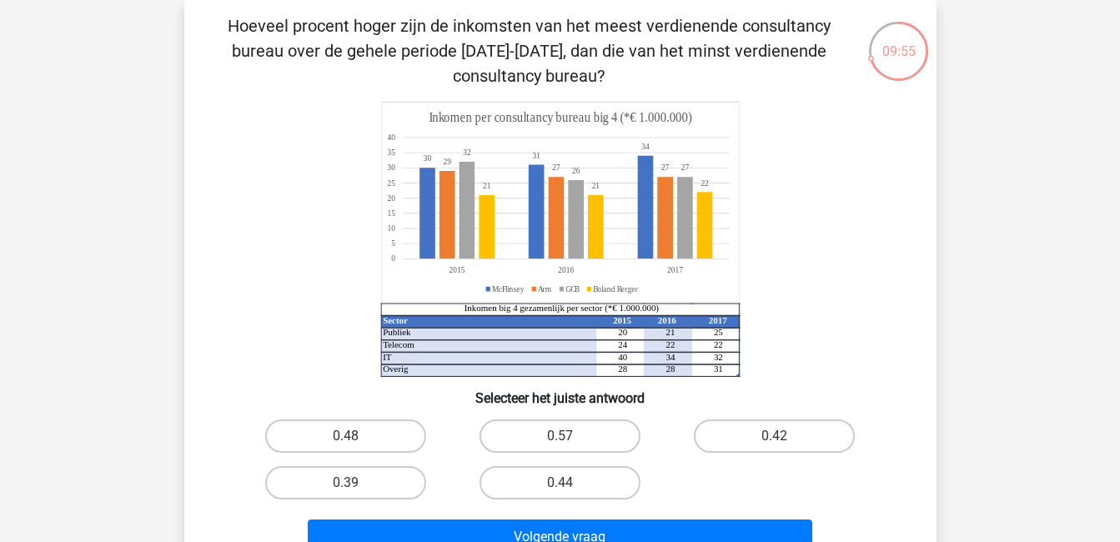
drag, startPoint x: 319, startPoint y: 23, endPoint x: 669, endPoint y: 87, distance: 355.2
click at [669, 87] on p "Hoeveel procent hoger zijn de inkomsten van het meest verdienende consultancy b…" at bounding box center [529, 50] width 636 height 75
drag, startPoint x: 669, startPoint y: 87, endPoint x: 818, endPoint y: 153, distance: 163.5
click at [818, 153] on icon "Sector 2015 2016 2017 Publiek 20 21 25 Telecom 24 22 22 IT 40 34 32 Overig 28 2…" at bounding box center [560, 239] width 672 height 275
click at [352, 467] on label "0.39" at bounding box center [345, 482] width 161 height 33
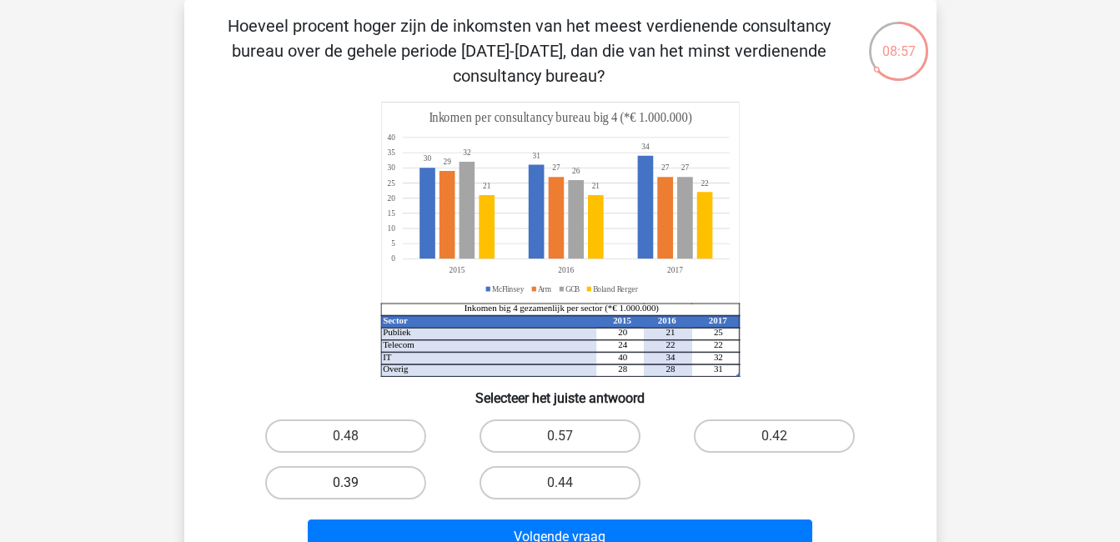
click at [352, 483] on input "0.39" at bounding box center [350, 488] width 11 height 11
radio input "true"
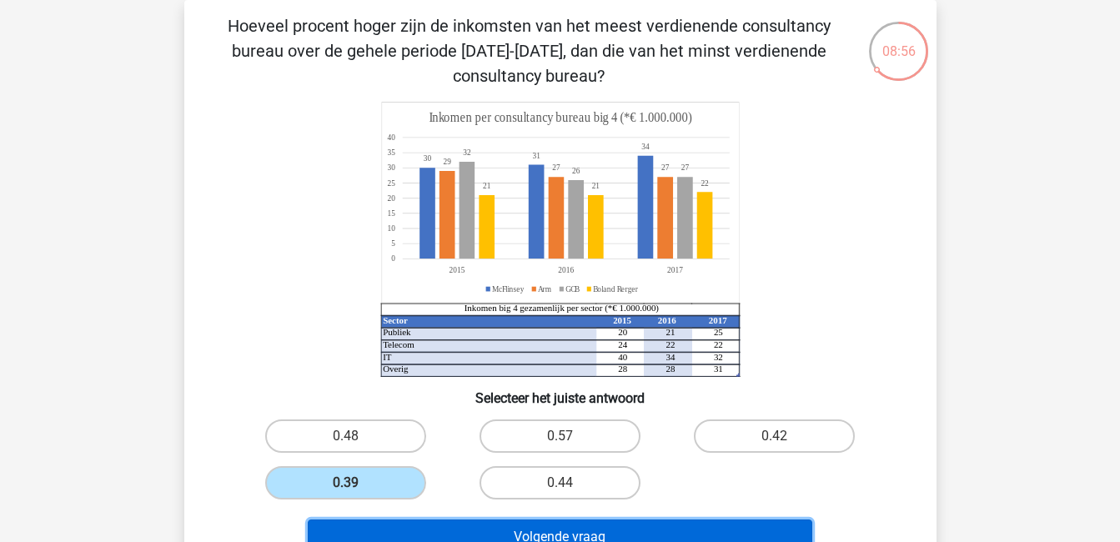
click at [502, 524] on button "Volgende vraag" at bounding box center [560, 536] width 504 height 35
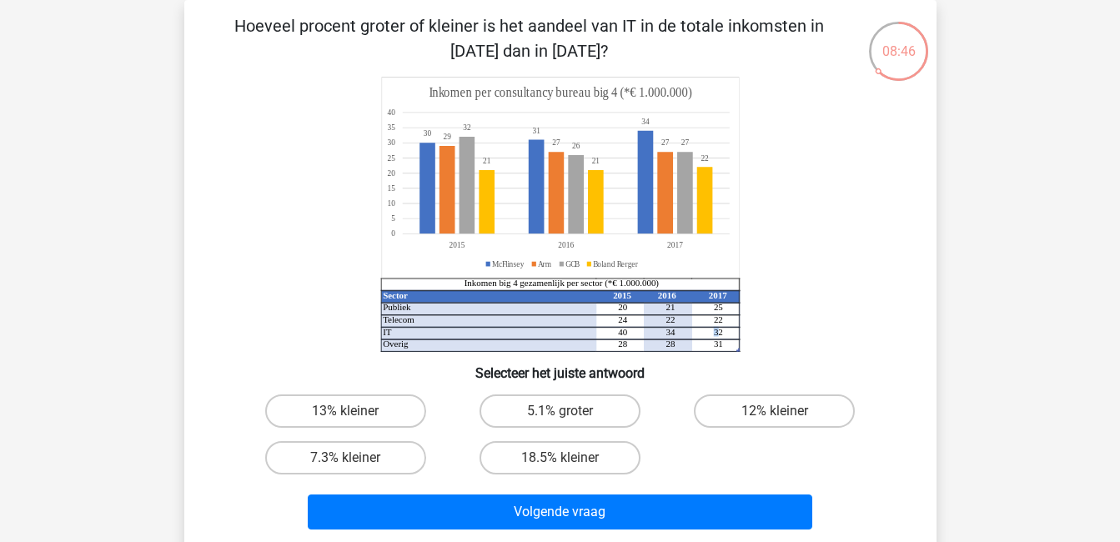
click at [707, 338] on icon "Sector 2015 2016 2017 Publiek 20 21 25 Telecom 24 22 22 IT 40 34 32 Overig 28 2…" at bounding box center [560, 214] width 672 height 275
click at [1039, 414] on div "Kies premium [GEOGRAPHIC_DATA] [EMAIL_ADDRESS][DOMAIN_NAME]" at bounding box center [560, 476] width 1120 height 1106
drag, startPoint x: 635, startPoint y: 334, endPoint x: 610, endPoint y: 331, distance: 25.2
click at [610, 331] on icon "Sector 2015 2016 2017 Publiek 20 21 25 Telecom 24 22 22 IT 40 34 32 Overig 28 2…" at bounding box center [560, 214] width 672 height 275
click at [600, 402] on label "5.1% groter" at bounding box center [559, 410] width 161 height 33
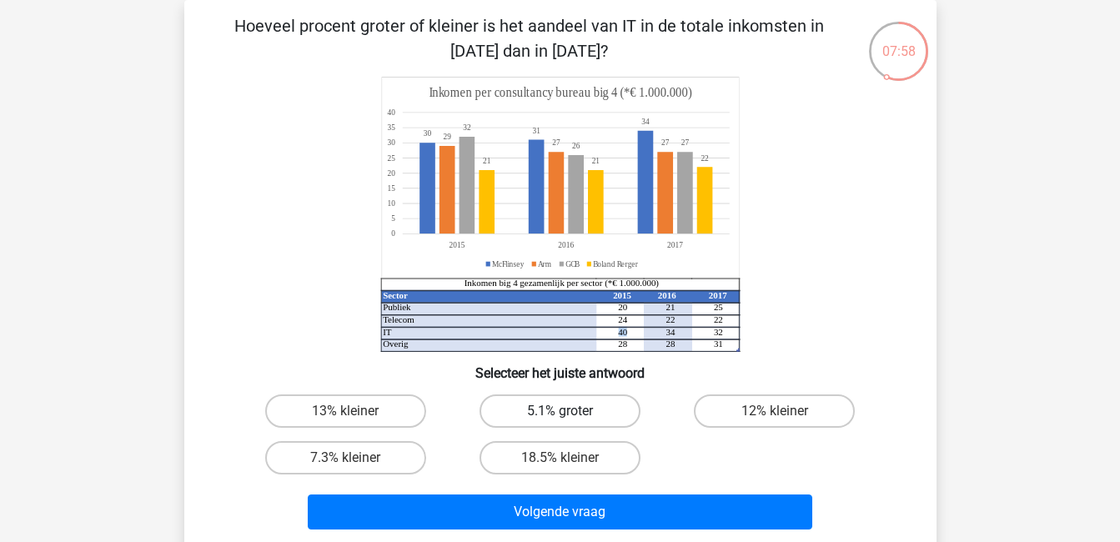
click at [570, 411] on input "5.1% groter" at bounding box center [564, 416] width 11 height 11
radio input "true"
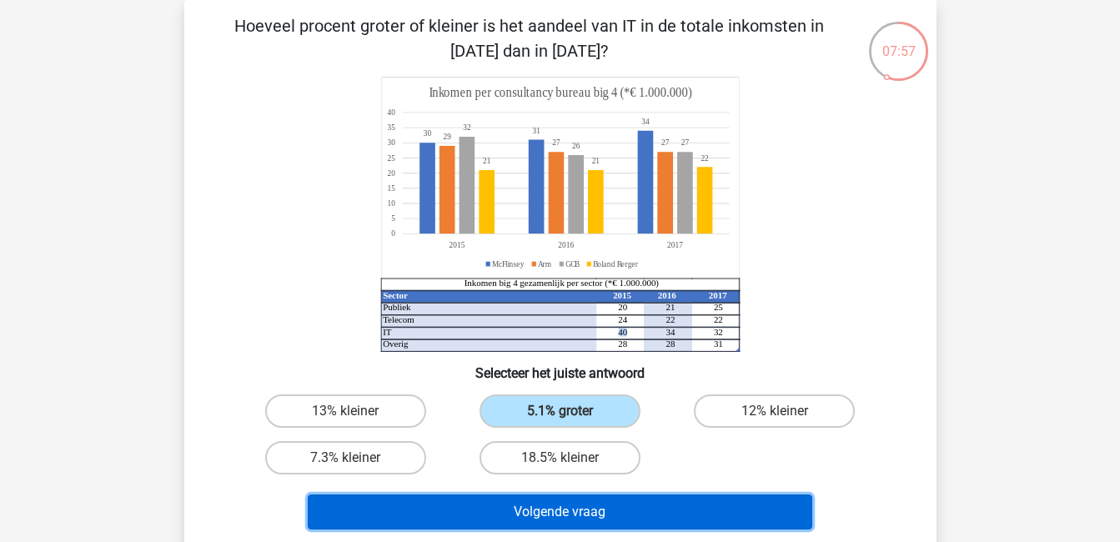
click at [723, 517] on button "Volgende vraag" at bounding box center [560, 511] width 504 height 35
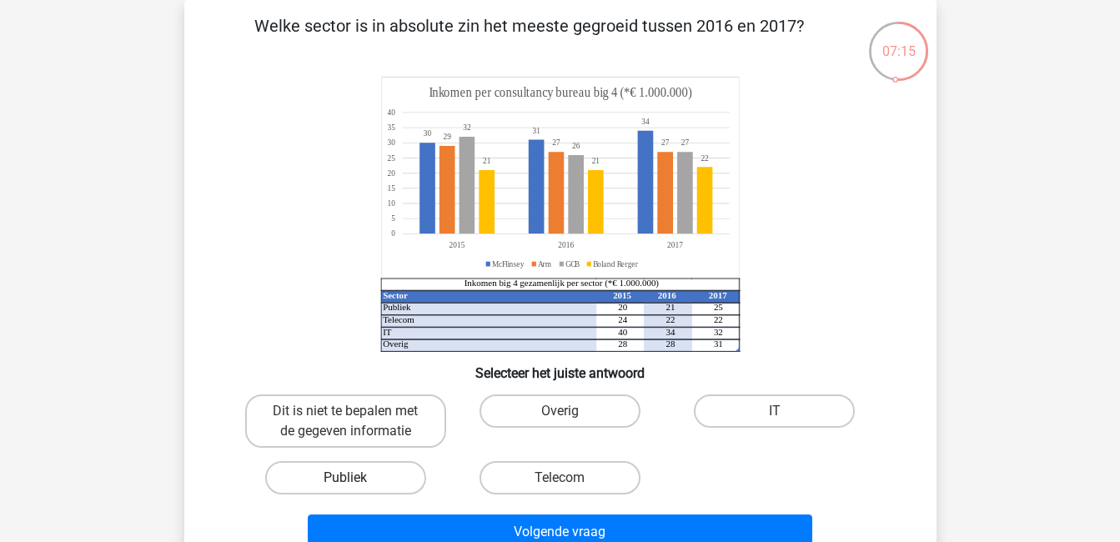
click at [383, 475] on label "Publiek" at bounding box center [345, 477] width 161 height 33
click at [356, 478] on input "Publiek" at bounding box center [350, 483] width 11 height 11
radio input "true"
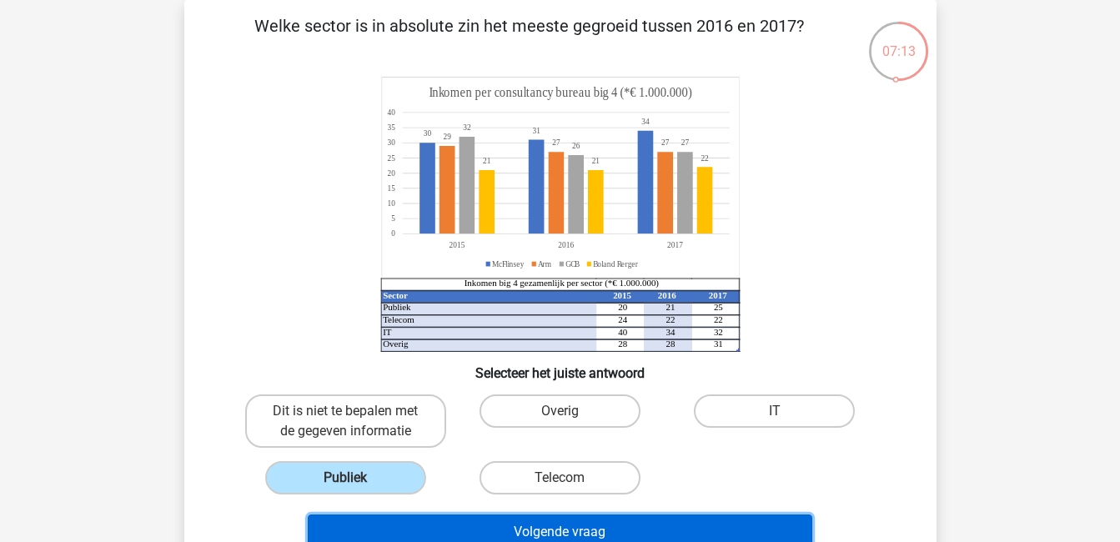
click at [629, 530] on button "Volgende vraag" at bounding box center [560, 531] width 504 height 35
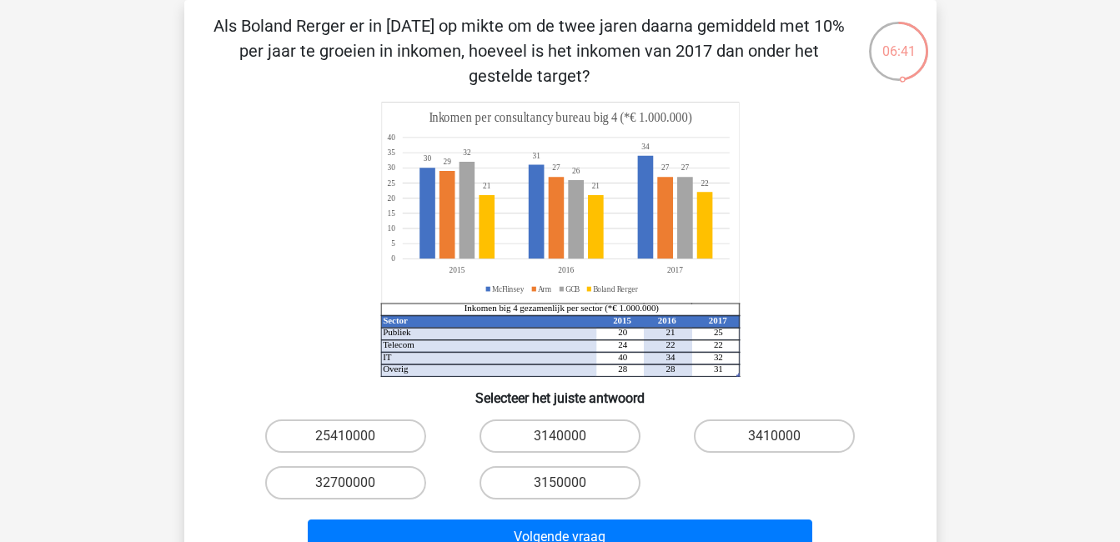
drag, startPoint x: 496, startPoint y: 178, endPoint x: 518, endPoint y: 186, distance: 23.2
click at [496, 185] on icon at bounding box center [560, 203] width 358 height 201
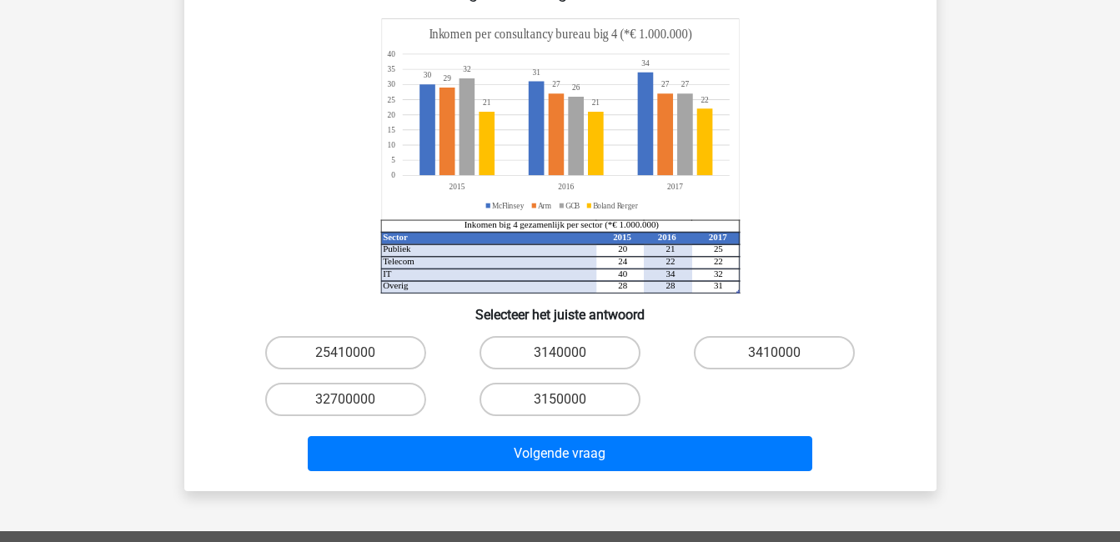
click at [582, 350] on label "3140000" at bounding box center [559, 352] width 161 height 33
click at [570, 353] on input "3140000" at bounding box center [564, 358] width 11 height 11
radio input "true"
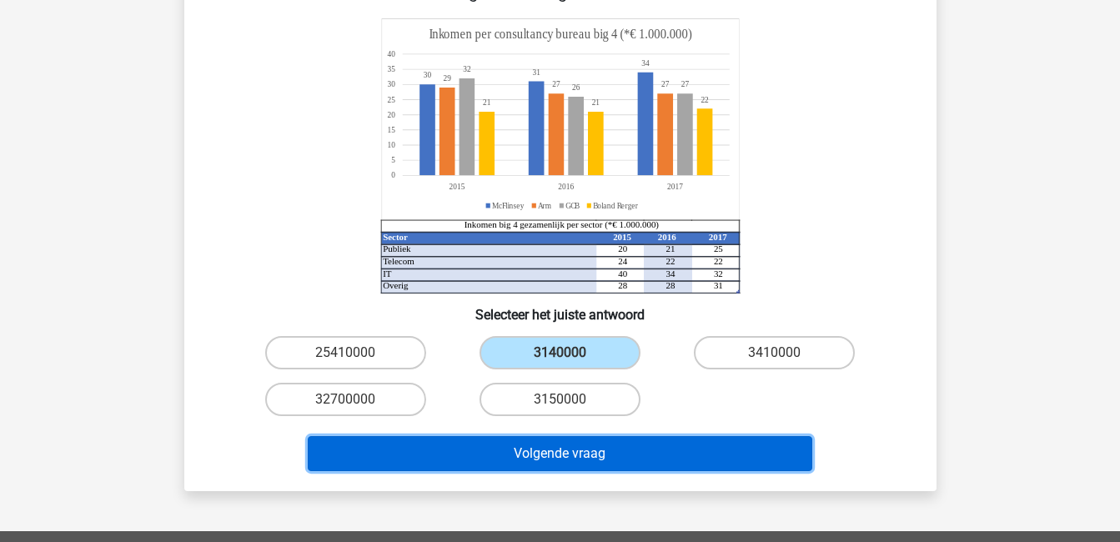
click at [593, 444] on button "Volgende vraag" at bounding box center [560, 453] width 504 height 35
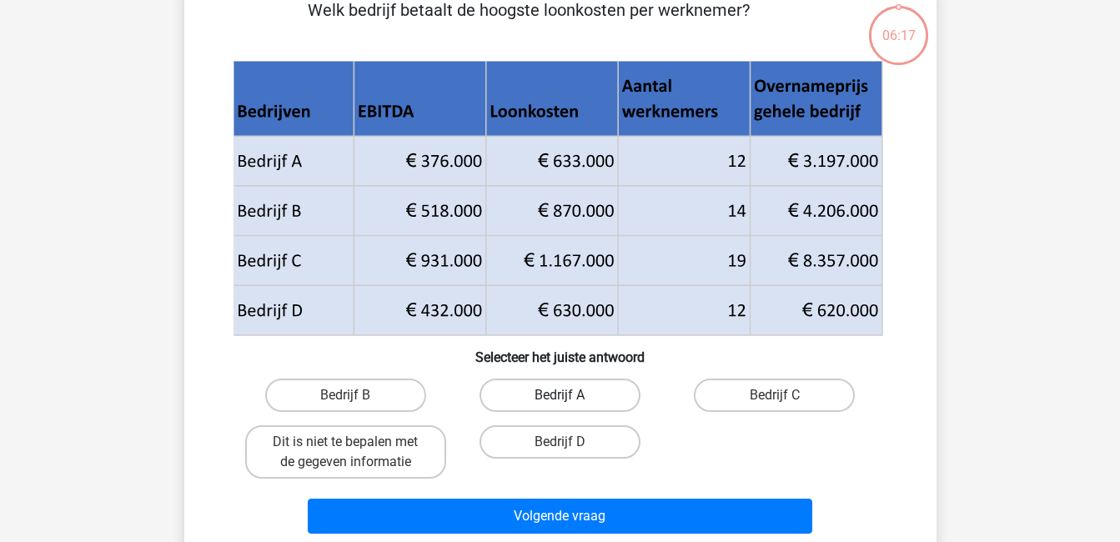
scroll to position [77, 0]
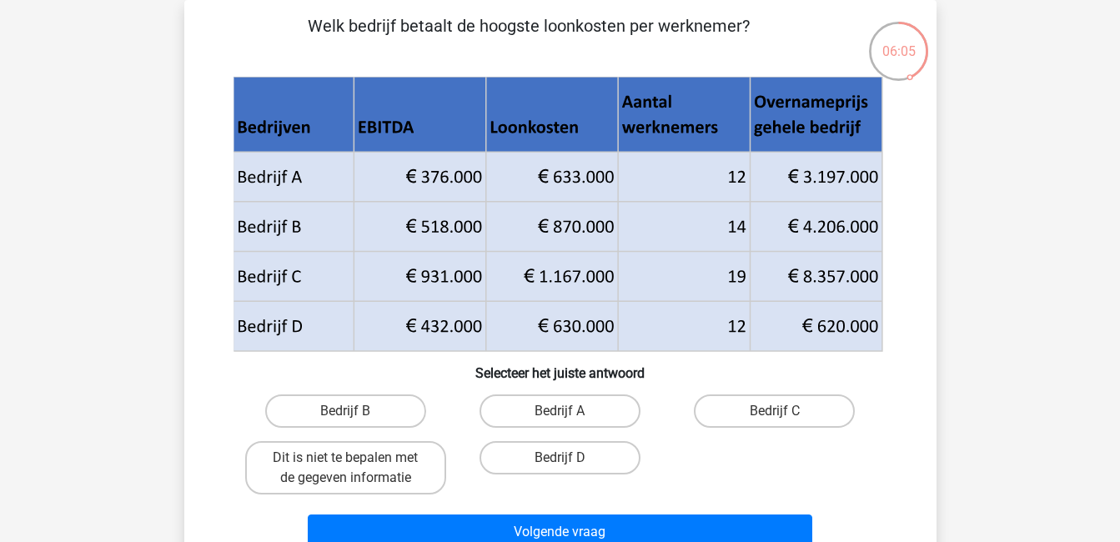
drag, startPoint x: 532, startPoint y: 277, endPoint x: 600, endPoint y: 279, distance: 68.4
click at [600, 279] on g at bounding box center [559, 214] width 655 height 276
click at [389, 405] on label "Bedrijf B" at bounding box center [345, 410] width 161 height 33
click at [356, 411] on input "Bedrijf B" at bounding box center [350, 416] width 11 height 11
radio input "true"
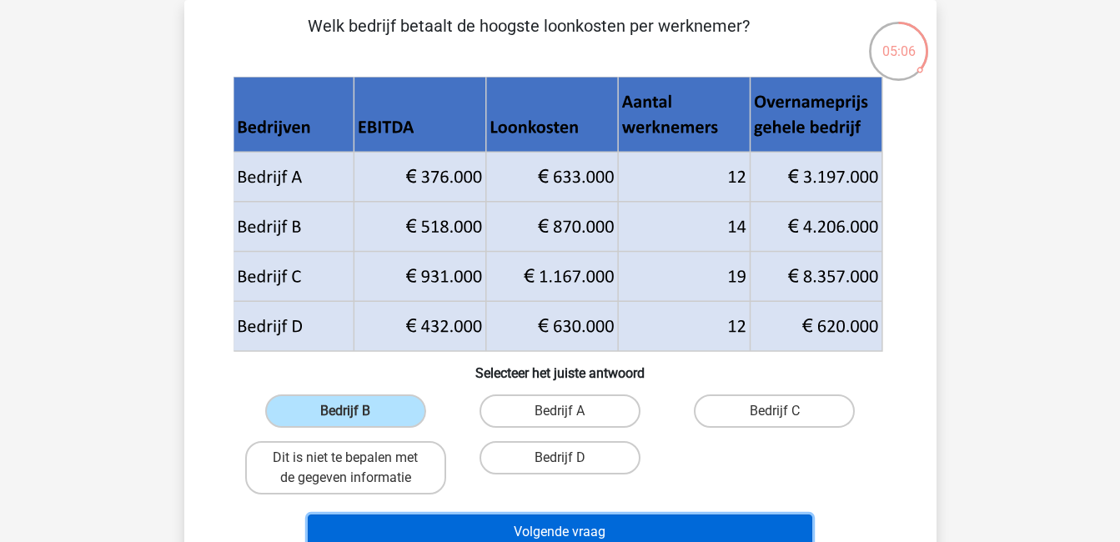
click at [599, 524] on button "Volgende vraag" at bounding box center [560, 531] width 504 height 35
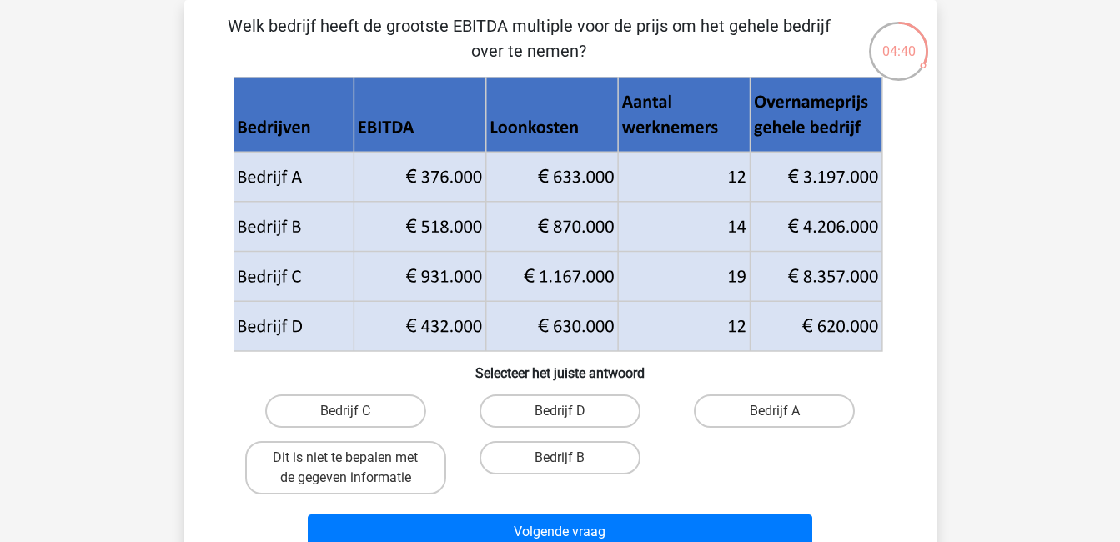
drag, startPoint x: 407, startPoint y: 165, endPoint x: 475, endPoint y: 323, distance: 171.8
click at [475, 323] on g at bounding box center [559, 214] width 655 height 276
click at [530, 409] on label "Bedrijf D" at bounding box center [559, 410] width 161 height 33
click at [559, 411] on input "Bedrijf D" at bounding box center [564, 416] width 11 height 11
radio input "true"
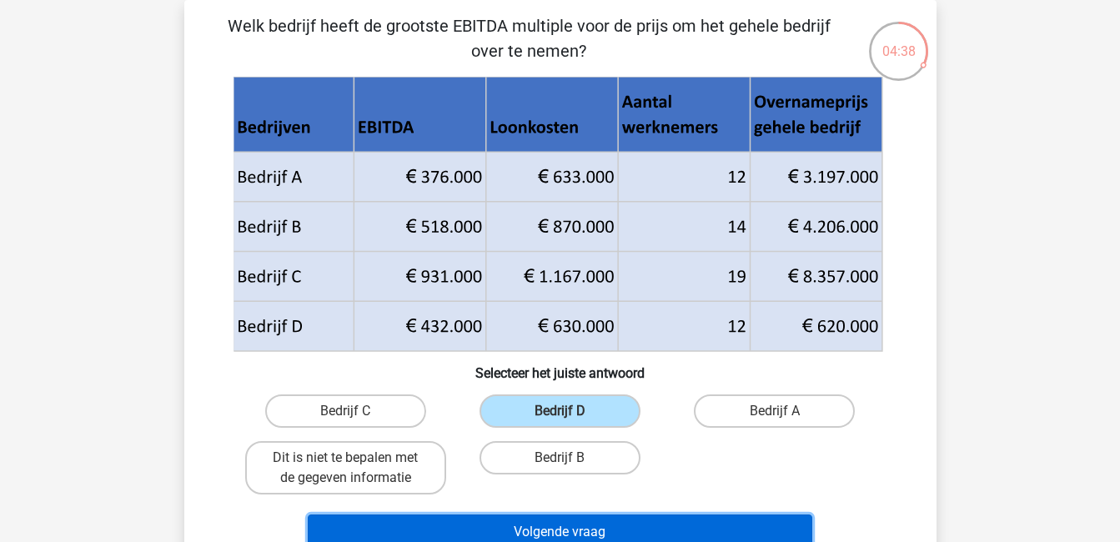
click at [601, 521] on button "Volgende vraag" at bounding box center [560, 531] width 504 height 35
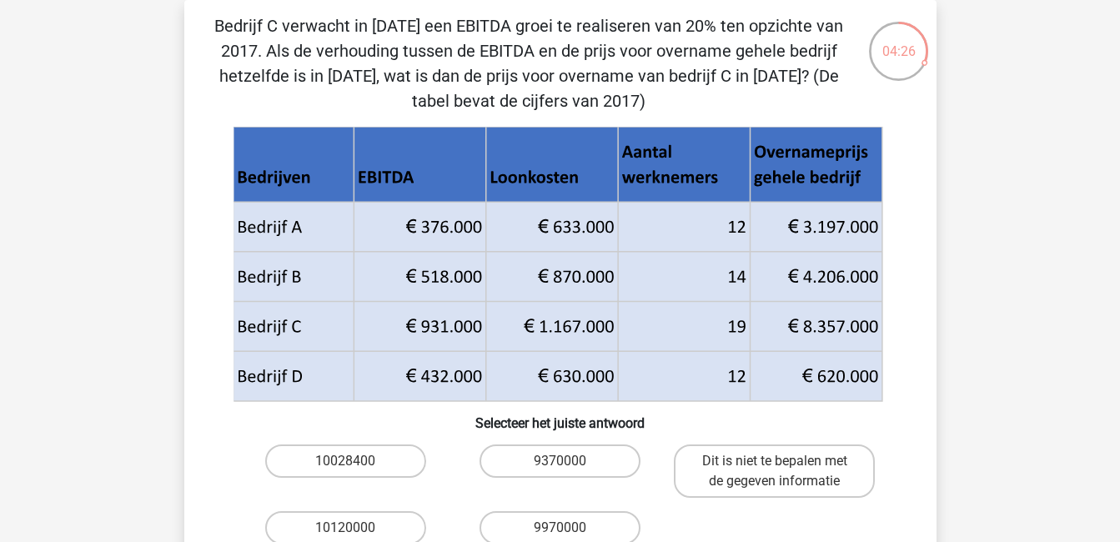
drag, startPoint x: 268, startPoint y: 53, endPoint x: 697, endPoint y: 108, distance: 432.2
click at [697, 108] on p "Bedrijf C verwacht in [DATE] een EBITDA groei te realiseren van 20% ten opzicht…" at bounding box center [529, 63] width 636 height 100
drag, startPoint x: 400, startPoint y: 329, endPoint x: 466, endPoint y: 327, distance: 65.9
click at [466, 327] on icon at bounding box center [557, 351] width 649 height 99
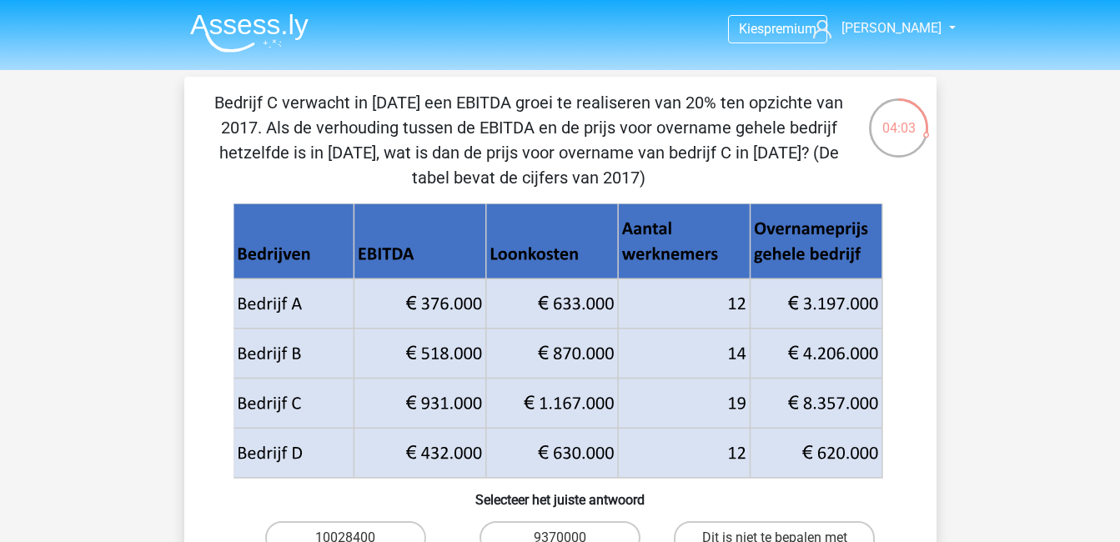
scroll to position [83, 0]
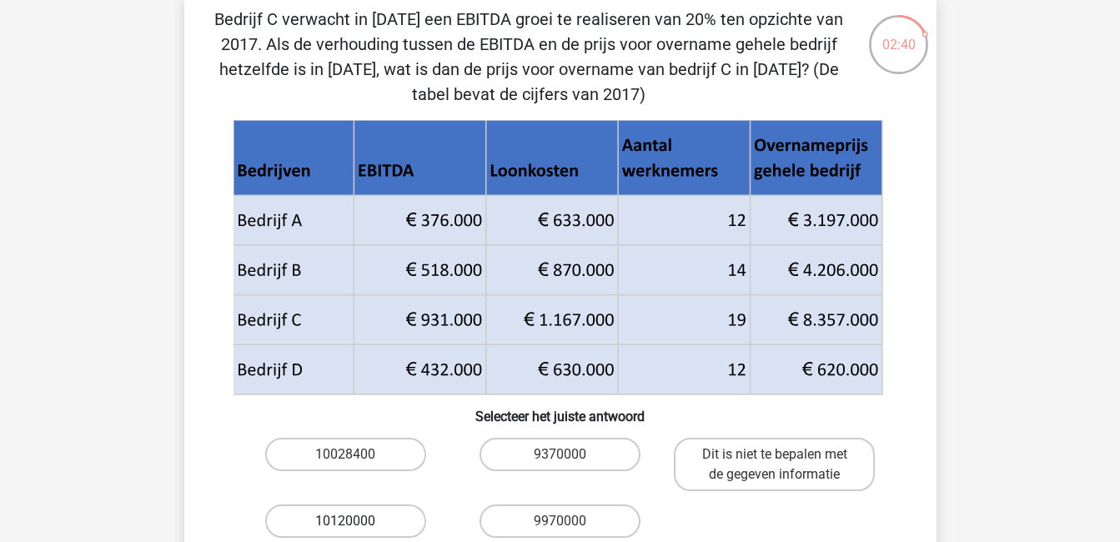
click at [343, 515] on label "10120000" at bounding box center [345, 520] width 161 height 33
click at [345, 521] on input "10120000" at bounding box center [350, 526] width 11 height 11
radio input "true"
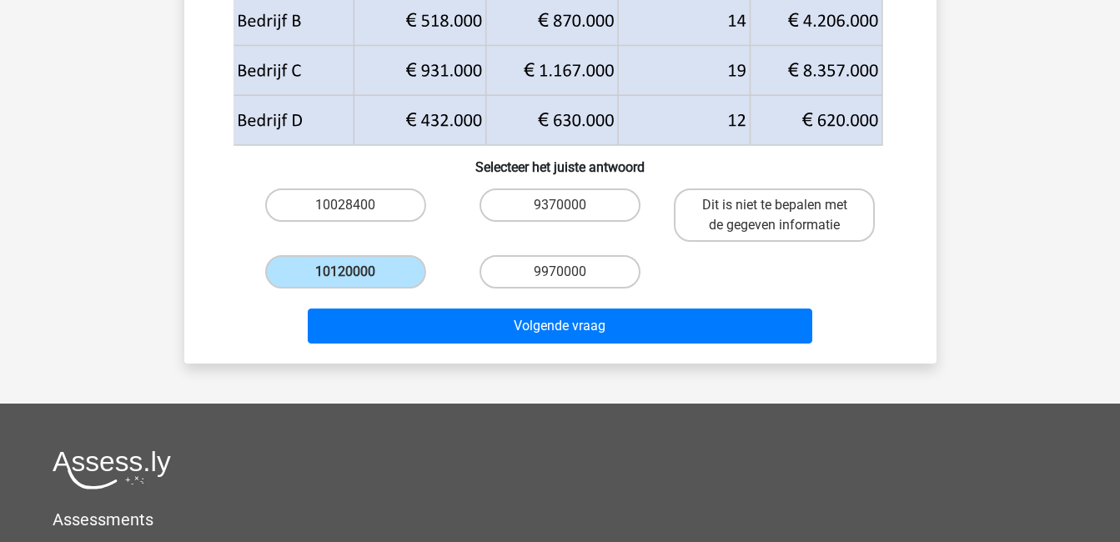
scroll to position [334, 0]
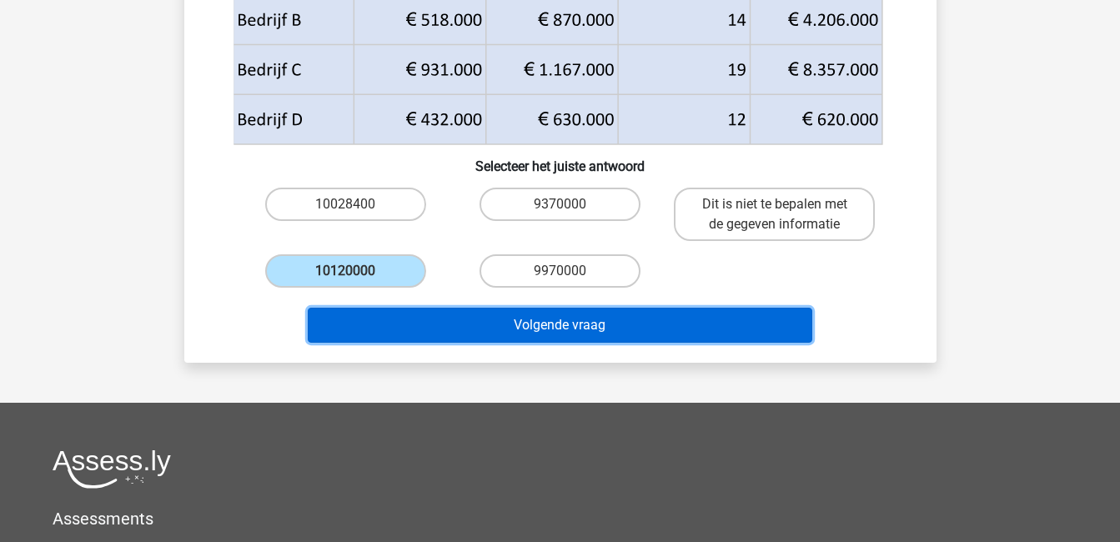
click at [590, 327] on button "Volgende vraag" at bounding box center [560, 325] width 504 height 35
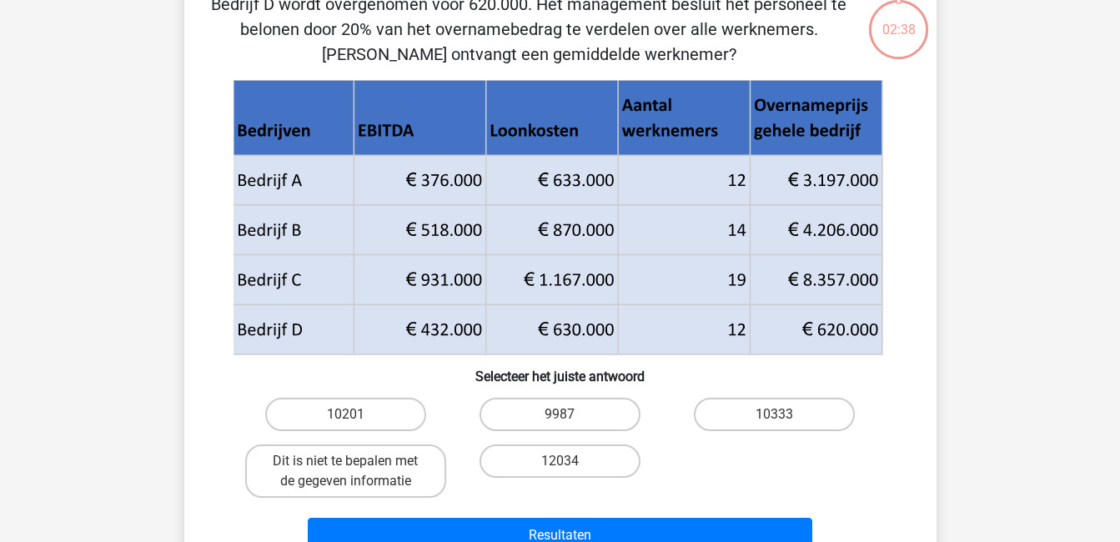
scroll to position [77, 0]
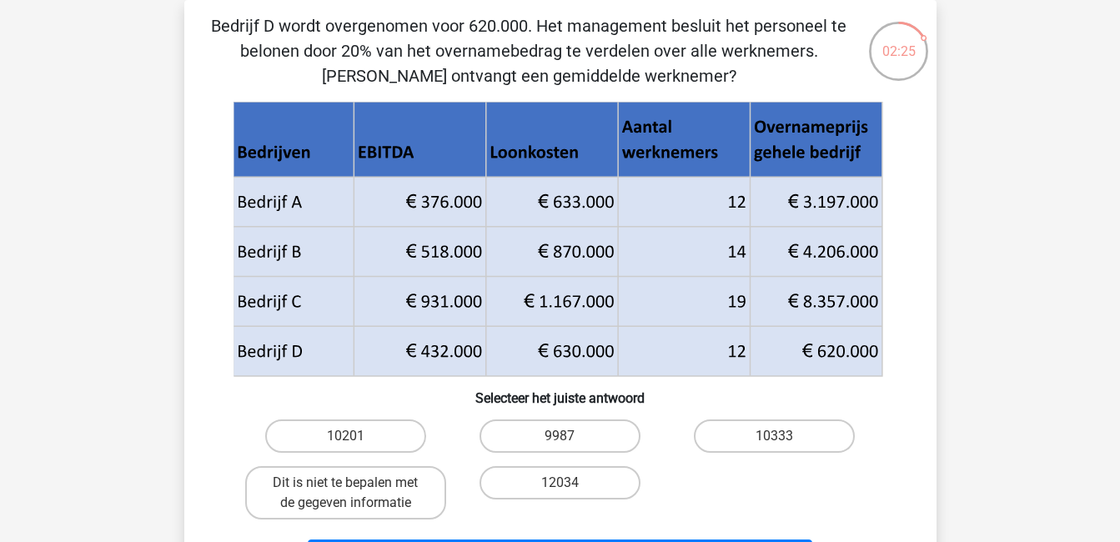
drag, startPoint x: 404, startPoint y: 359, endPoint x: 857, endPoint y: 348, distance: 452.9
click at [857, 348] on g at bounding box center [559, 239] width 655 height 276
click at [857, 348] on icon at bounding box center [558, 240] width 640 height 240
click at [364, 430] on label "10201" at bounding box center [345, 435] width 161 height 33
click at [356, 436] on input "10201" at bounding box center [350, 441] width 11 height 11
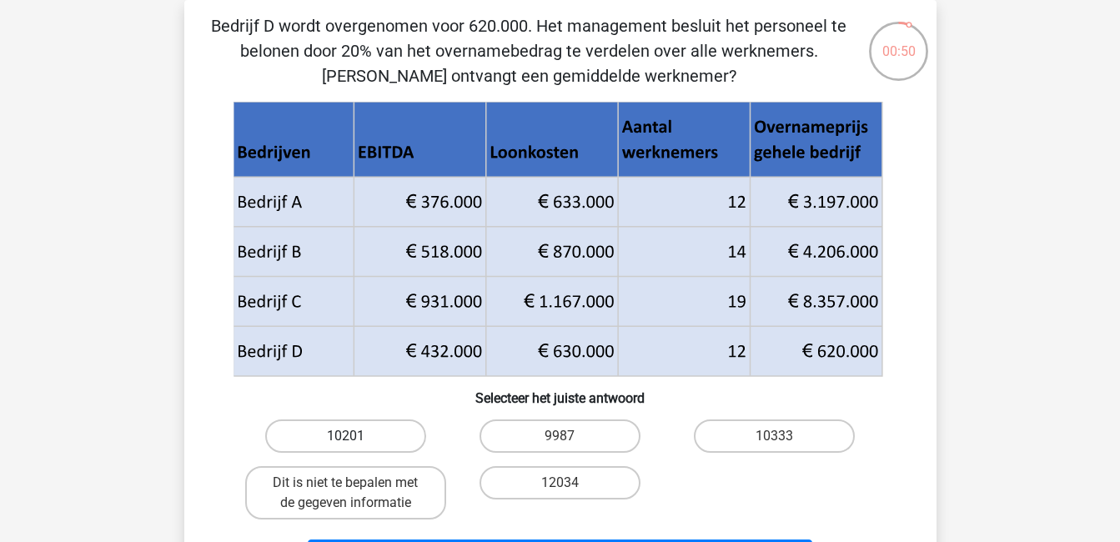
radio input "true"
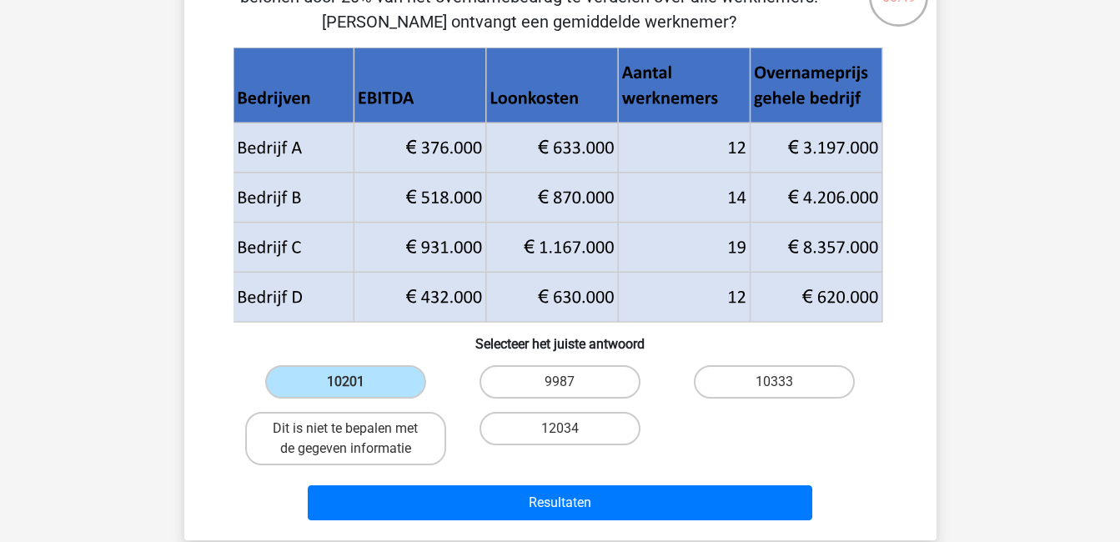
scroll to position [160, 0]
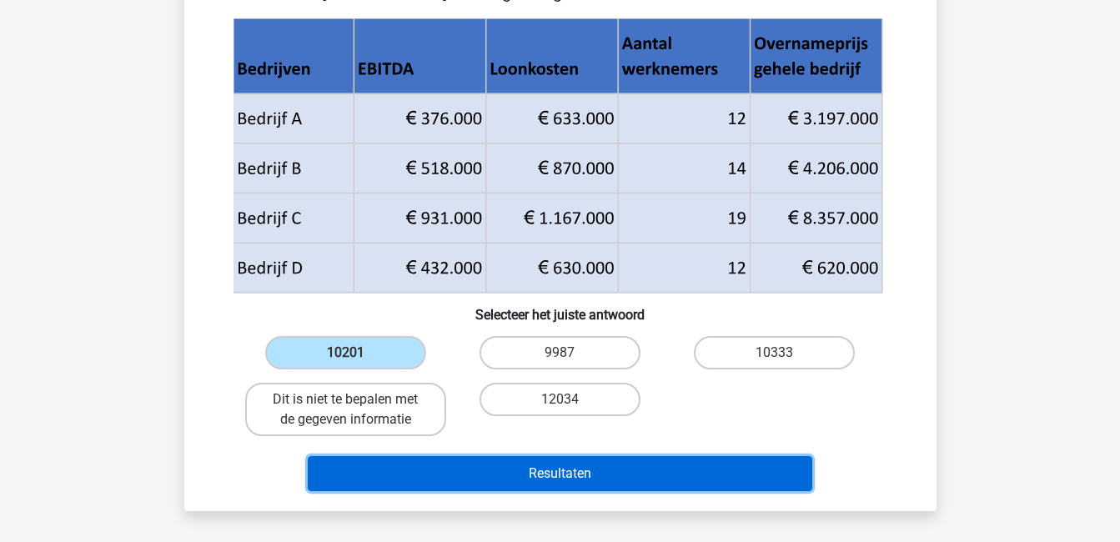
click at [595, 464] on button "Resultaten" at bounding box center [560, 473] width 504 height 35
